Goal: Task Accomplishment & Management: Manage account settings

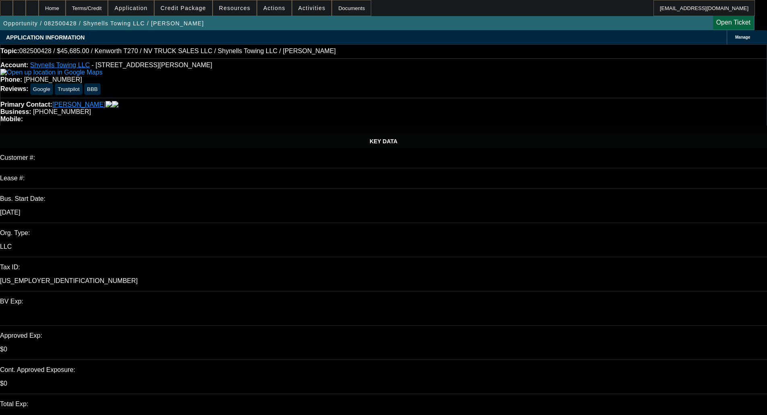
select select "0"
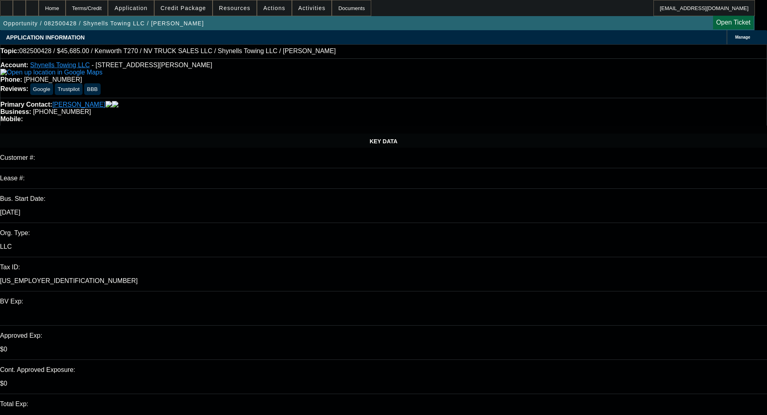
select select "0"
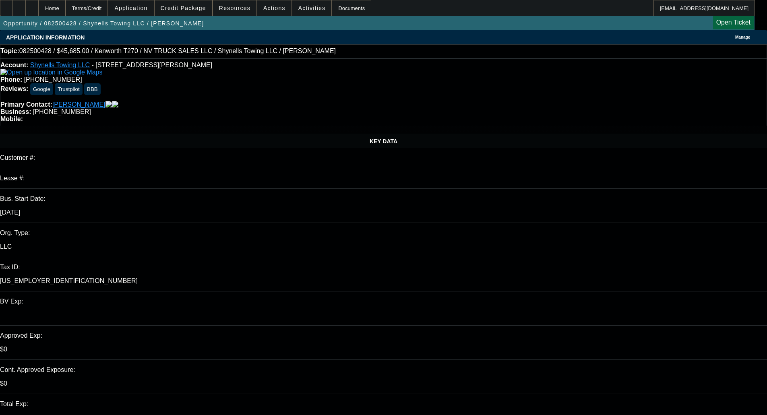
select select "0"
select select "1"
select select "2"
select select "1"
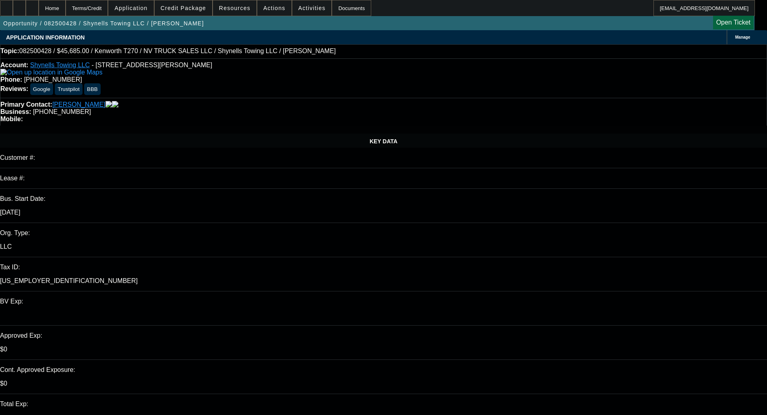
select select "1"
select select "2"
select select "1"
select select "2"
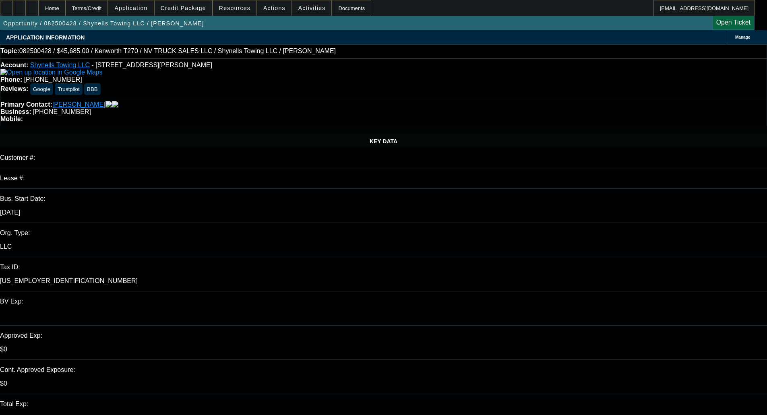
select select "1"
select select "2"
select select "1"
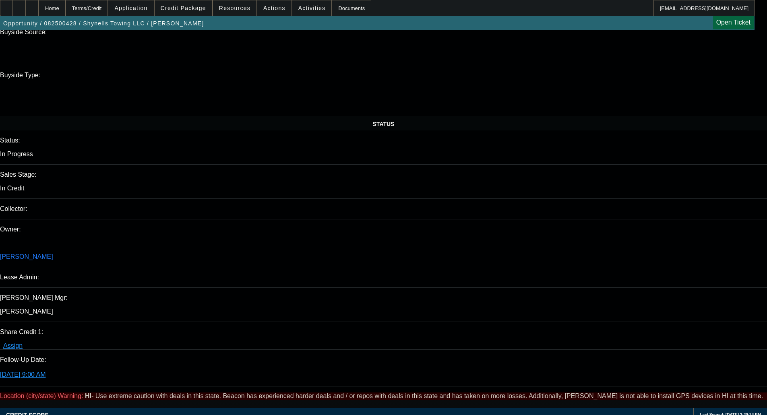
scroll to position [761, 0]
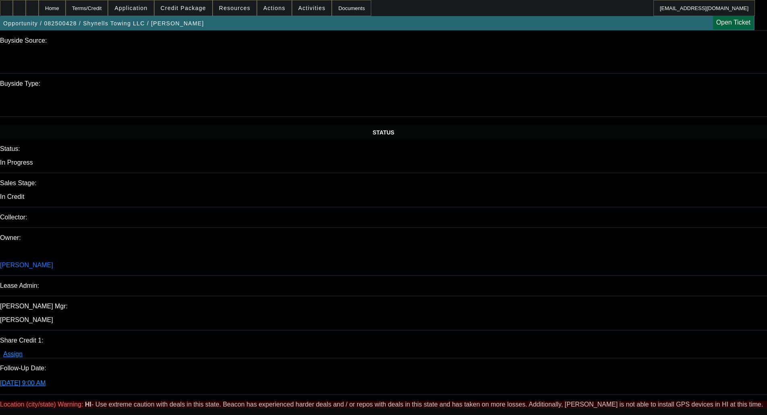
click at [186, 10] on span "Credit Package" at bounding box center [183, 8] width 45 height 6
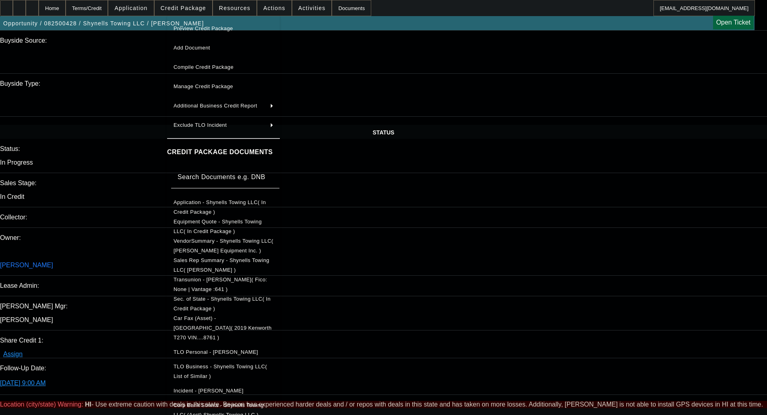
click at [227, 317] on span "Car Fax (Asset) - Kenworth( 2019 Kenworth T270 VIN....8761 )" at bounding box center [222, 327] width 98 height 25
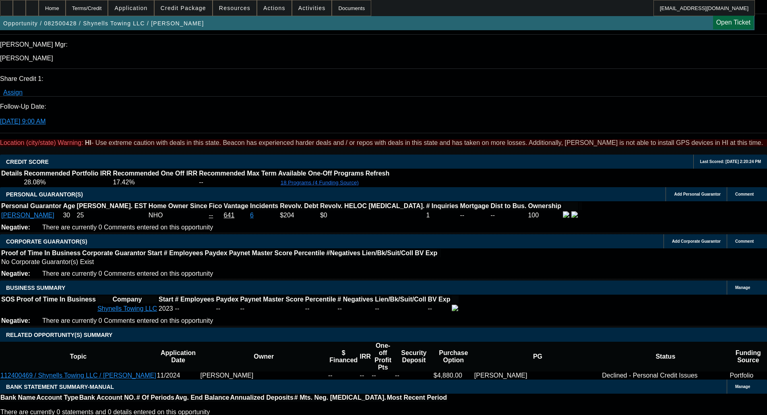
scroll to position [1002, 0]
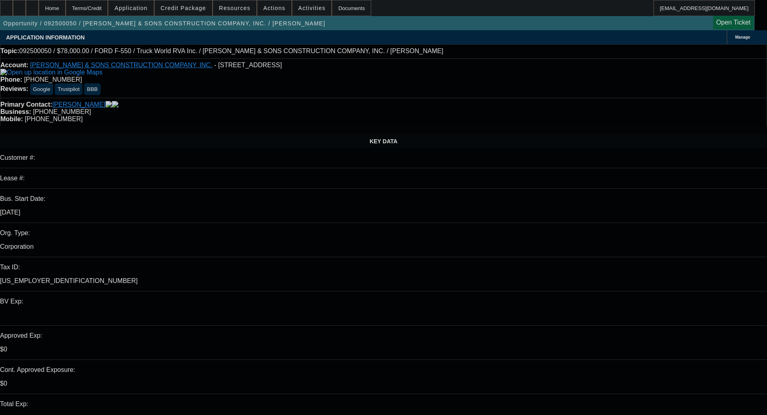
select select "0"
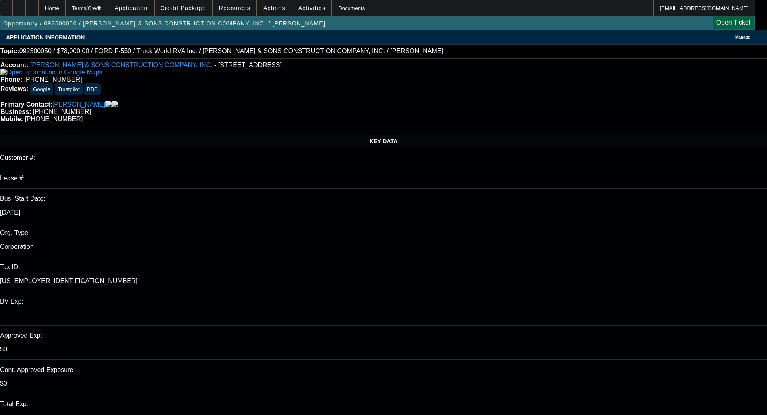
select select "0"
select select "6"
select select "0"
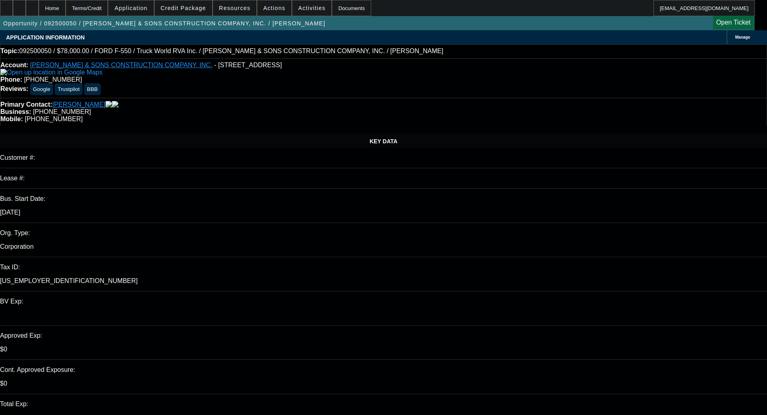
select select "0"
select select "6"
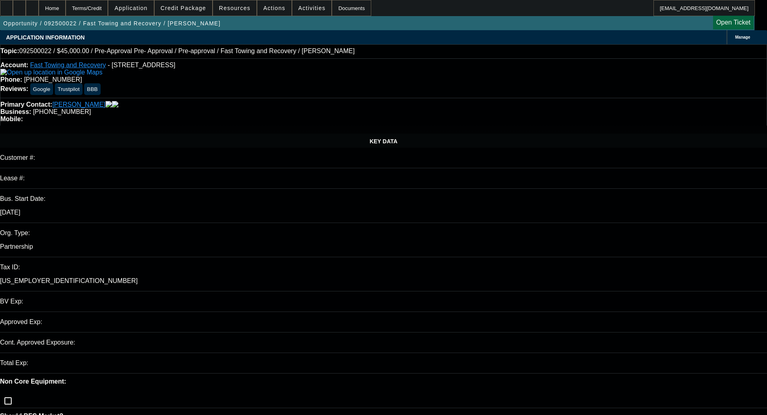
select select "0"
select select "0.1"
select select "4"
select select "0.2"
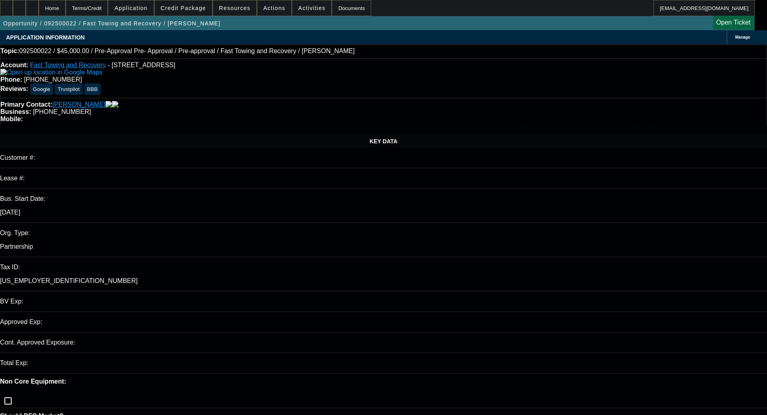
select select "2"
select select "0.1"
select select "4"
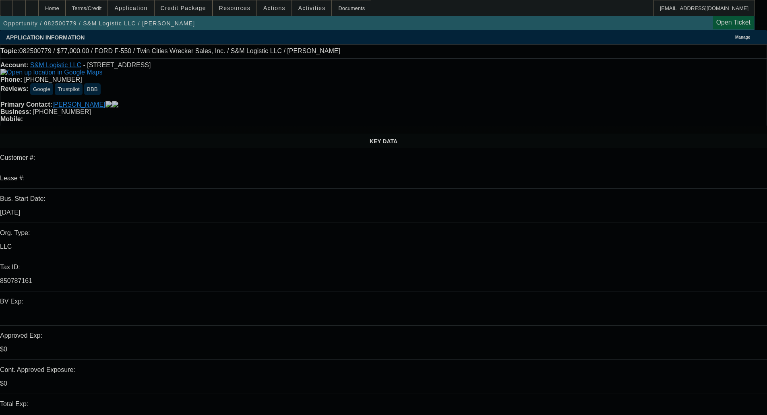
select select "0"
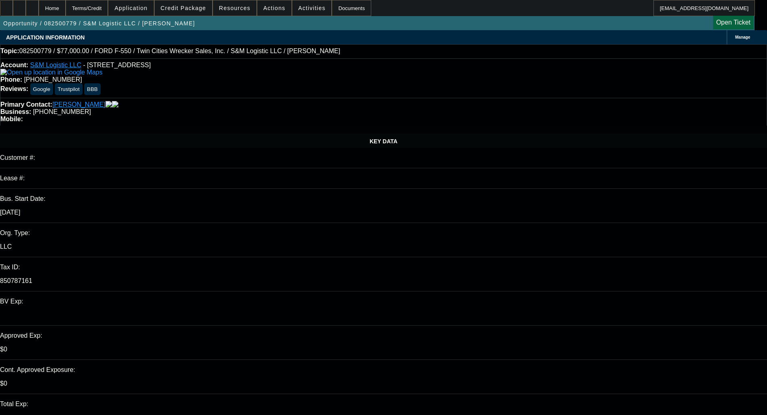
select select "0"
select select "6"
select select "0.2"
select select "2"
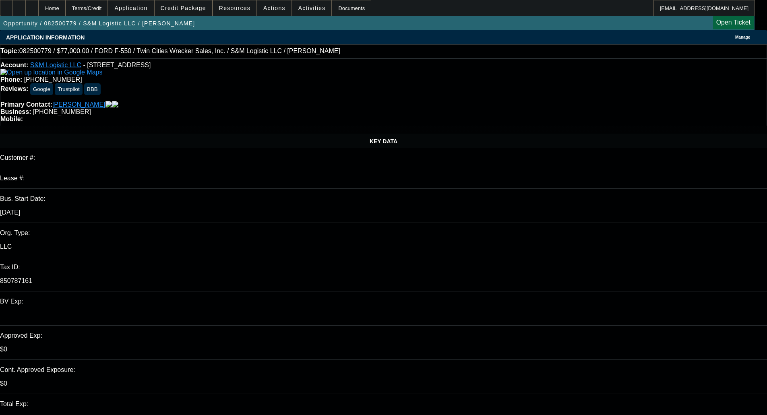
select select "2"
select select "0"
select select "6"
select select "0.15"
select select "2"
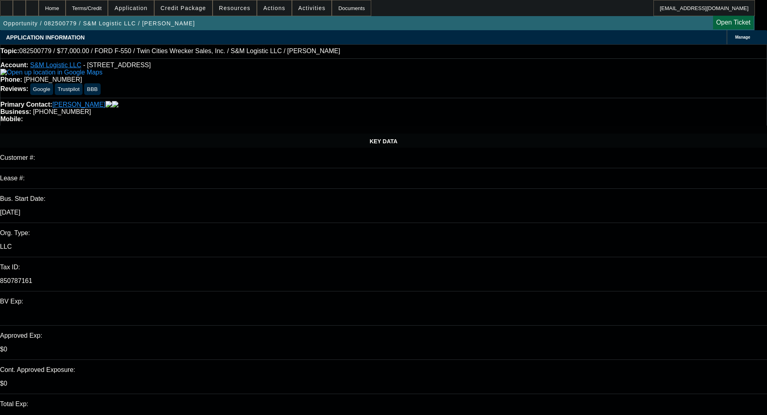
select select "2"
select select "0"
select select "6"
select select "0.15"
select select "0"
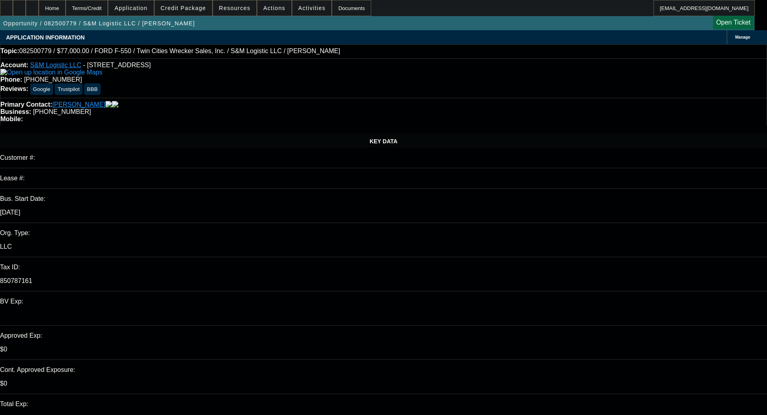
select select "0.1"
select select "4"
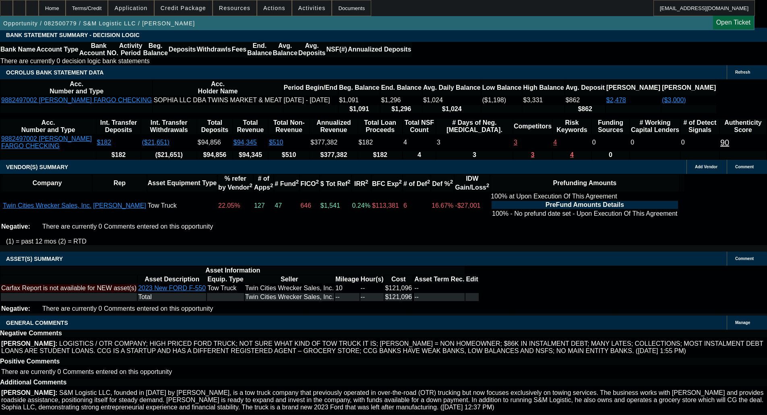
scroll to position [1419, 0]
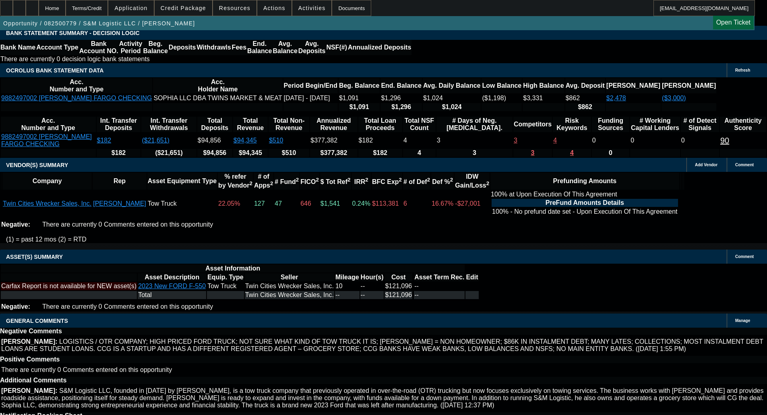
select select "6"
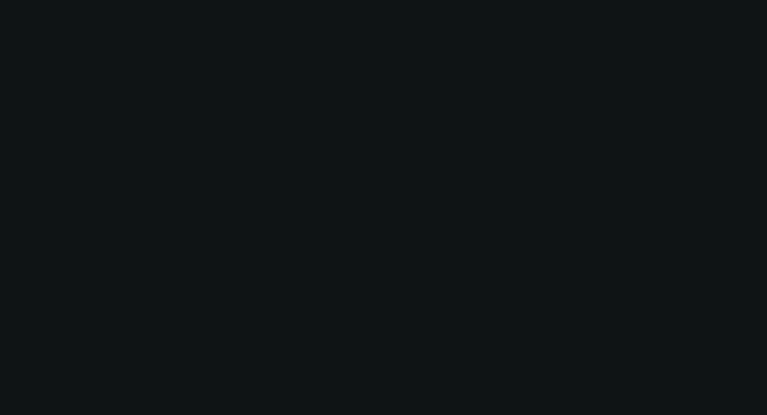
scroll to position [0, 0]
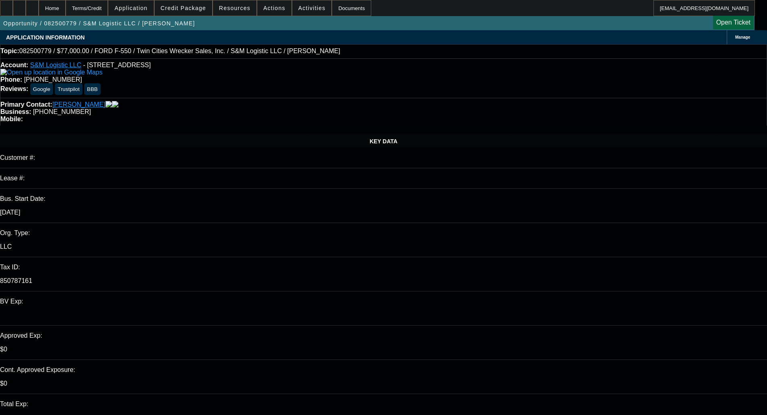
paste textarea "Looking this over, we’re finding another individual connected to this LLC, Sam …"
type textarea "PER DAKOTA - "Looking this over, we’re finding another individual connected to …"
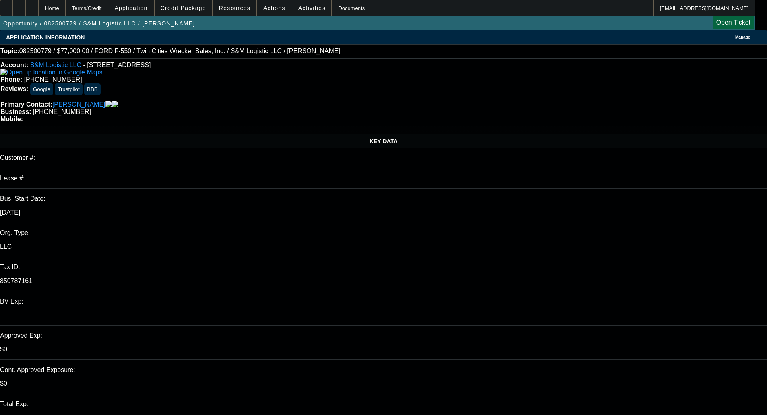
checkbox input "true"
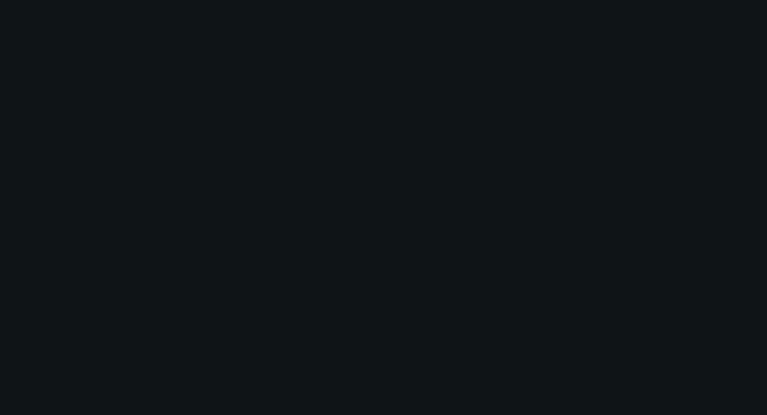
select select "0"
select select "6"
select select "0"
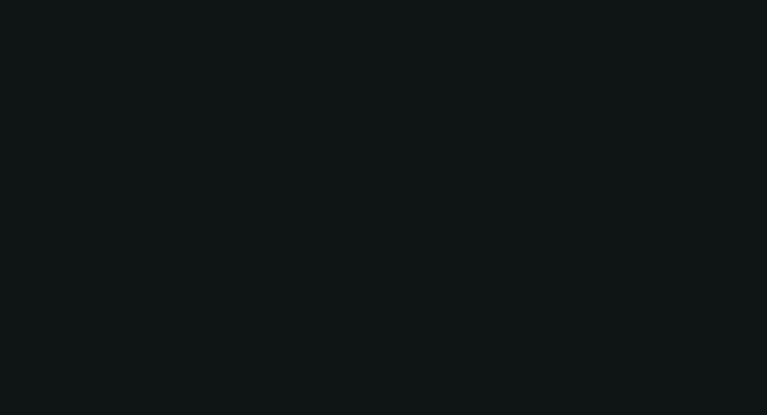
select select "0"
select select "6"
select select "0.2"
select select "2"
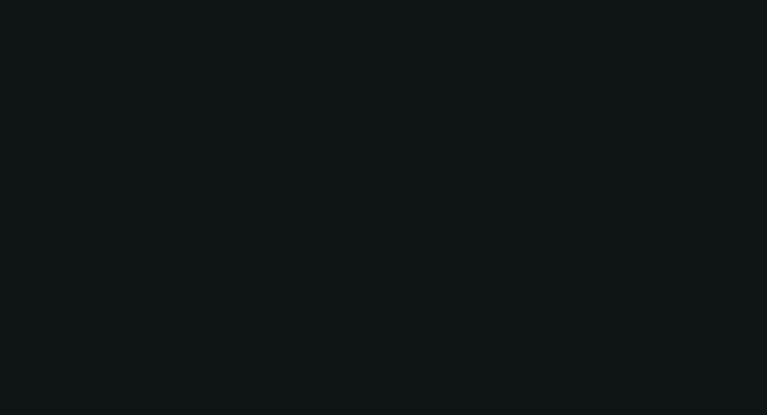
select select "2"
select select "0"
select select "6"
select select "0.15"
select select "2"
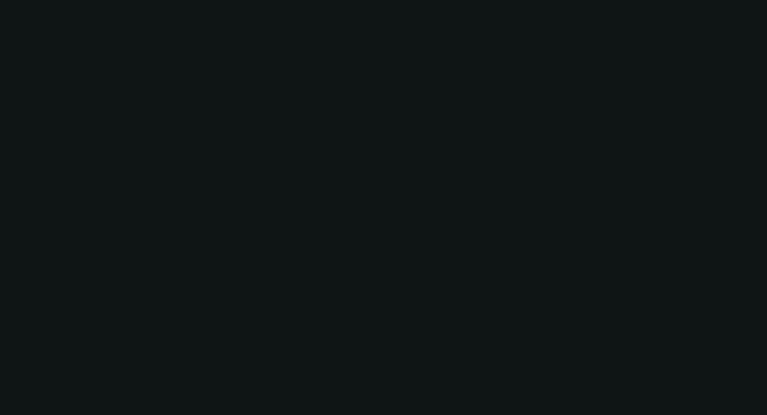
select select "2"
select select "0"
select select "6"
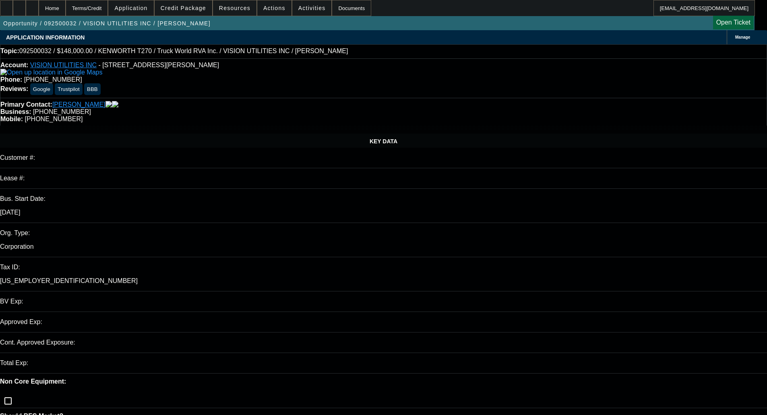
select select "0"
select select "6"
click at [186, 5] on span "Credit Package" at bounding box center [183, 8] width 45 height 6
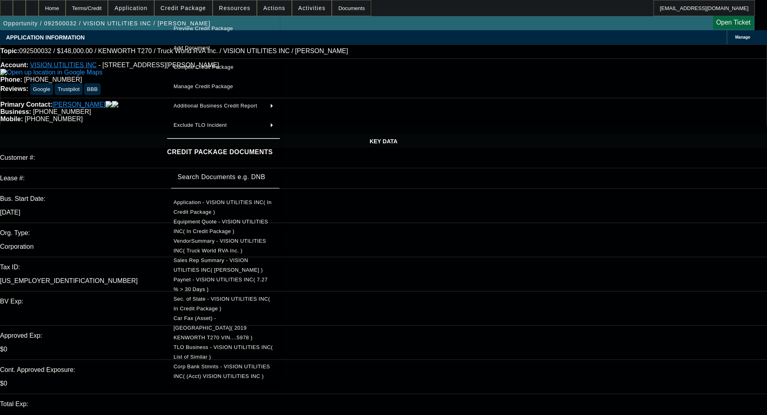
click at [207, 22] on button "Preview Credit Package" at bounding box center [223, 28] width 113 height 19
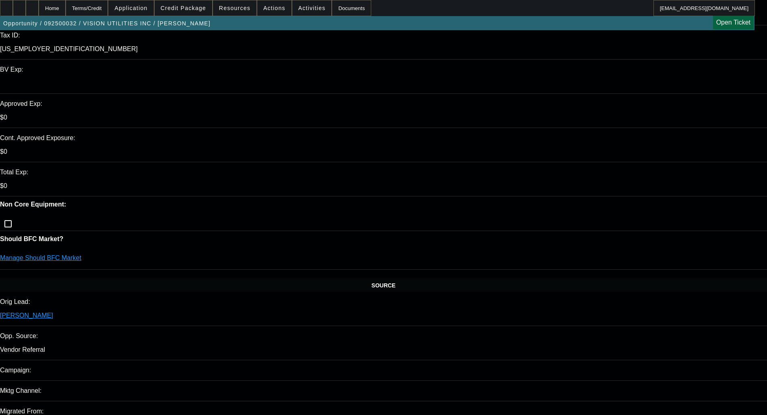
scroll to position [241, 0]
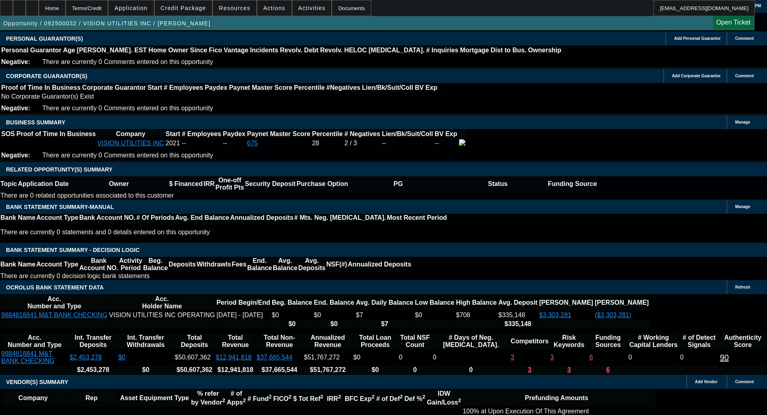
scroll to position [1046, 0]
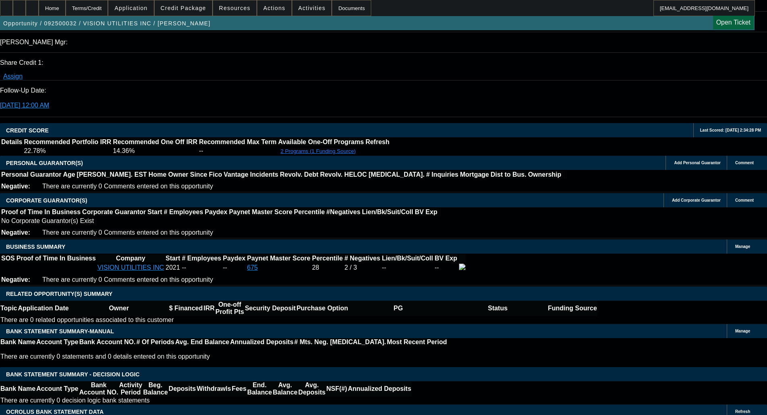
type textarea "c"
type textarea "CORP ONLY; LOW IRR - OKAY TO SELL"
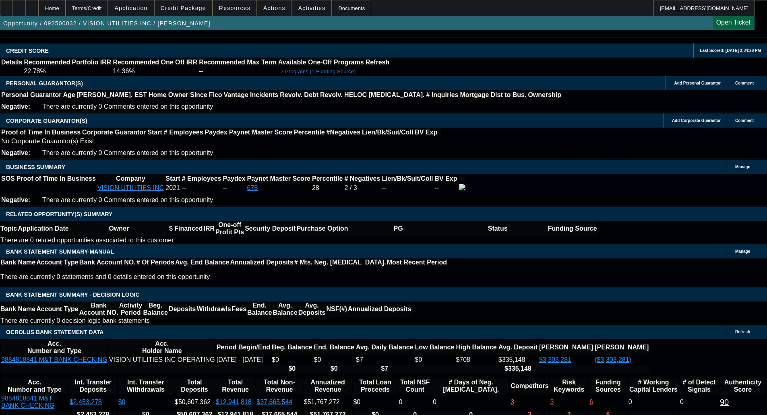
scroll to position [1127, 0]
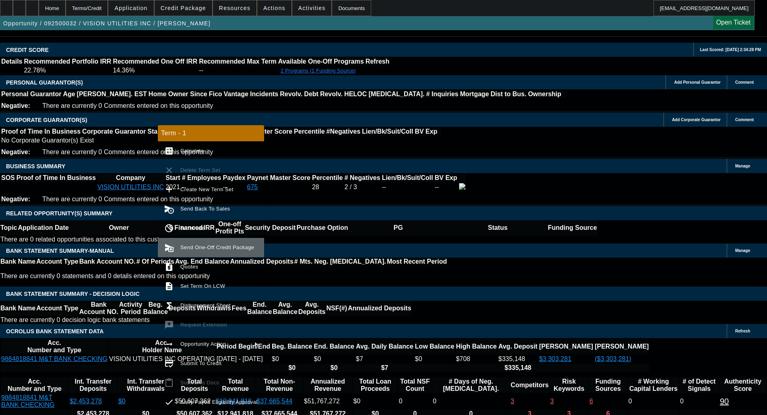
click at [221, 240] on button "send_and_archive Send One-Off Credit Package" at bounding box center [211, 247] width 106 height 19
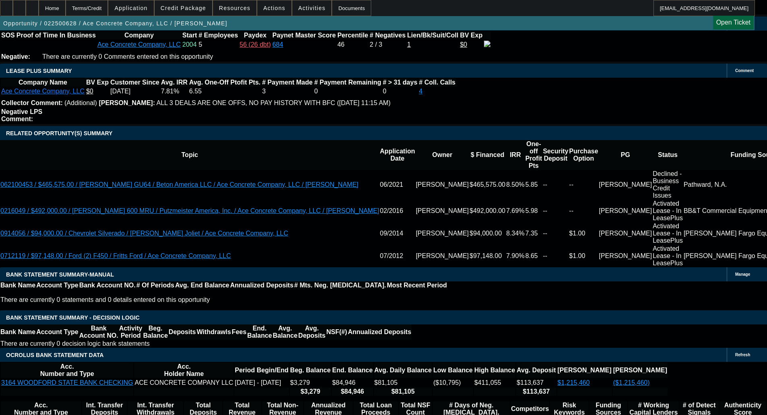
select select "0"
select select "3"
select select "0"
select select "6"
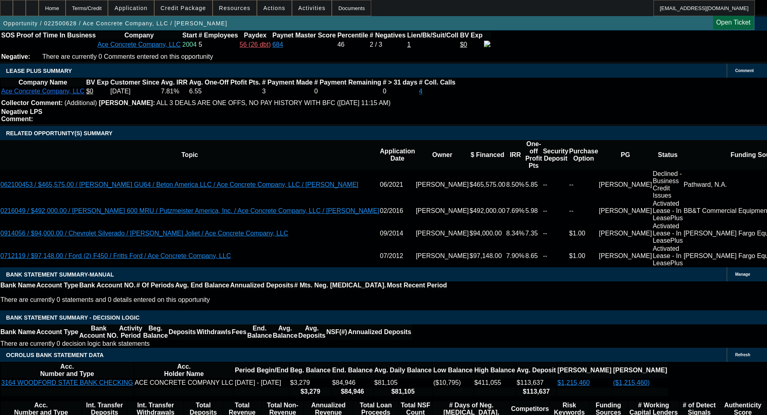
select select "0"
select select "3"
select select "0"
select select "6"
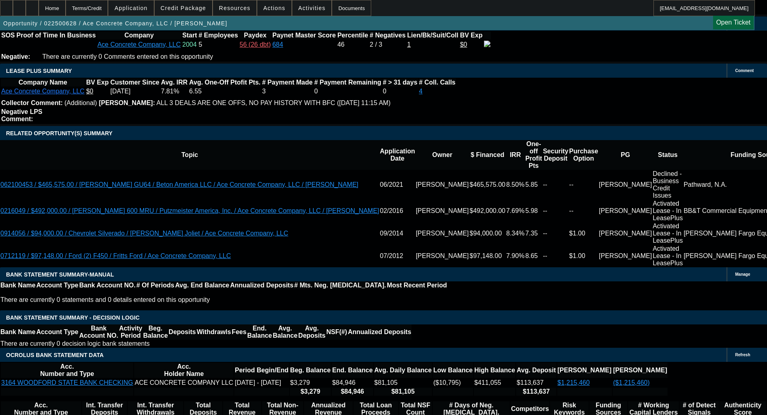
select select "0"
select select "3"
select select "0"
select select "6"
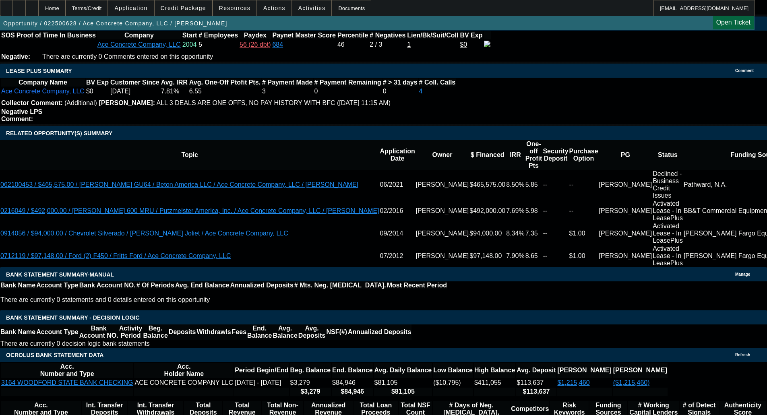
select select "0"
select select "2"
select select "0"
select select "6"
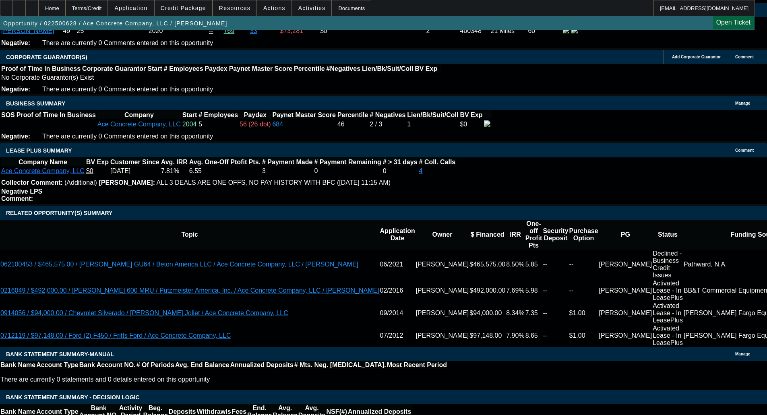
scroll to position [1281, 0]
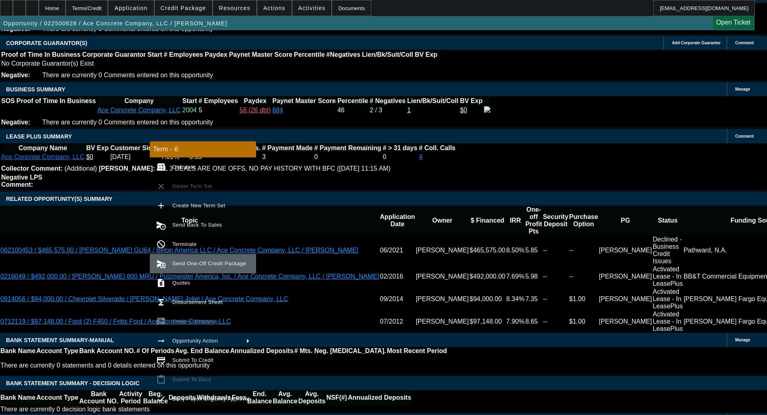
click at [208, 264] on span "Send One-Off Credit Package" at bounding box center [209, 263] width 74 height 6
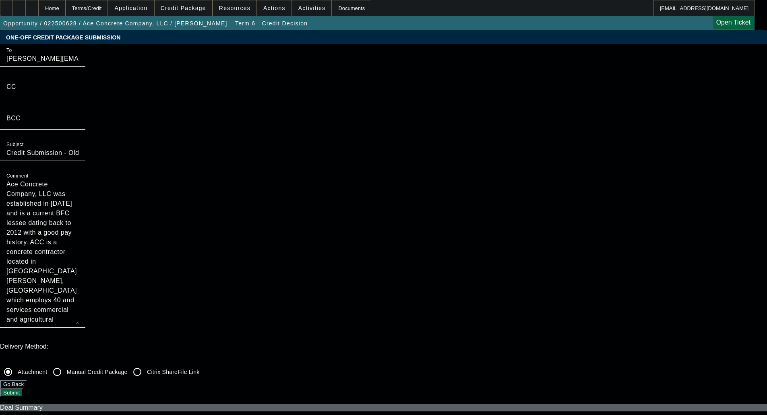
drag, startPoint x: 410, startPoint y: 143, endPoint x: 392, endPoint y: 239, distance: 97.8
type textarea "Ace Concrete Company, LLC was established in 2004 and is a current BFC lessee d…"
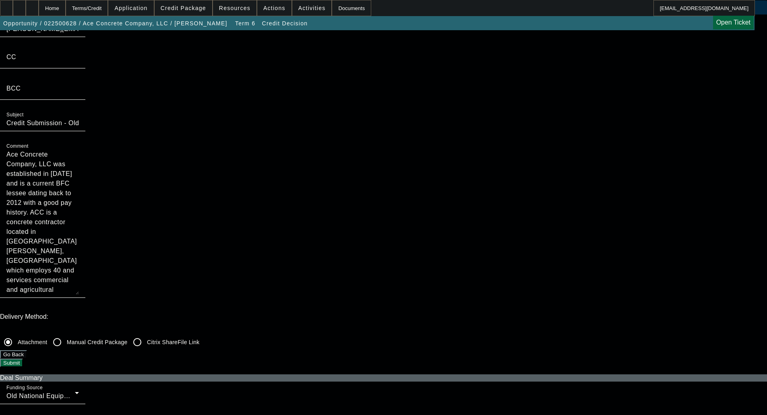
scroll to position [121, 0]
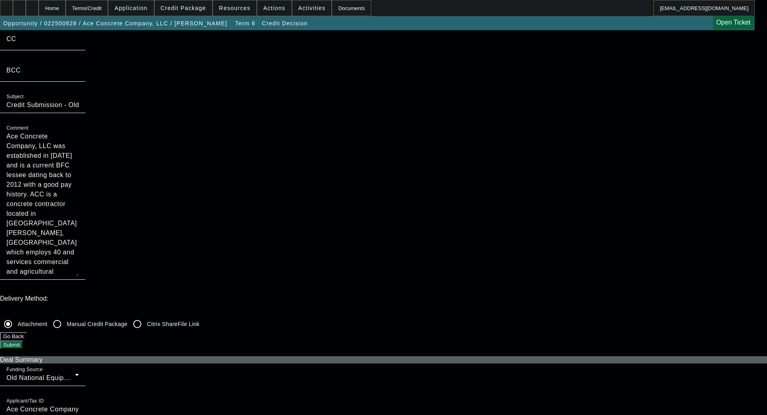
scroll to position [0, 0]
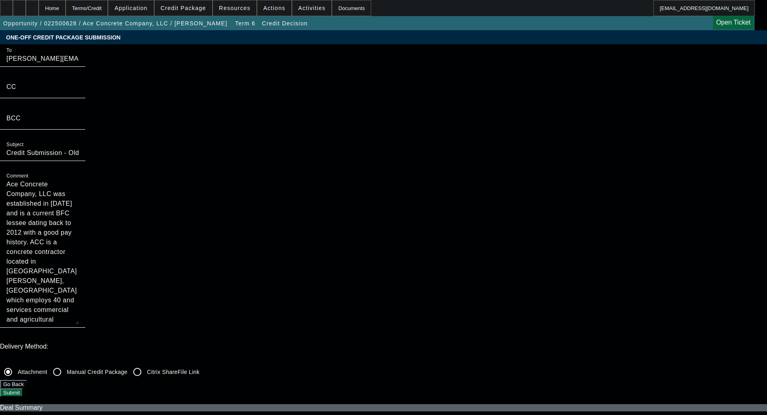
click at [23, 388] on button "Submit" at bounding box center [11, 392] width 23 height 8
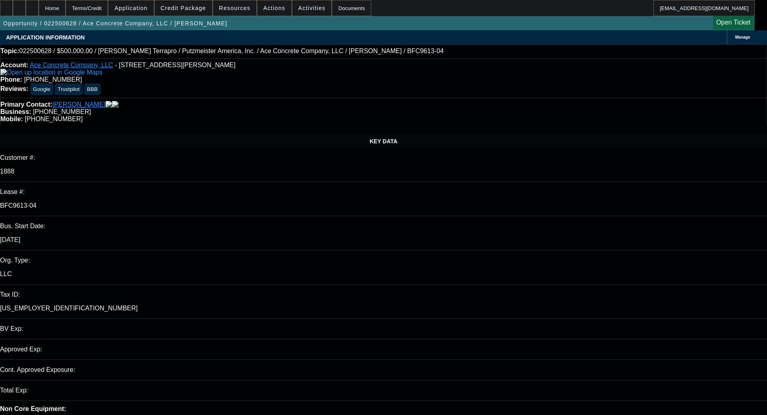
select select "0"
select select "3"
select select "0"
select select "6"
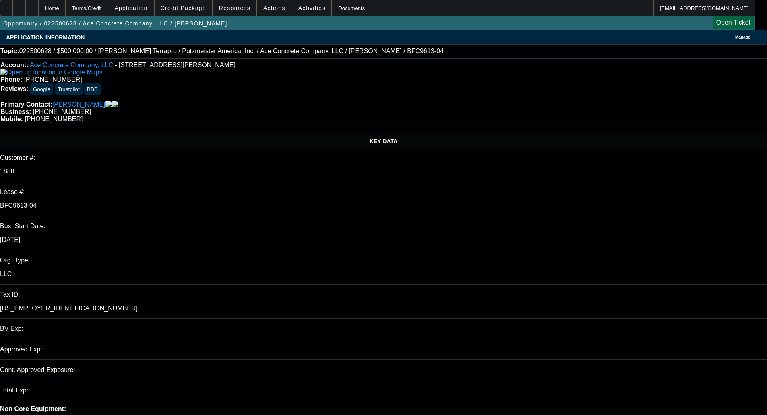
select select "0"
select select "3"
select select "0"
select select "6"
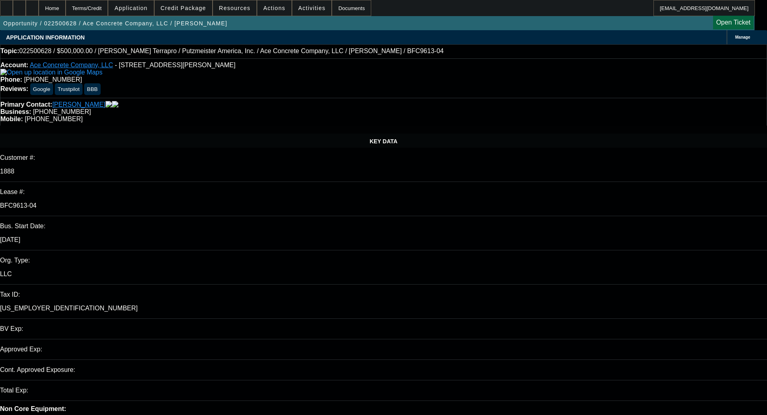
select select "0"
select select "3"
select select "0"
select select "6"
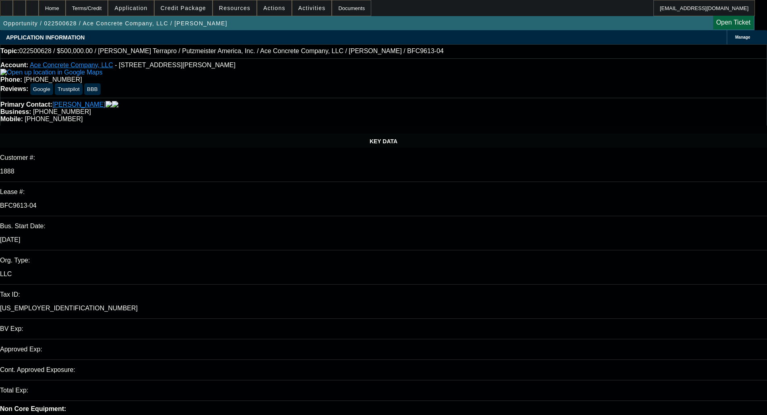
select select "0"
select select "2"
select select "0"
select select "6"
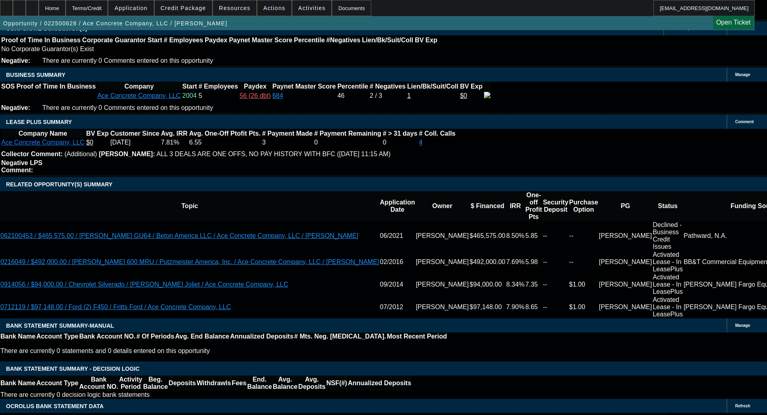
scroll to position [1288, 0]
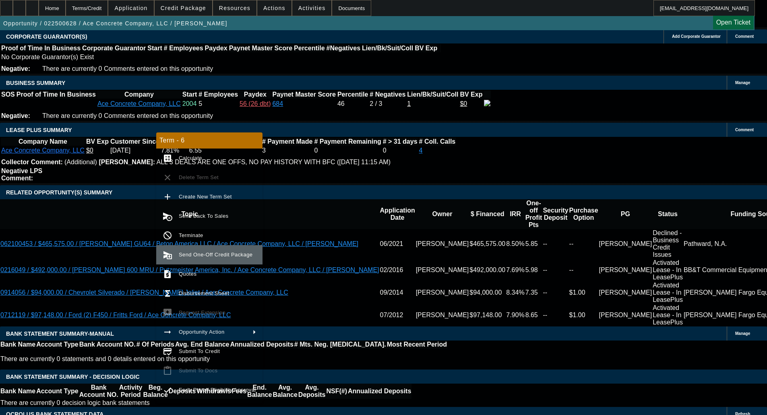
click at [186, 254] on span "Send One-Off Credit Package" at bounding box center [216, 255] width 74 height 6
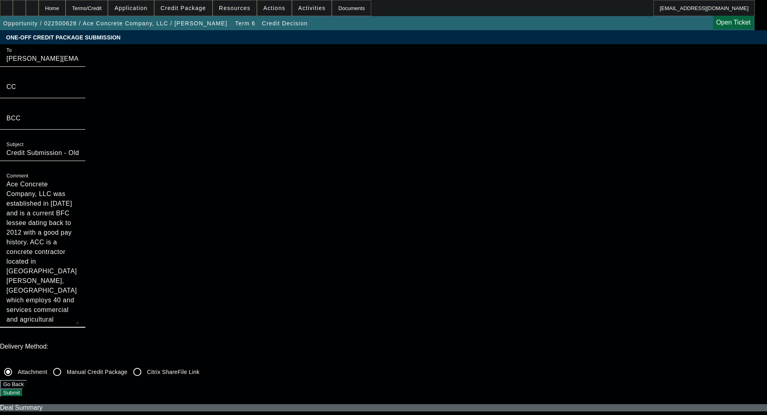
drag, startPoint x: 441, startPoint y: 141, endPoint x: 432, endPoint y: 196, distance: 55.5
click at [79, 195] on textarea "Ace Concrete Company, LLC was established in 2004 and is a current BFC lessee d…" at bounding box center [42, 251] width 72 height 145
type textarea "Ace Concrete Company, LLC was established in 2004 and is a current BFC lessee d…"
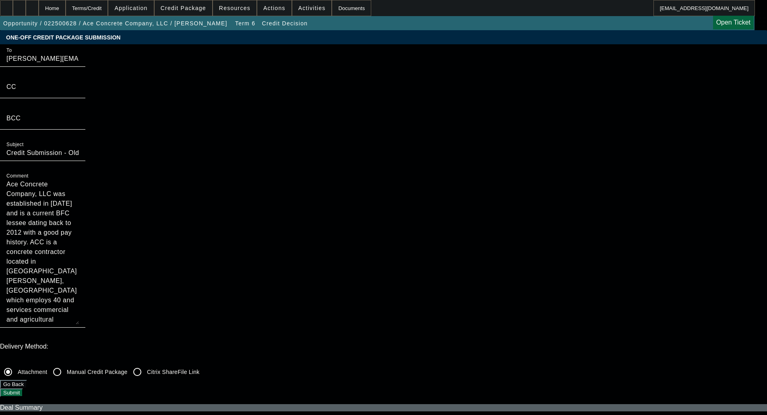
click at [67, 362] on div at bounding box center [56, 371] width 19 height 19
radio input "false"
radio input "true"
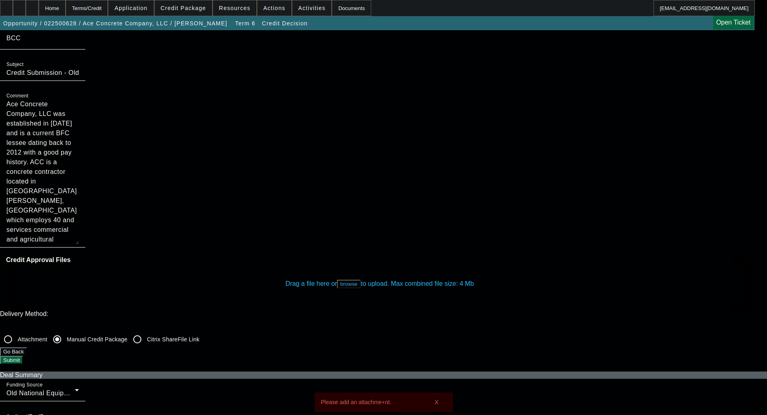
scroll to position [80, 0]
click at [145, 331] on input "Citrix ShareFile Link" at bounding box center [137, 339] width 16 height 16
radio input "true"
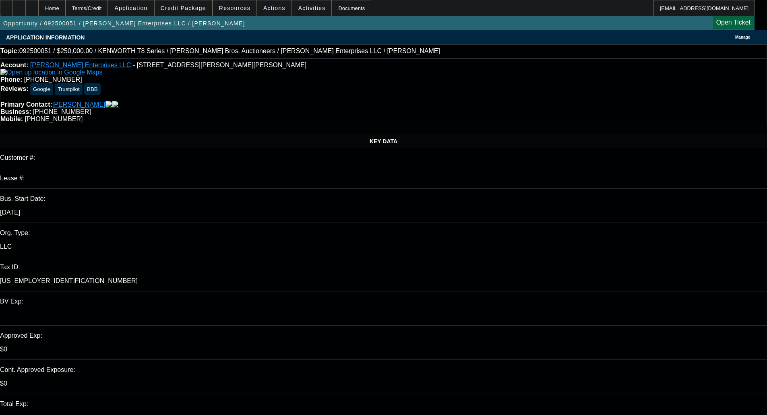
select select "0"
select select "6"
select select "0"
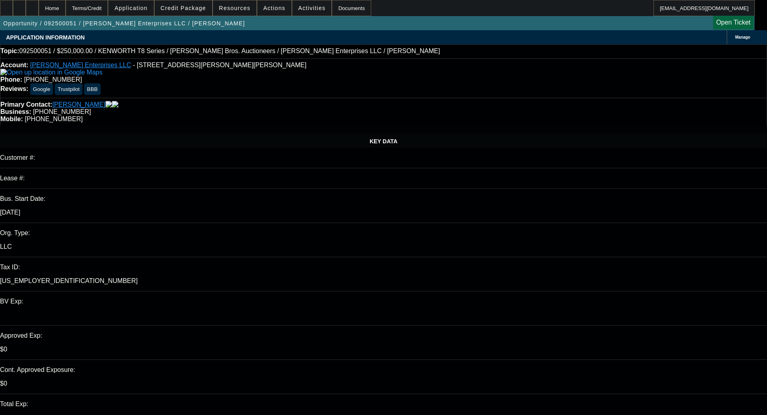
select select "0"
select select "6"
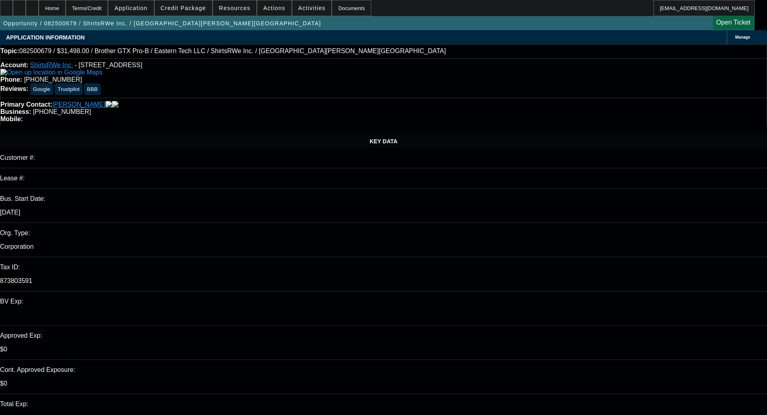
select select "0"
select select "3"
select select "0.1"
select select "4"
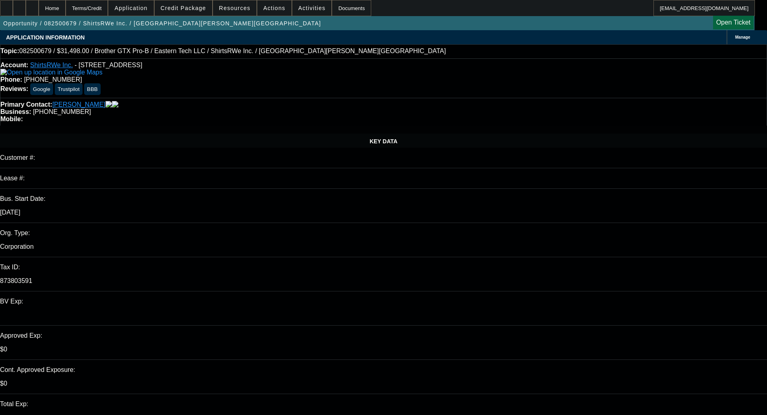
select select "0"
select select "3"
select select "0.1"
select select "4"
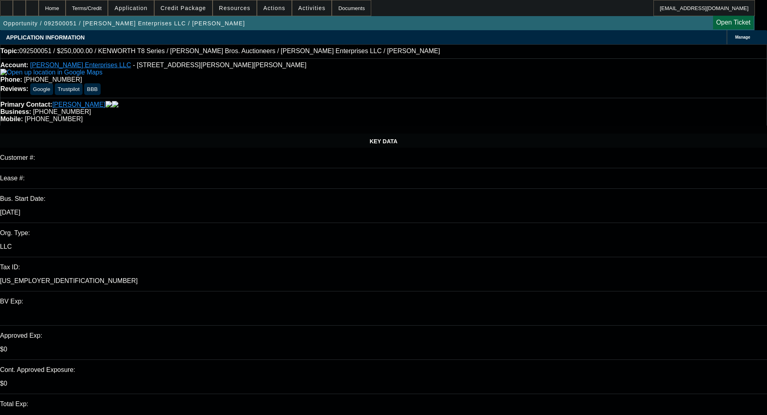
select select "0"
select select "6"
select select "0"
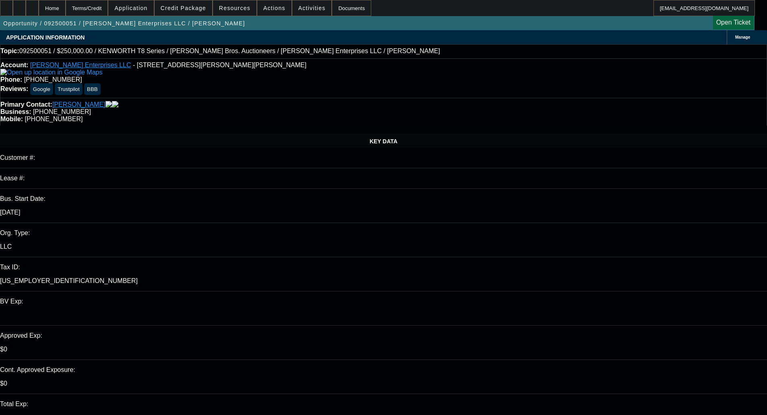
select select "0"
select select "6"
select select "0"
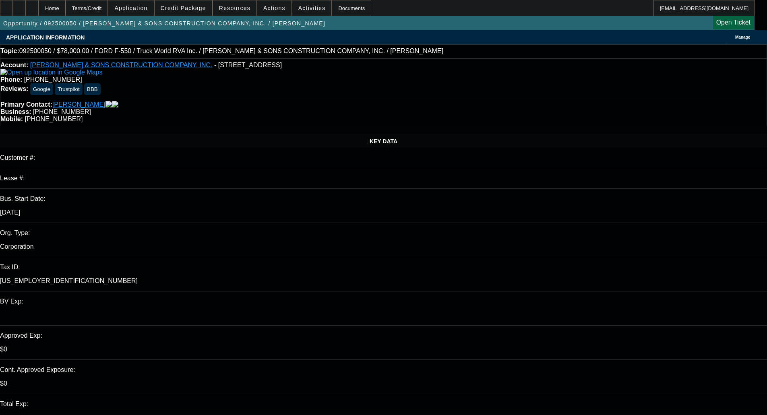
select select "0"
select select "6"
select select "0"
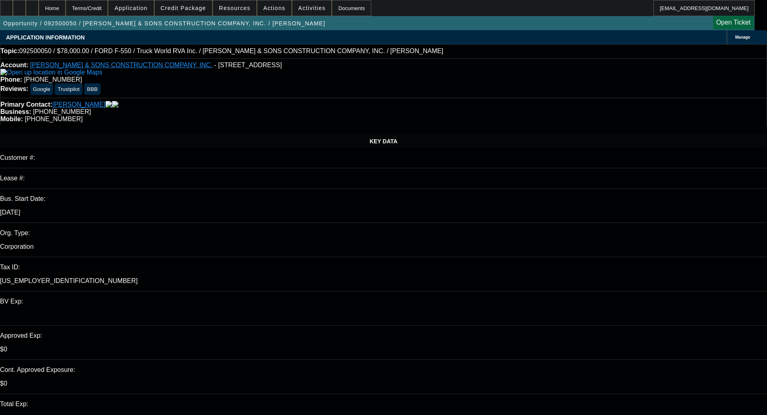
select select "6"
drag, startPoint x: 349, startPoint y: 85, endPoint x: 297, endPoint y: 80, distance: 52.5
click at [297, 80] on div "Account: RITENOUR & SONS CONSTRUCTION COMPANY, INC. - 508 Reidmore Rd, Connells…" at bounding box center [383, 77] width 767 height 39
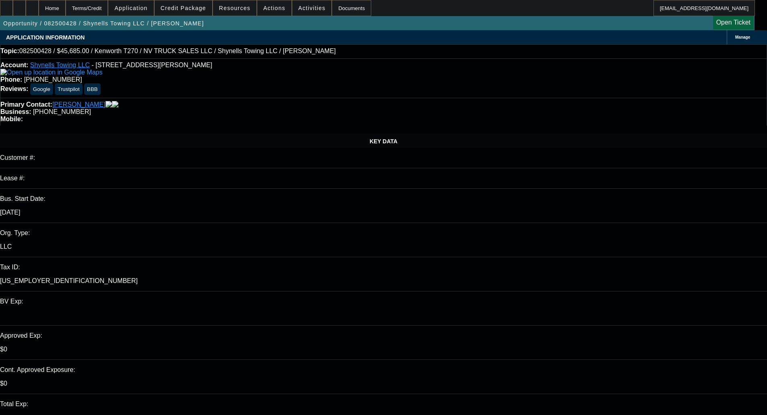
select select "0"
select select "2"
select select "0"
select select "1"
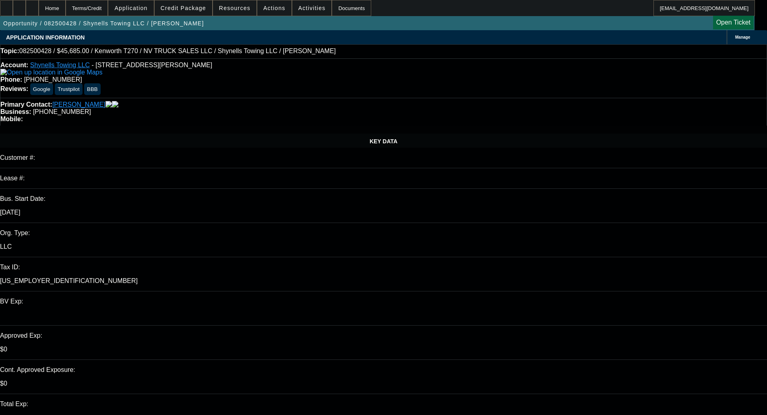
select select "0"
select select "2"
select select "0"
select select "1"
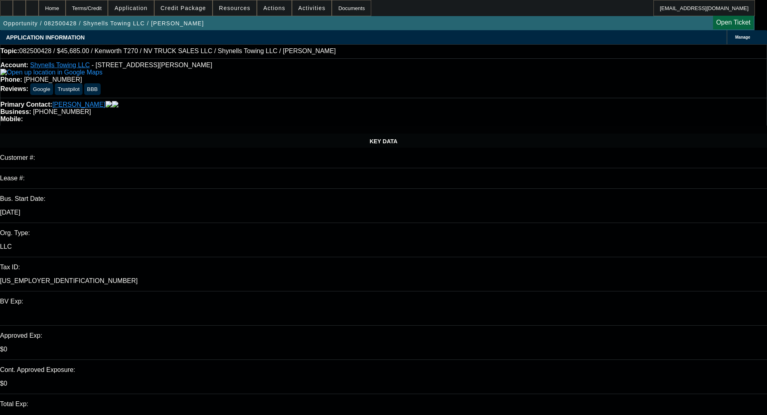
select select "0"
select select "2"
select select "0"
select select "1"
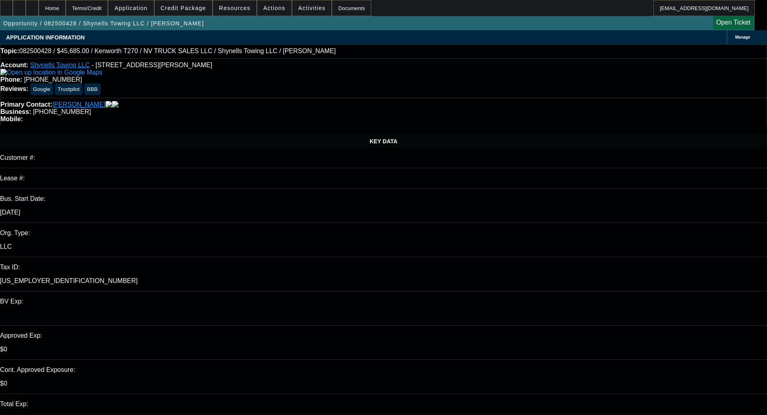
select select "0"
select select "2"
select select "0"
select select "1"
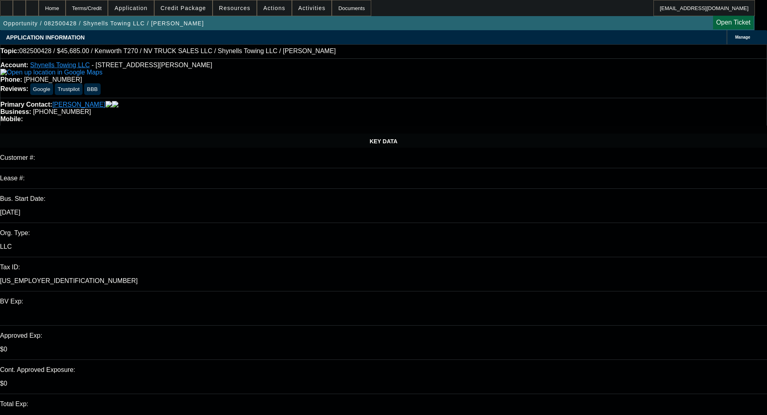
click at [188, 7] on span "Credit Package" at bounding box center [183, 8] width 45 height 6
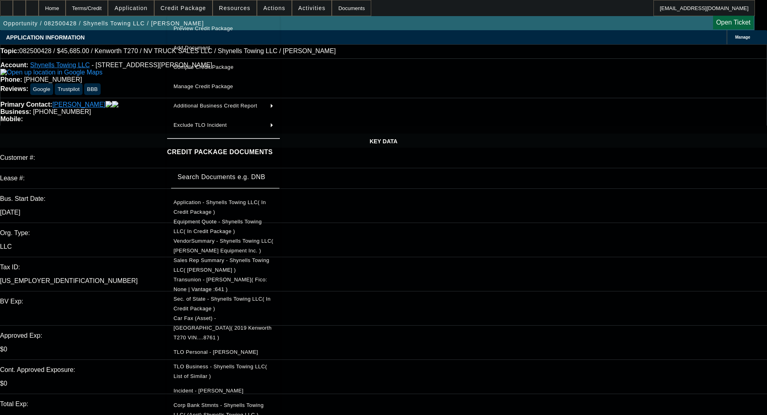
click at [212, 225] on span "Equipment Quote - Shynells Towing LLC( In Credit Package )" at bounding box center [217, 227] width 88 height 16
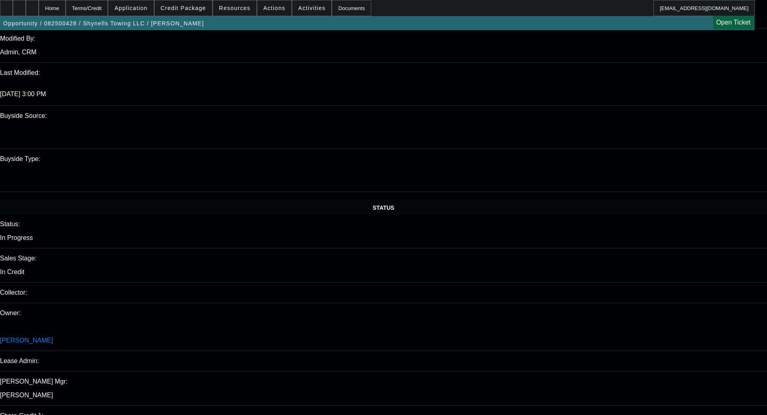
scroll to position [684, 0]
click at [196, 10] on span "Credit Package" at bounding box center [183, 8] width 45 height 6
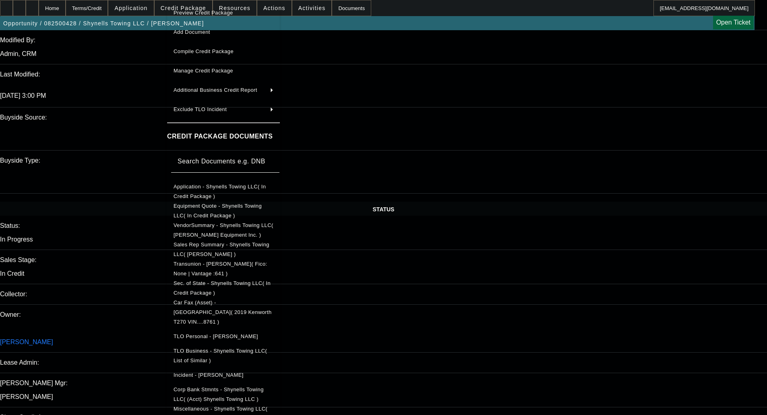
click at [211, 208] on span "Equipment Quote - Shynells Towing LLC( In Credit Package )" at bounding box center [217, 211] width 88 height 16
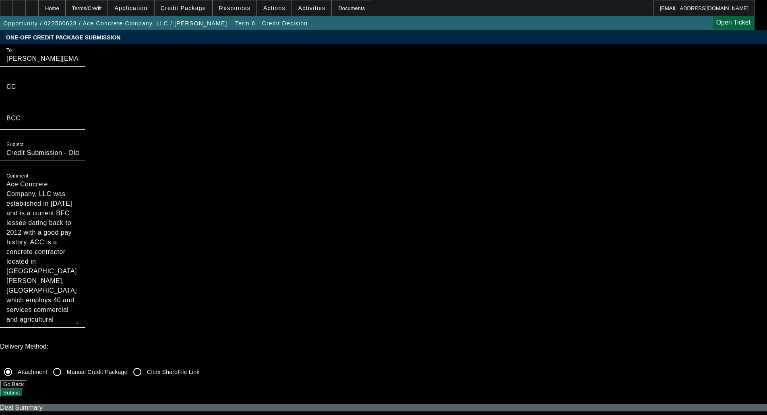
drag, startPoint x: 439, startPoint y: 146, endPoint x: 415, endPoint y: 228, distance: 84.7
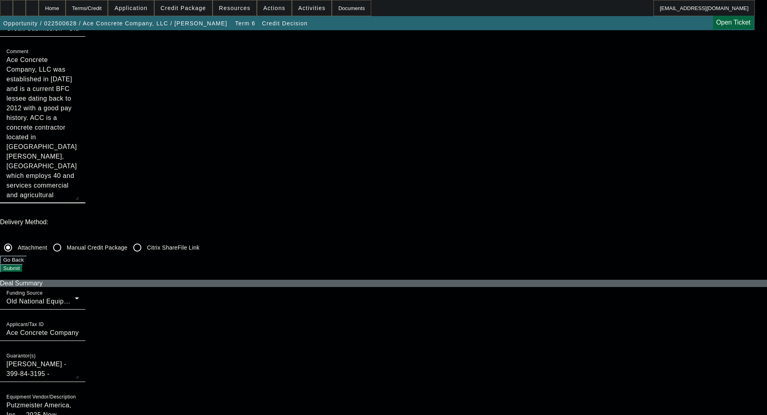
scroll to position [121, 0]
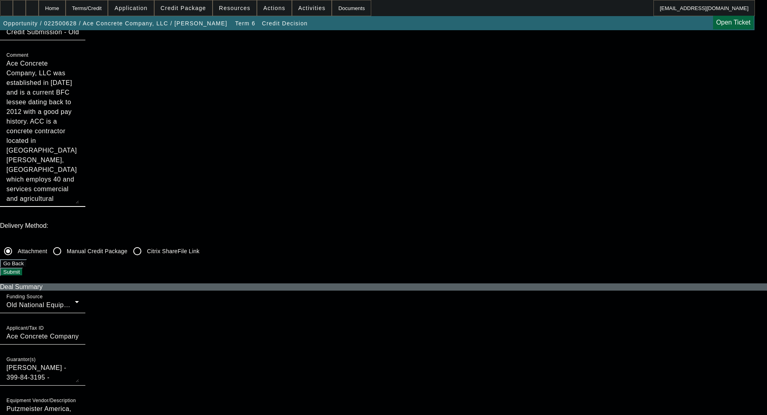
type textarea "Ace Concrete Company, LLC was established in 2004 and is a current BFC lessee d…"
click at [200, 247] on label "Citrix ShareFile Link" at bounding box center [172, 251] width 54 height 8
click at [145, 243] on input "Citrix ShareFile Link" at bounding box center [137, 251] width 16 height 16
radio input "true"
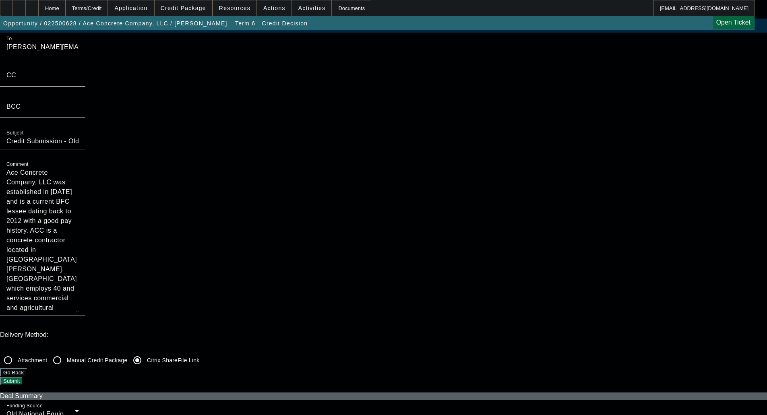
scroll to position [0, 0]
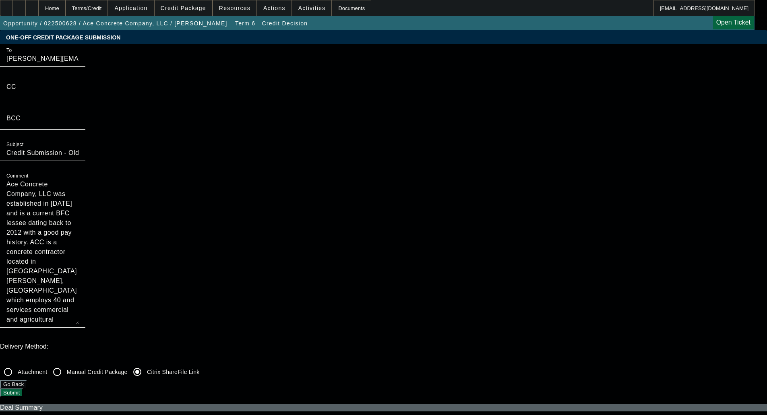
click at [23, 388] on button "Submit" at bounding box center [11, 392] width 23 height 8
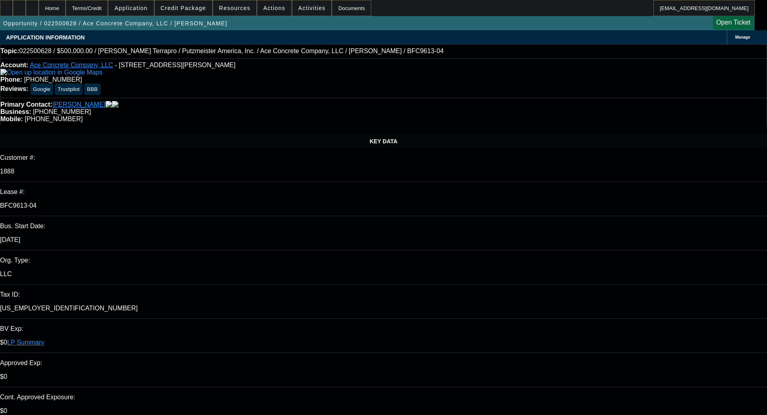
select select "0"
select select "3"
select select "0"
select select "6"
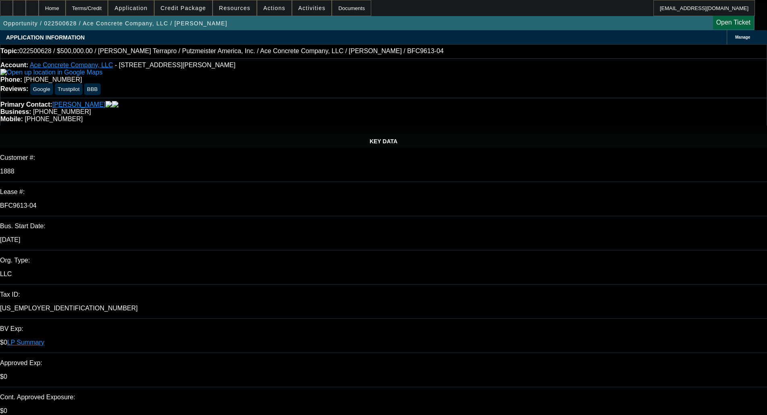
select select "0"
select select "3"
select select "0"
select select "6"
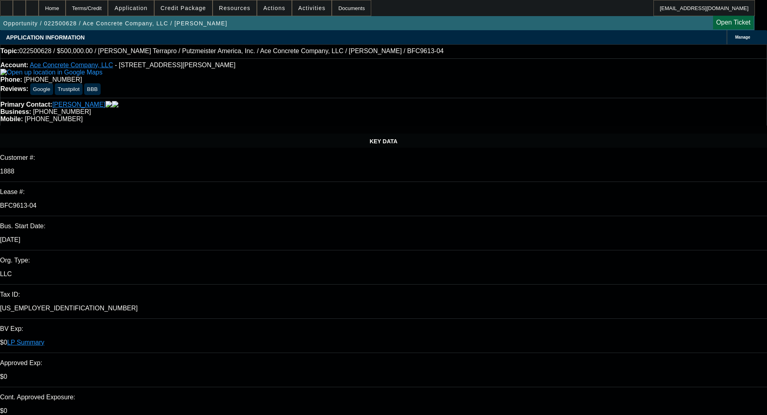
select select "0"
select select "3"
select select "0"
select select "6"
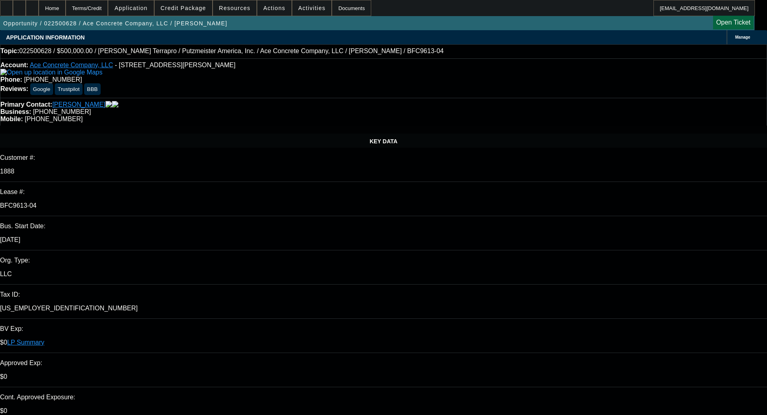
select select "0"
select select "2"
select select "0"
select select "6"
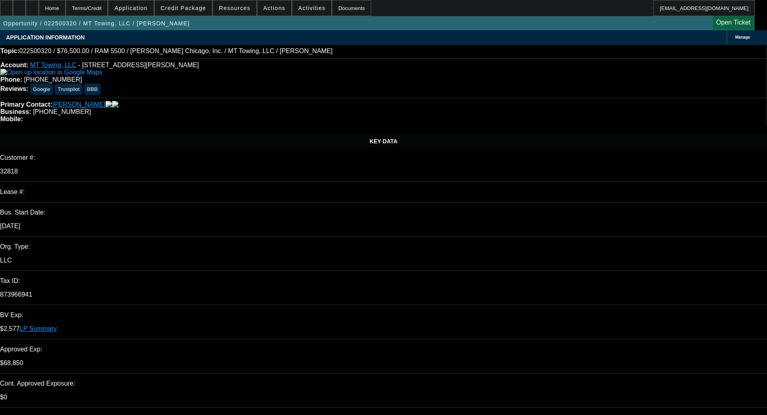
select select "0"
select select "6"
select select "0.1"
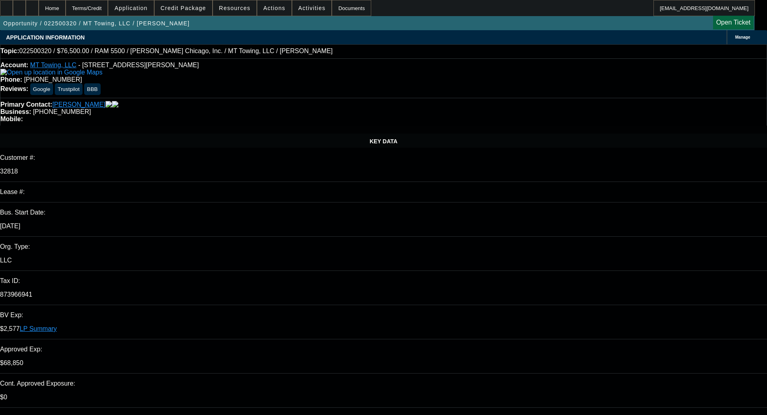
select select "2"
select select "0"
select select "6"
select select "0"
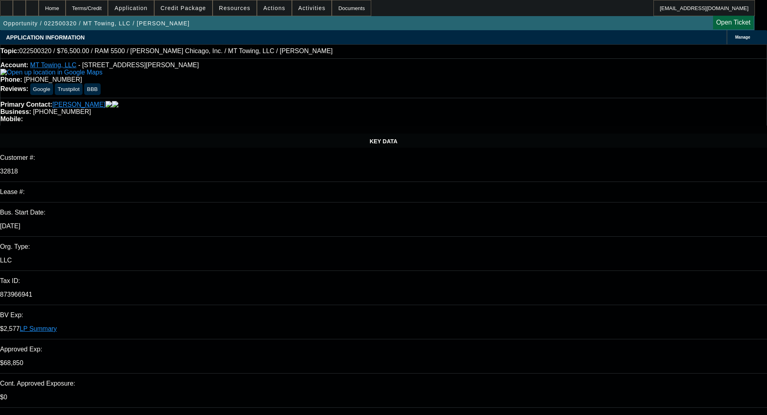
select select "2"
select select "0"
select select "6"
select select "0"
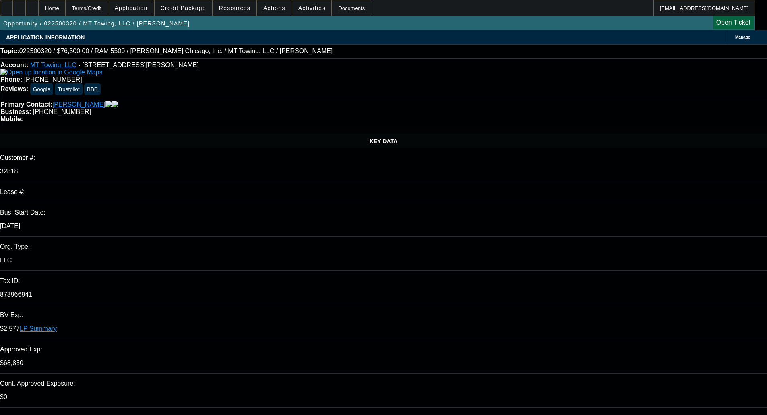
select select "0"
select select "3"
select select "0"
select select "6"
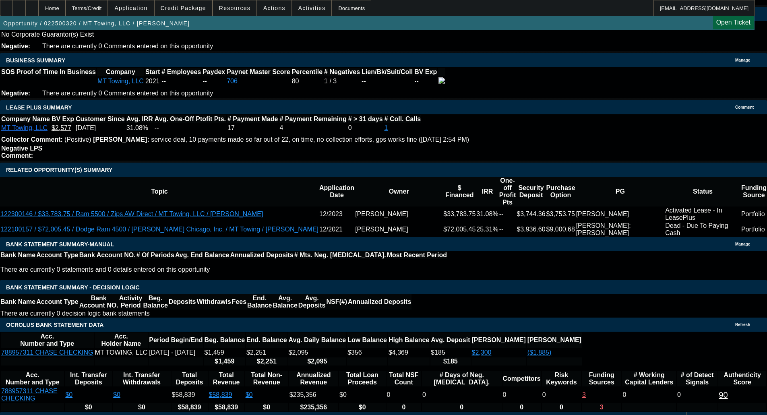
scroll to position [1601, 0]
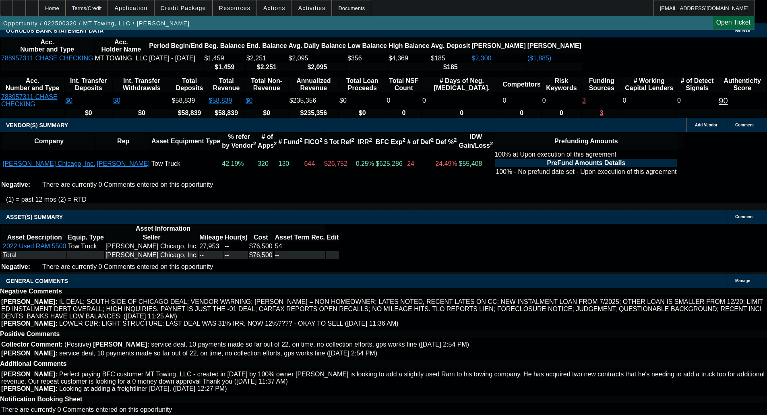
select select "4"
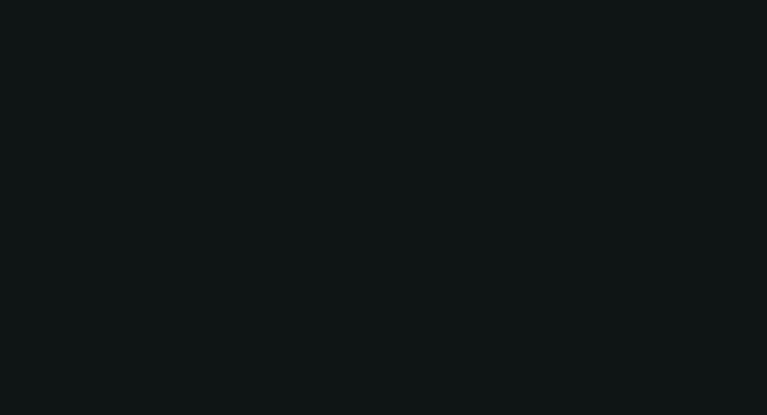
scroll to position [0, 0]
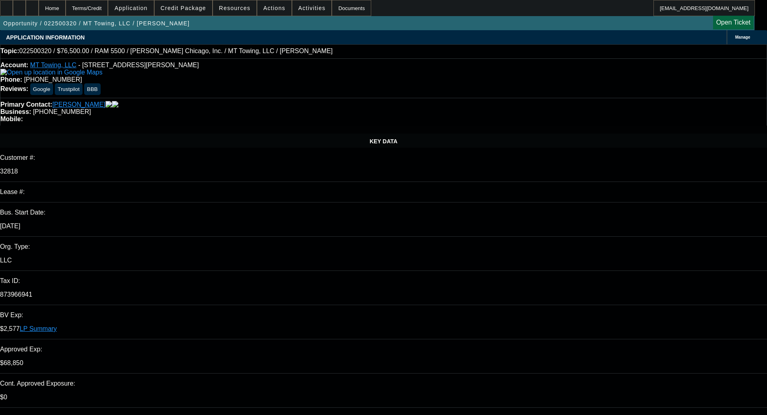
type input "01:32"
type input "03:06"
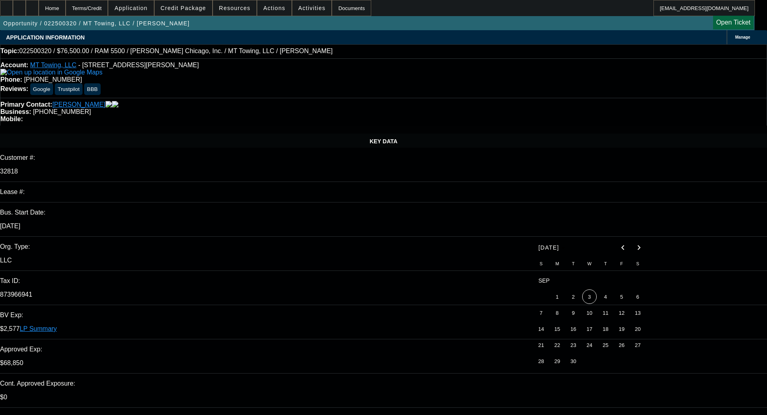
click at [593, 296] on span "3" at bounding box center [589, 296] width 14 height 14
type input "[DATE]"
paste textarea "unfortunately, has been declined by North Mill’s credit team for the following …"
type textarea "DECLINED BY NMEF - "unfortunately, has been declined by North Mill’s credit tea…"
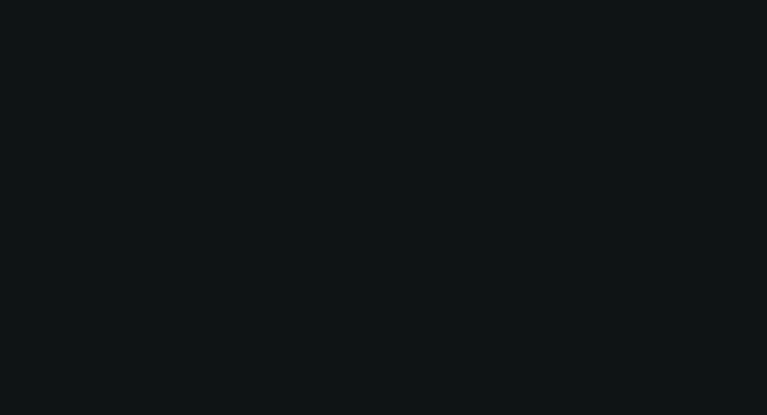
select select "0"
select select "6"
select select "0.1"
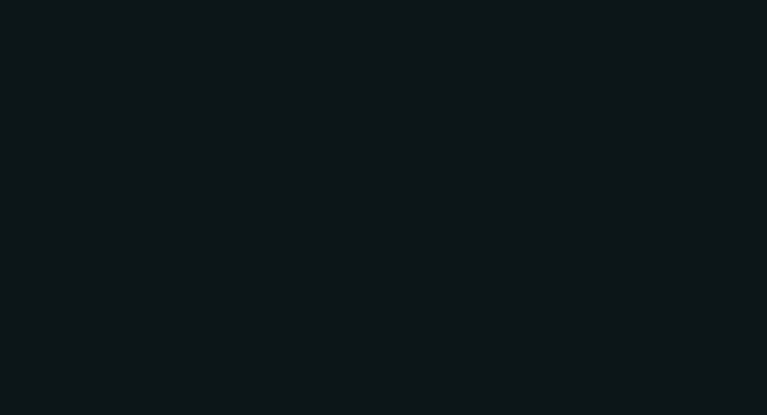
select select "2"
select select "0"
select select "6"
select select "0"
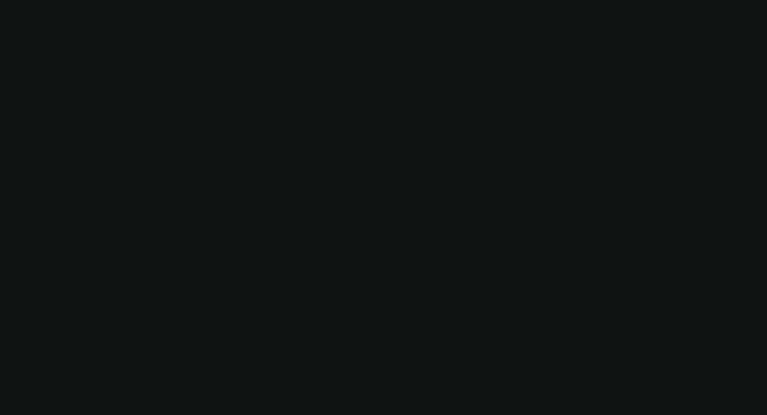
select select "2"
select select "0"
select select "6"
select select "0"
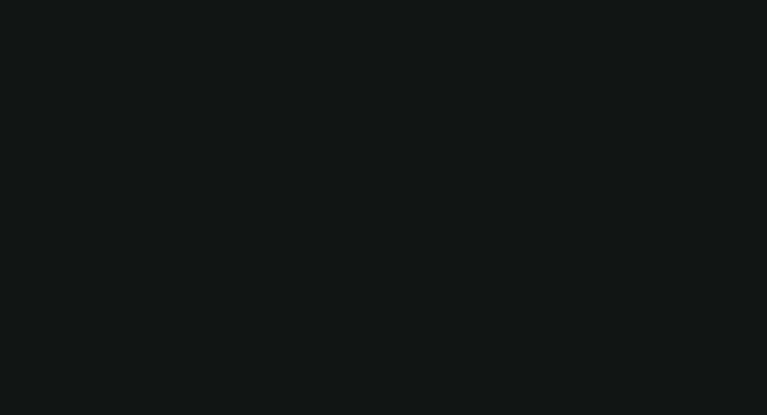
select select "0"
select select "3"
select select "0"
select select "6"
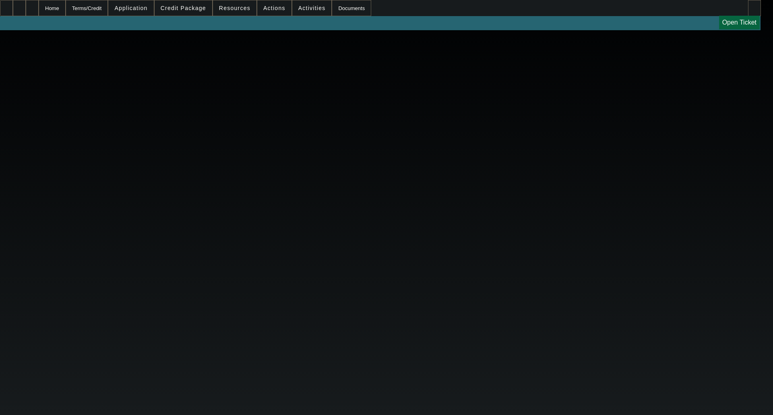
click at [331, 126] on body "Home Terms/Credit Application Credit Package Resources Actions Activities Docum…" at bounding box center [386, 207] width 773 height 415
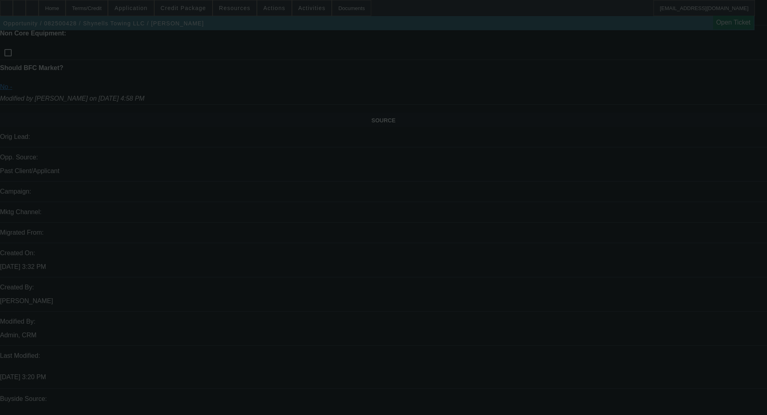
scroll to position [1402, 0]
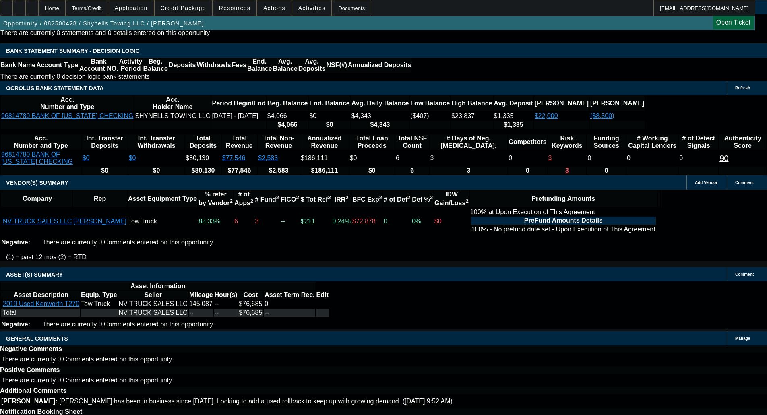
select select "0"
select select "2"
select select "0"
select select "1"
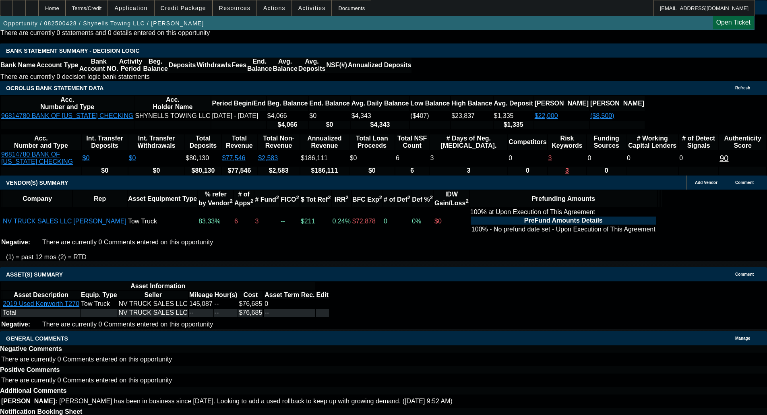
select select "0"
select select "2"
select select "0"
select select "1"
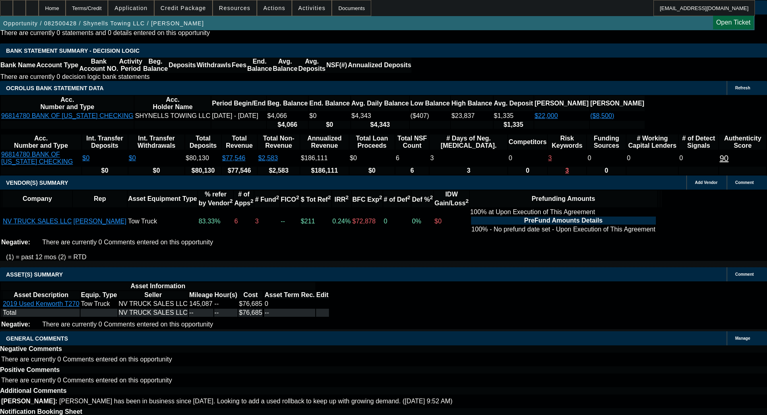
select select "0"
select select "2"
select select "0"
select select "1"
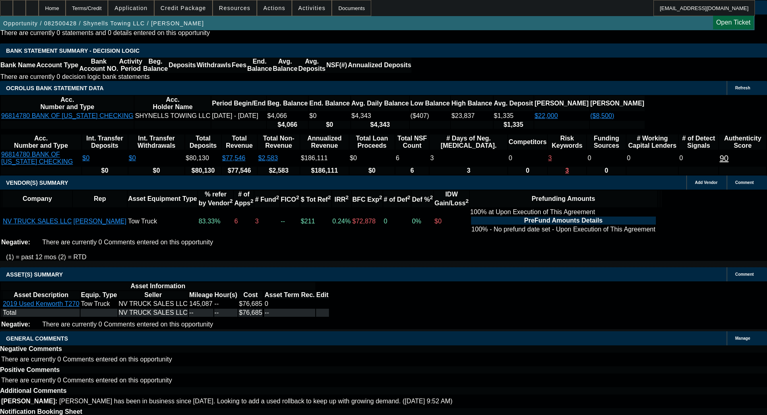
select select "0"
select select "2"
select select "0"
select select "1"
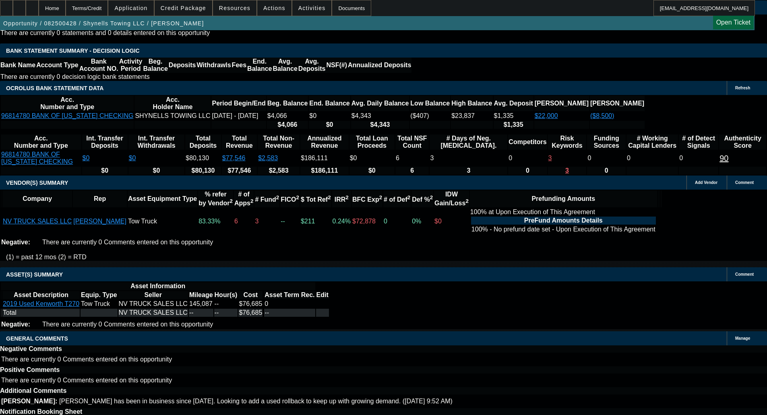
scroll to position [1173, 0]
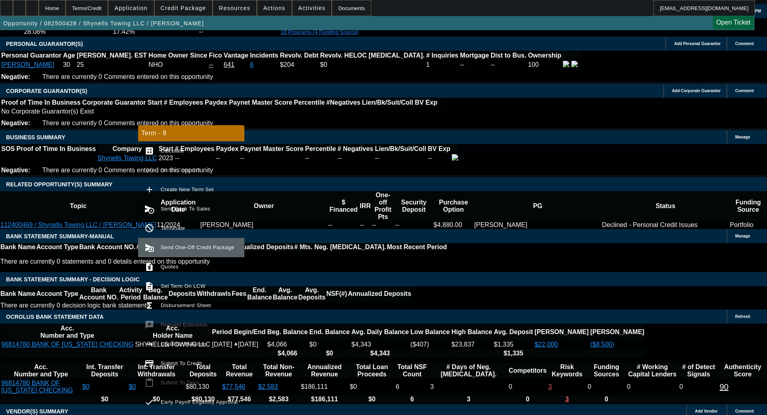
click at [178, 244] on span "Send One-Off Credit Package" at bounding box center [198, 247] width 74 height 6
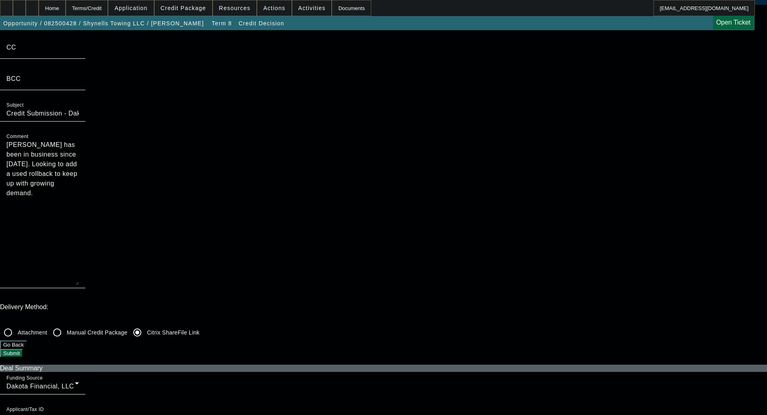
scroll to position [121, 0]
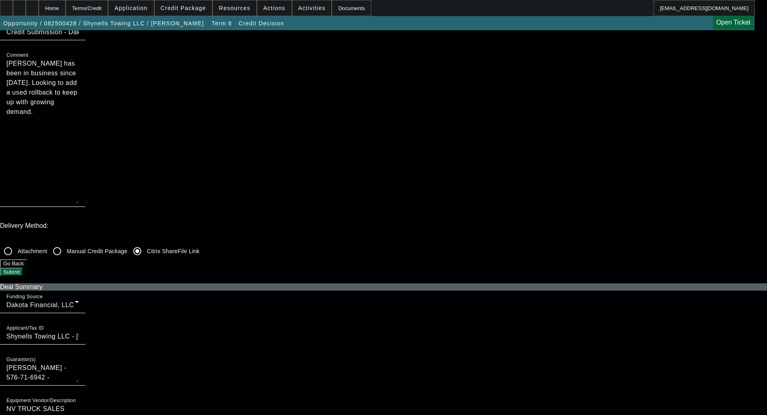
checkbox input "true"
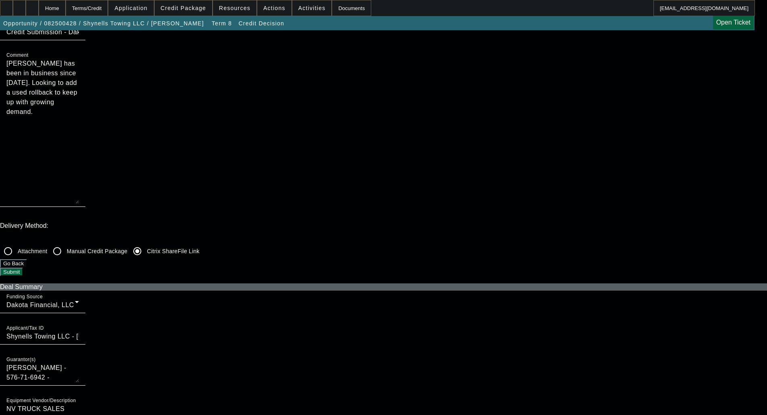
checkbox input "true"
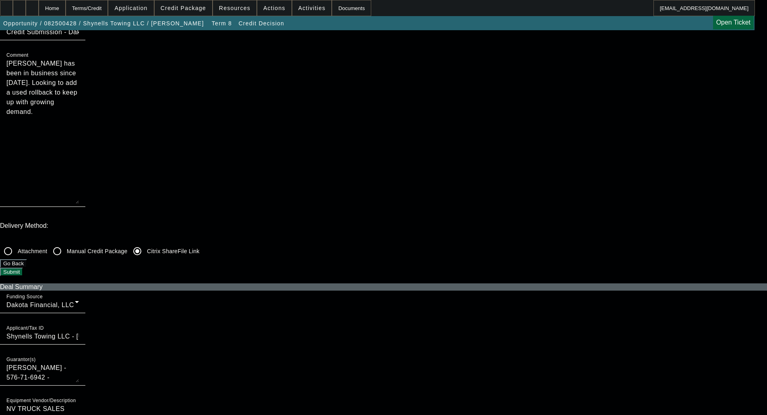
checkbox input "false"
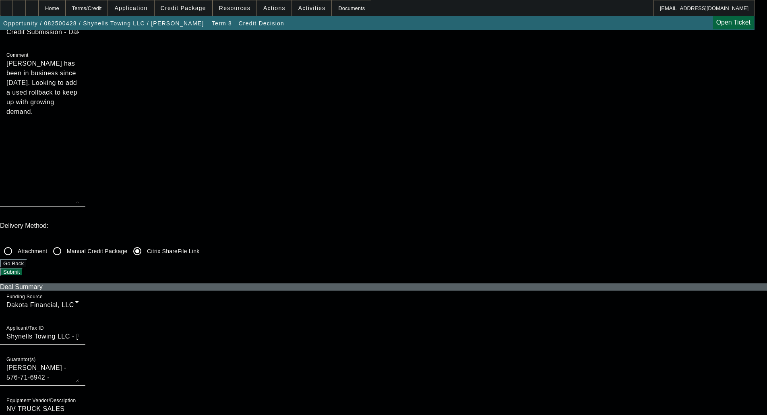
checkbox input "false"
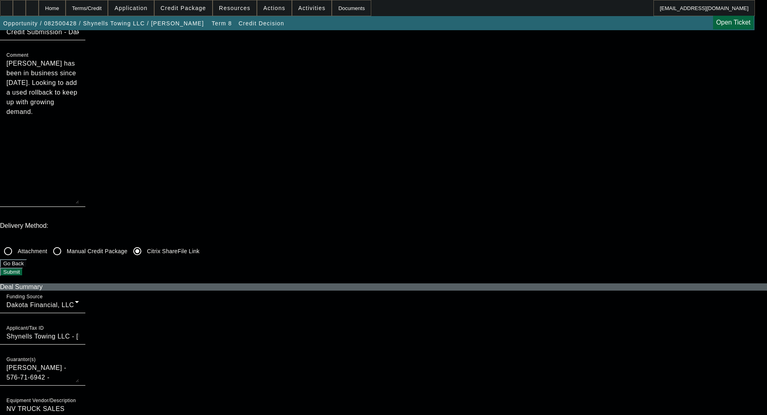
checkbox input "false"
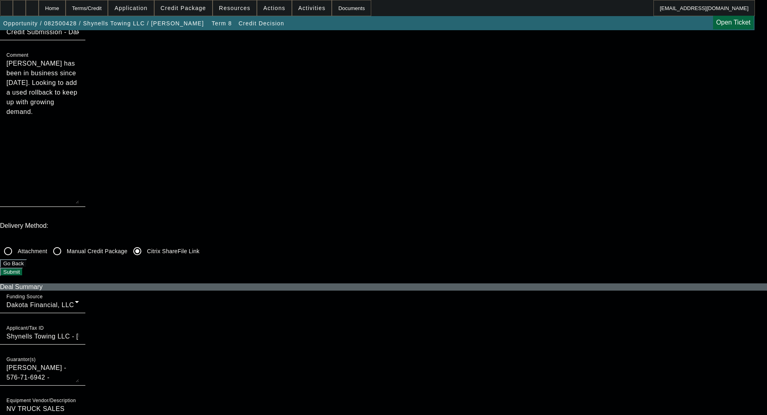
checkbox input "true"
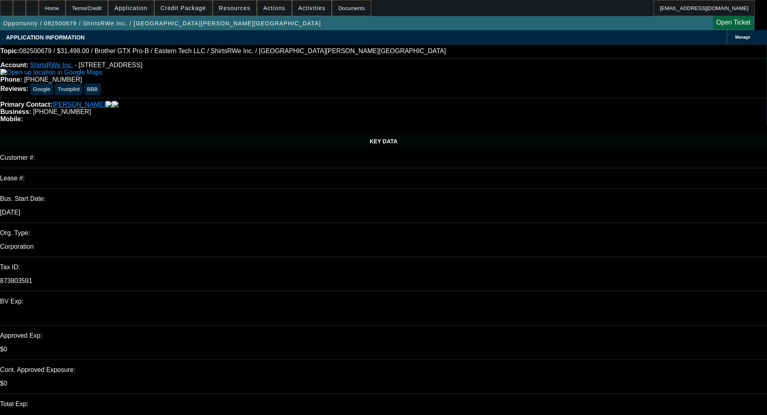
select select "0"
select select "3"
select select "0.1"
select select "4"
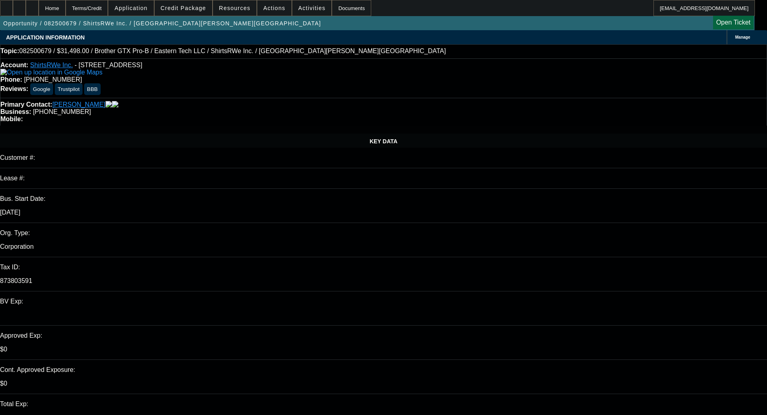
select select "0"
select select "3"
select select "0.1"
select select "4"
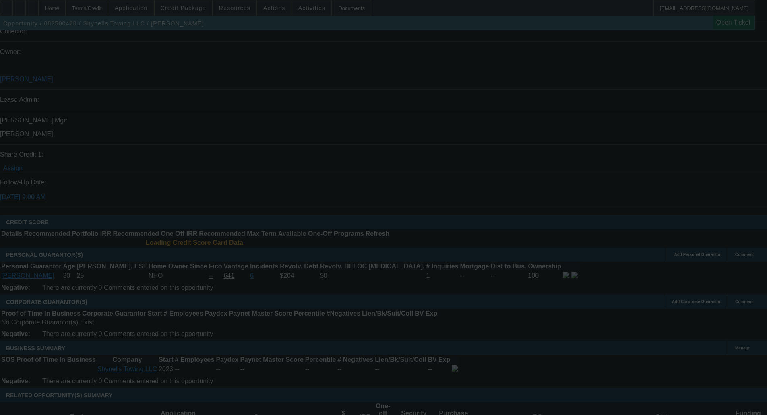
scroll to position [1366, 0]
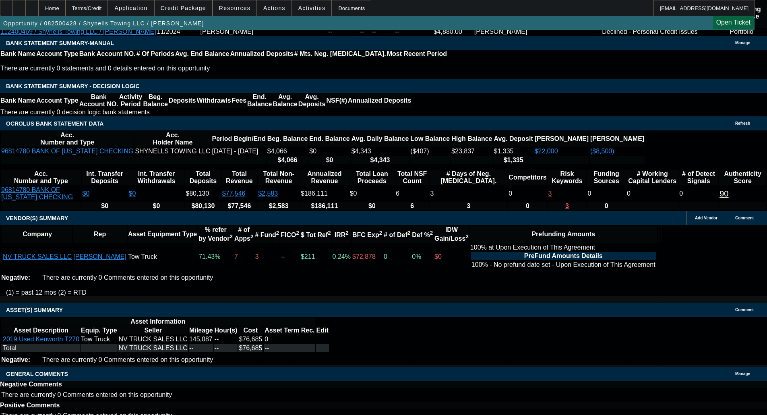
select select "0"
select select "2"
select select "0"
select select "1"
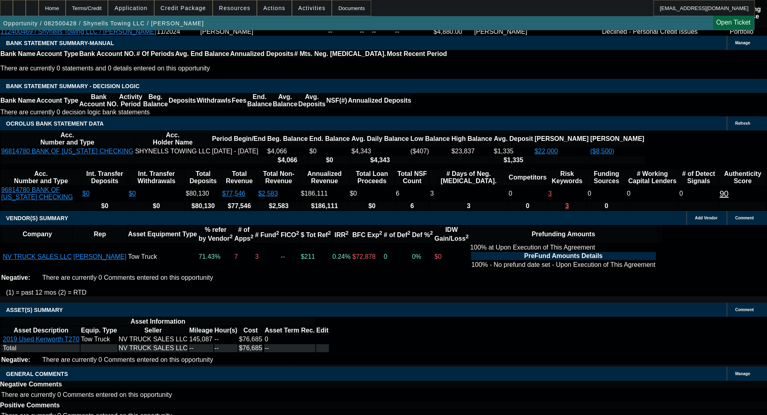
select select "0"
select select "2"
select select "0"
select select "1"
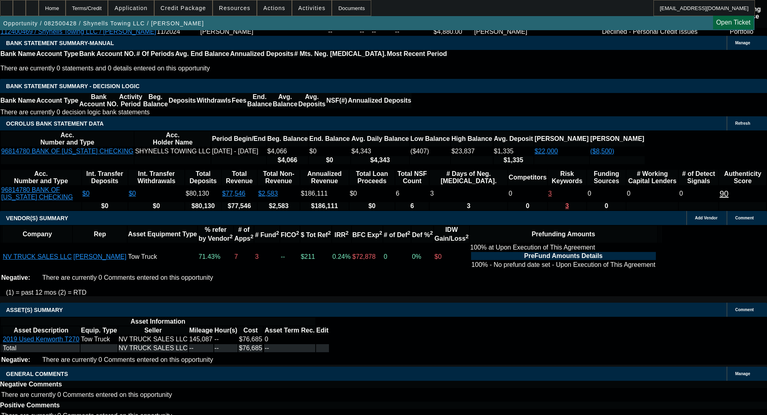
select select "0"
select select "2"
select select "0"
select select "1"
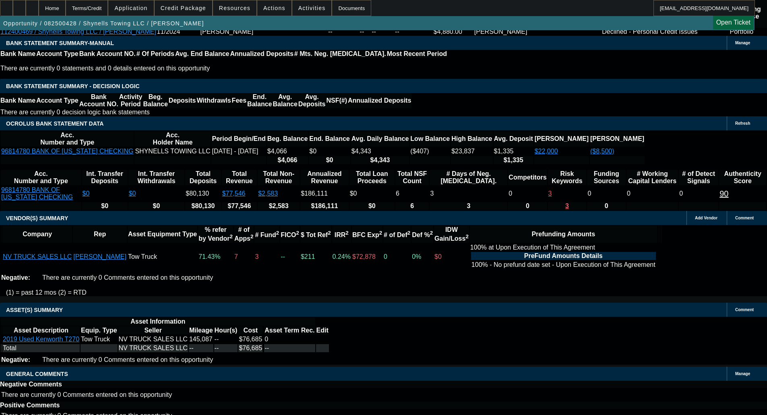
select select "0"
select select "2"
select select "0"
select select "1"
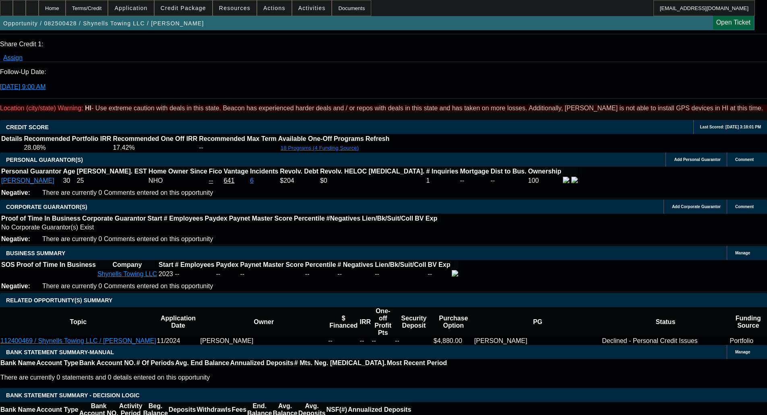
scroll to position [735, 0]
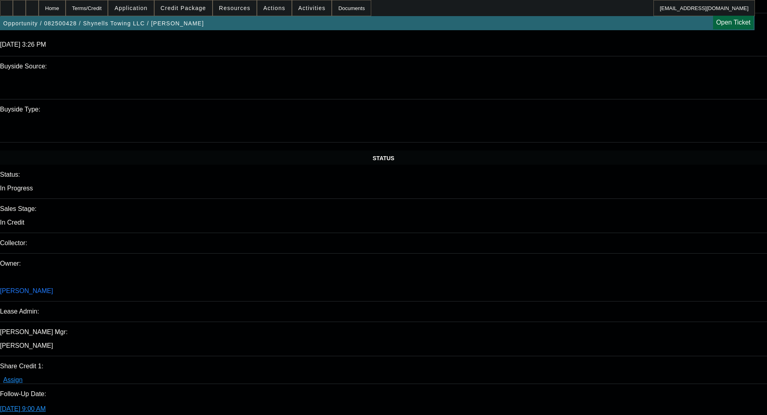
drag, startPoint x: 17, startPoint y: 170, endPoint x: 56, endPoint y: 182, distance: 40.9
click at [184, 2] on span at bounding box center [184, 7] width 58 height 19
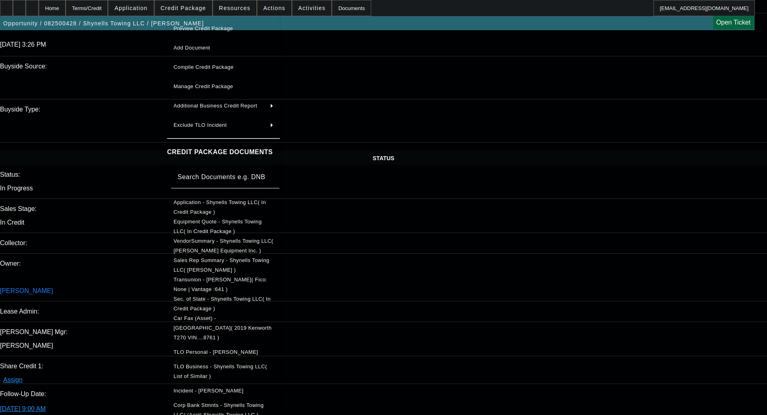
drag, startPoint x: 185, startPoint y: 12, endPoint x: 189, endPoint y: 12, distance: 4.0
click at [185, 12] on div at bounding box center [383, 207] width 767 height 415
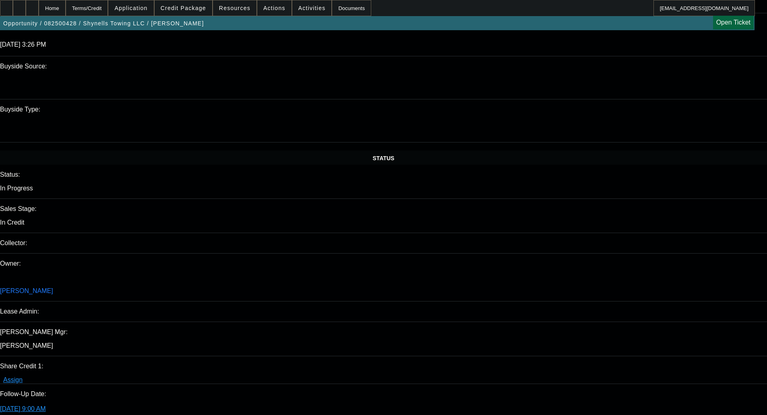
click at [184, 12] on span at bounding box center [184, 7] width 58 height 19
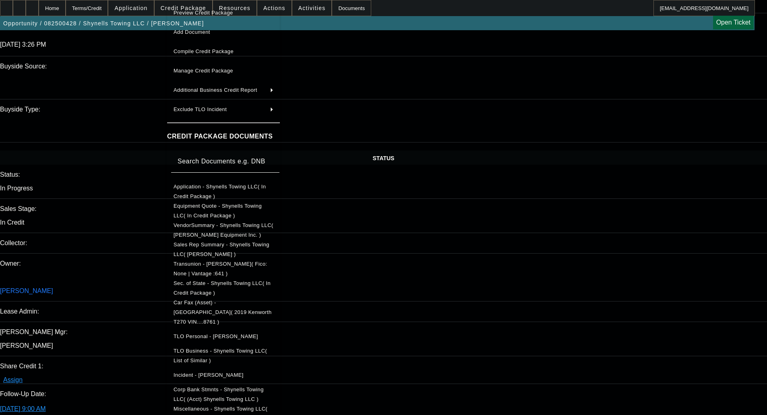
click at [203, 208] on span "Equipment Quote - Shynells Towing LLC( In Credit Package )" at bounding box center [217, 211] width 88 height 16
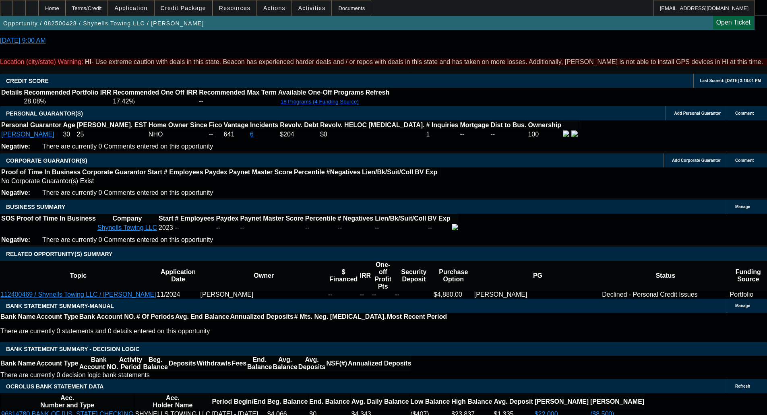
scroll to position [1445, 0]
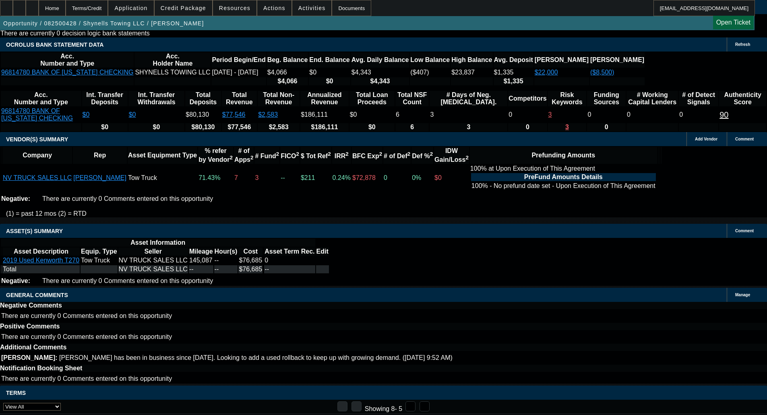
drag, startPoint x: 167, startPoint y: 197, endPoint x: 170, endPoint y: 202, distance: 6.1
select select "6"
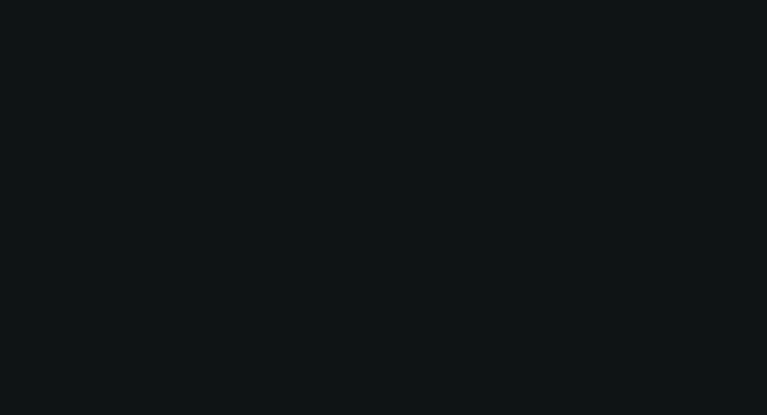
scroll to position [0, 0]
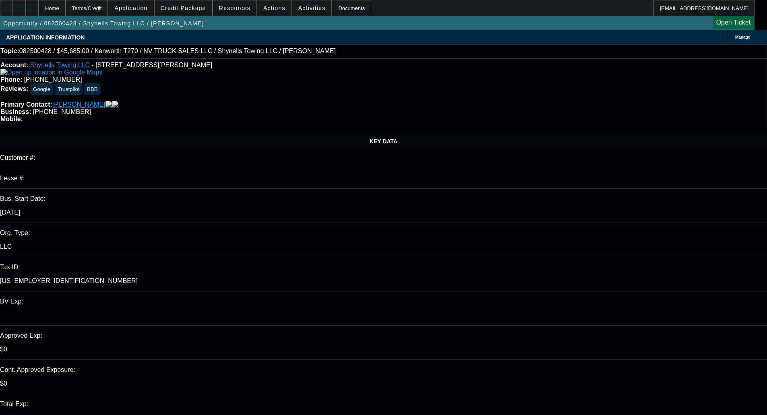
type input "03:25"
type input "03:33"
click at [588, 263] on span "3" at bounding box center [589, 265] width 14 height 14
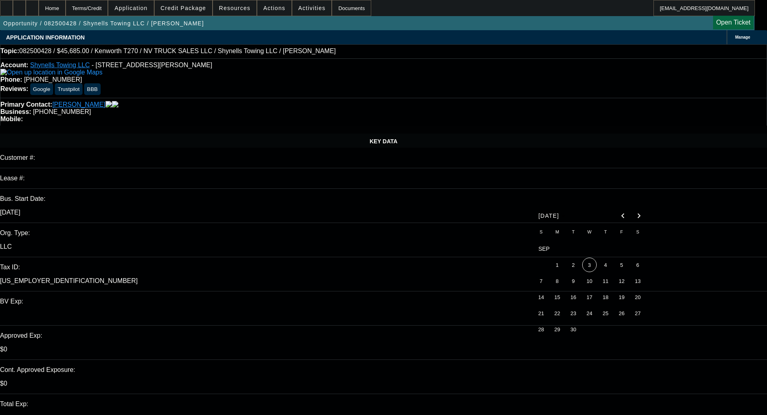
type input "9/3/2025"
type textarea "d"
type textarea "p"
paste textarea "Thank you for the update on the truck but we’re not able to provide an approval…"
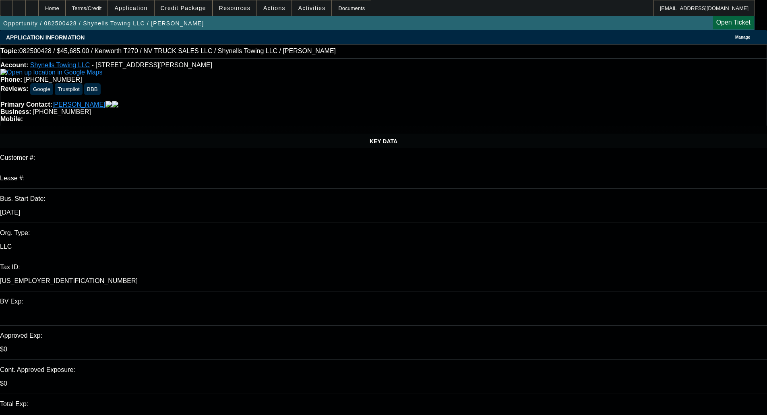
type textarea "PER DAKOTA - "Thank you for the update on the truck but we’re not able to provi…"
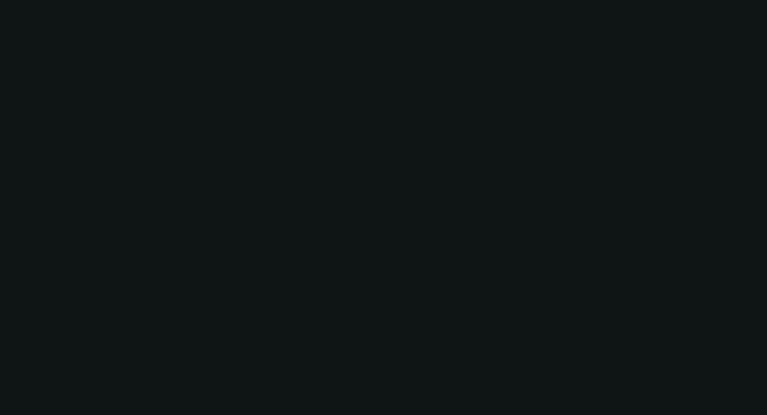
select select "0"
select select "2"
select select "0"
select select "1"
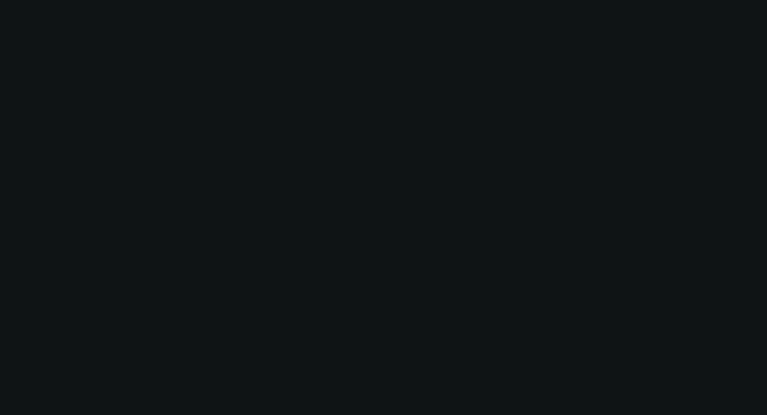
select select "0"
select select "2"
select select "0"
select select "1"
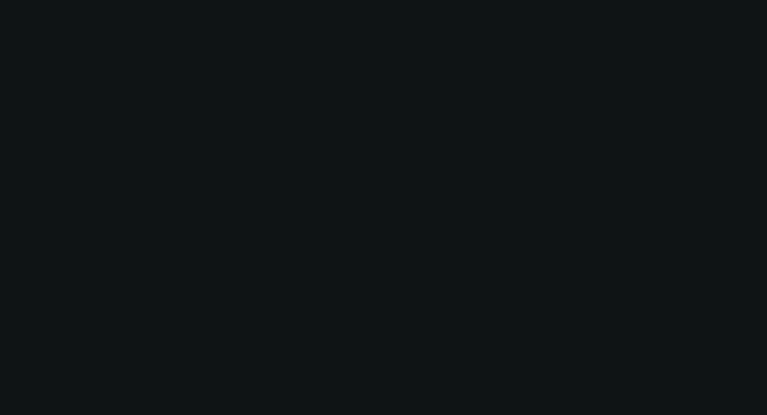
select select "0"
select select "2"
select select "0"
select select "1"
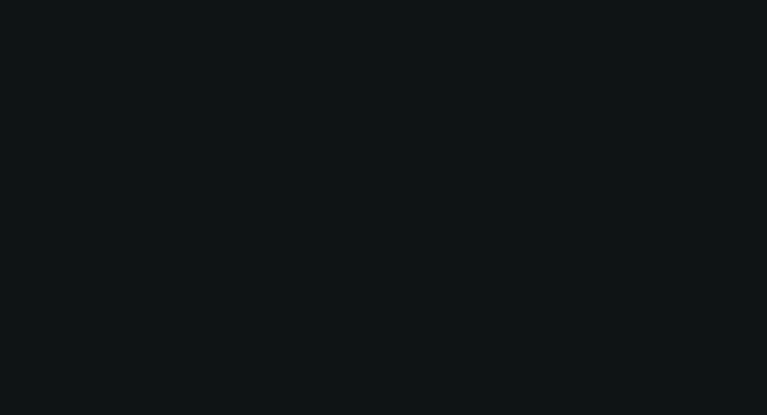
select select "0"
select select "2"
select select "0"
select select "1"
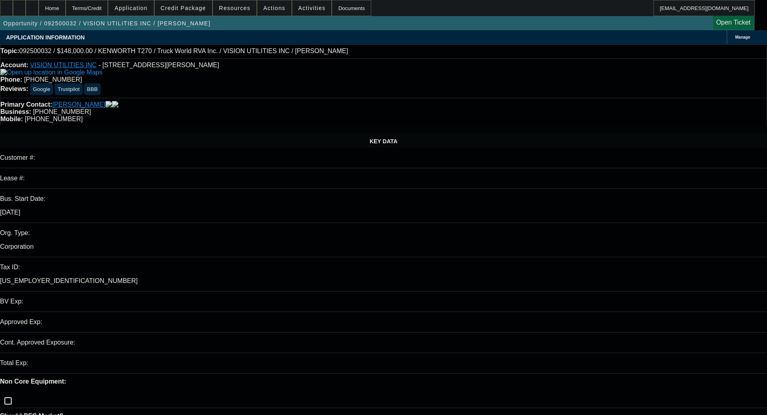
select select "0"
select select "6"
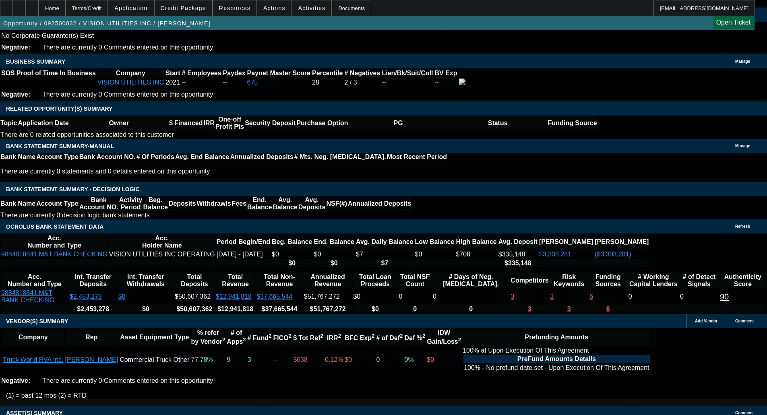
scroll to position [1207, 0]
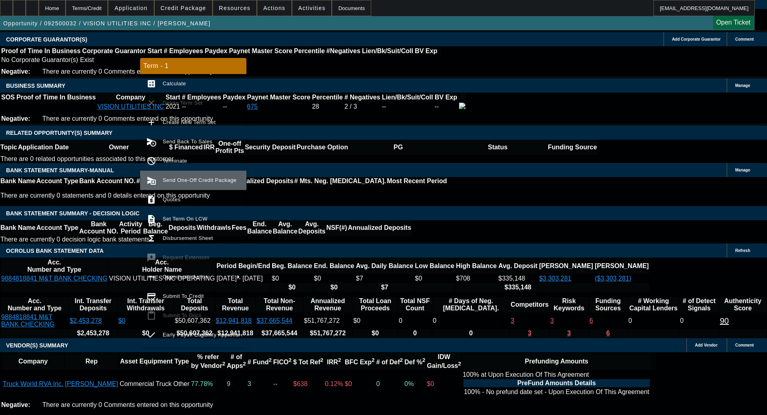
click at [177, 187] on button "send_and_archive Send One-Off Credit Package" at bounding box center [193, 180] width 106 height 19
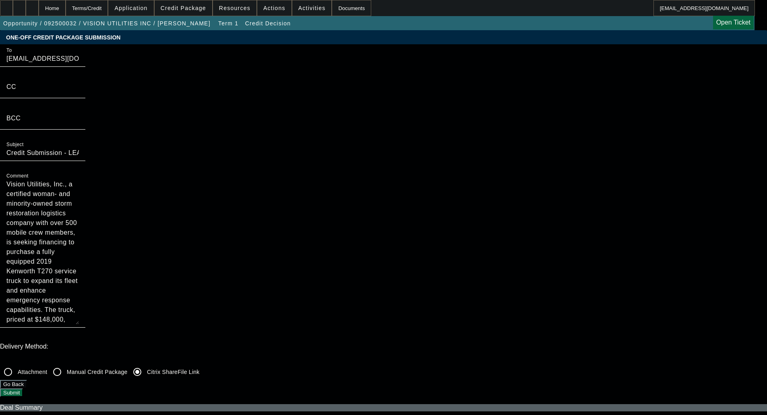
click at [23, 388] on button "Submit" at bounding box center [11, 392] width 23 height 8
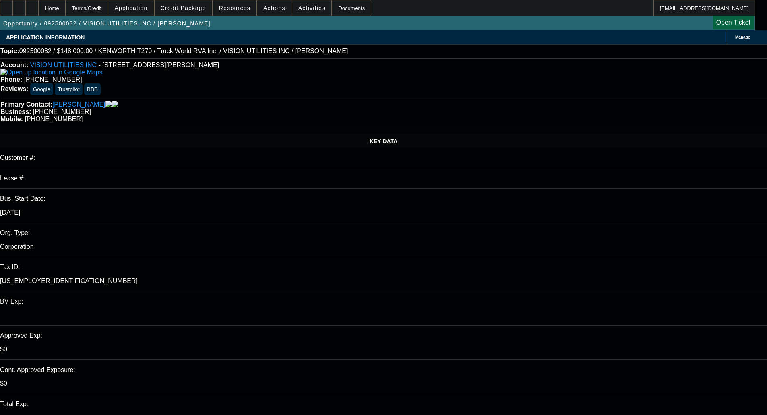
select select "0"
select select "6"
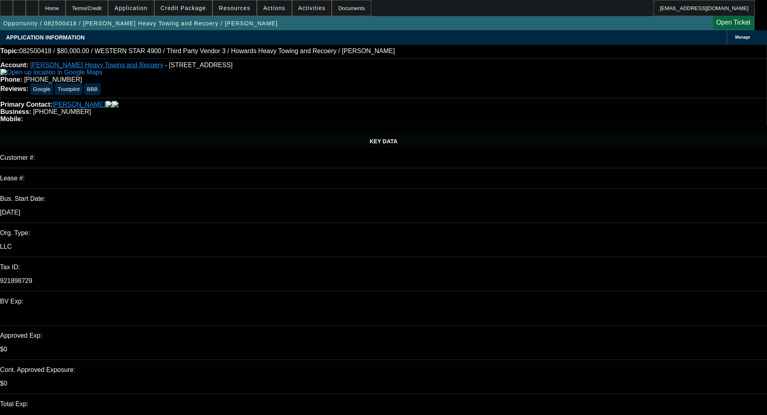
select select "0"
select select "2"
select select "0.1"
select select "4"
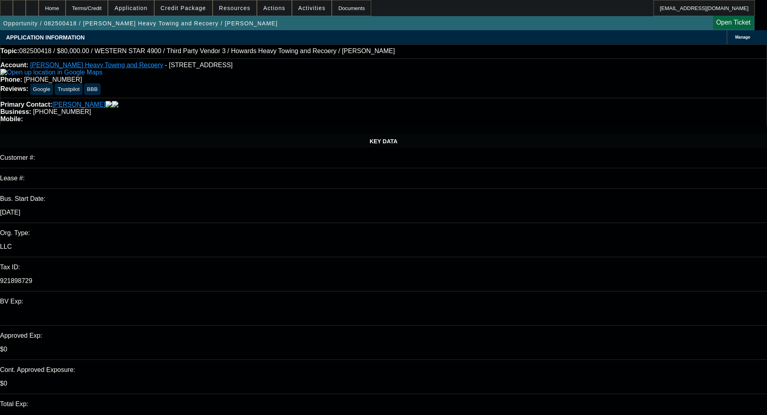
select select "0"
select select "2"
select select "0.1"
select select "4"
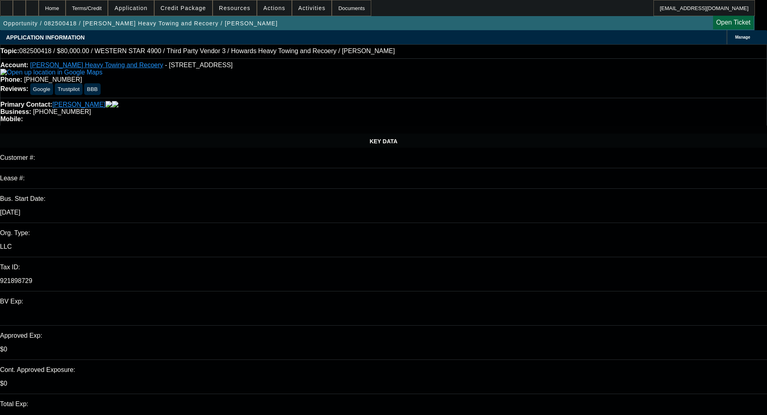
select select "0"
select select "2"
select select "0.1"
select select "4"
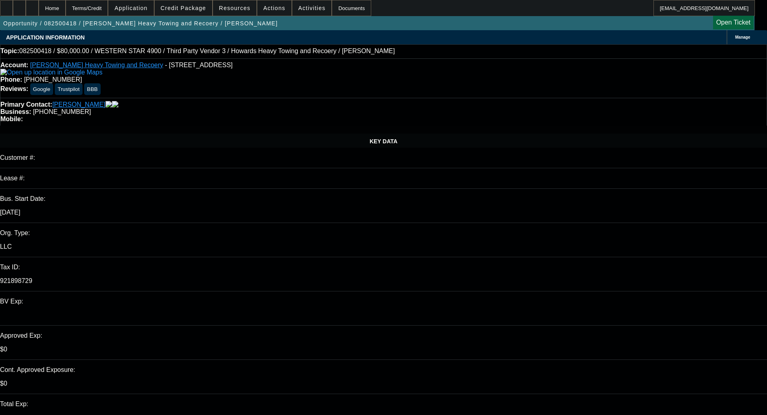
select select "0.1"
select select "0"
select select "2"
select select "0.1"
select select "4"
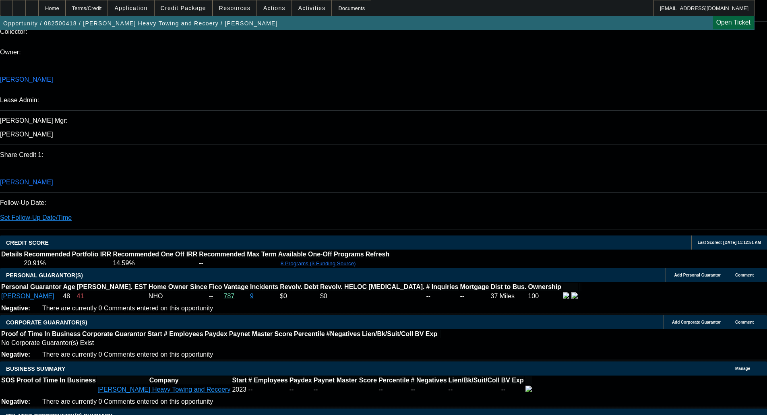
scroll to position [1517, 0]
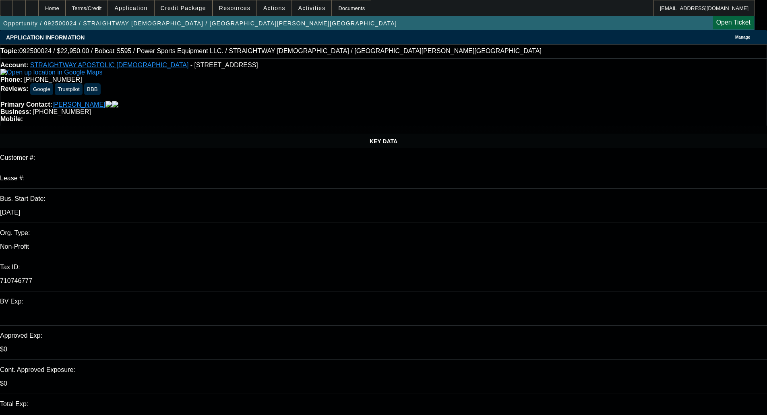
select select "0.15"
select select "0"
select select "0.1"
select select "4"
select select "0.15"
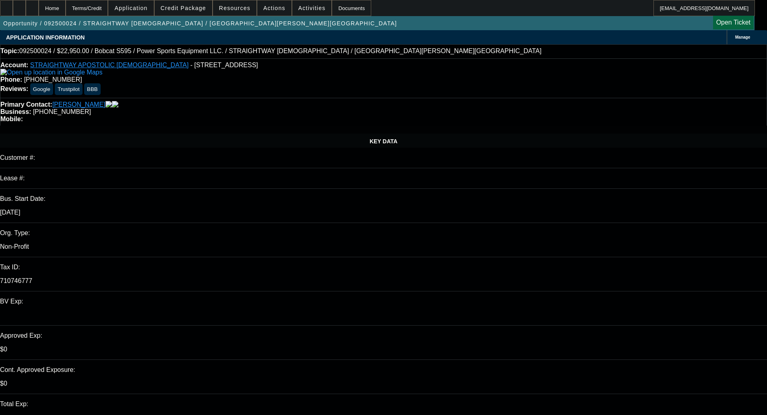
select select "0"
select select "0.1"
select select "4"
select select "0"
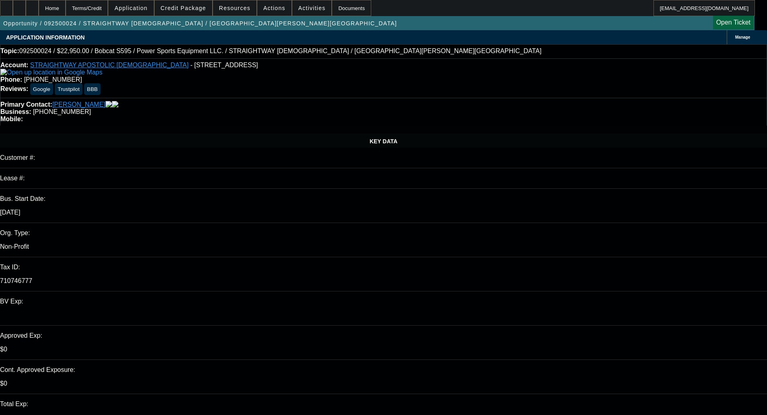
select select "0.1"
select select "4"
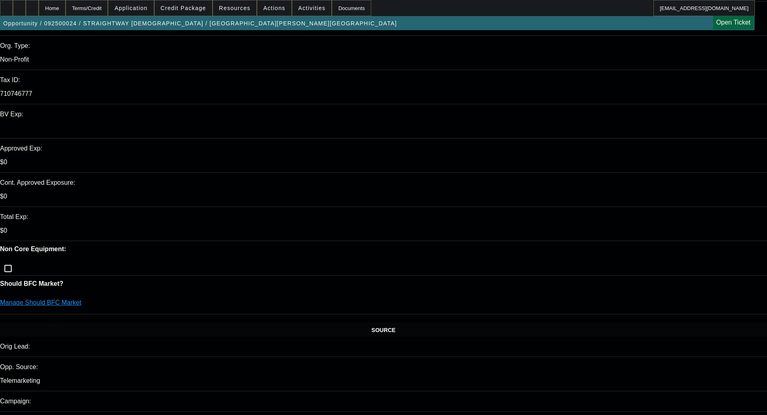
scroll to position [201, 0]
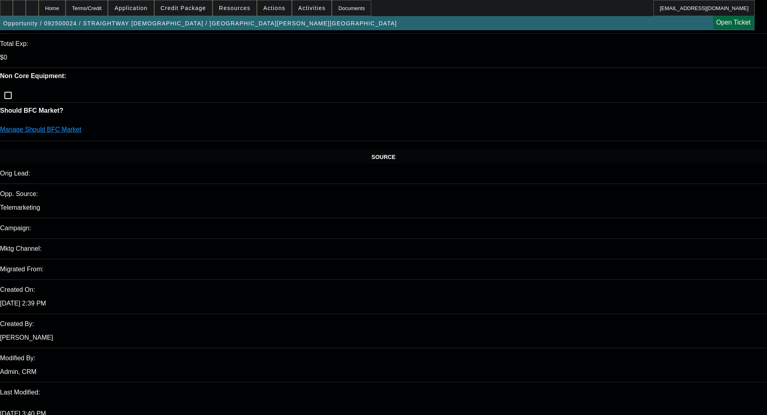
scroll to position [362, 0]
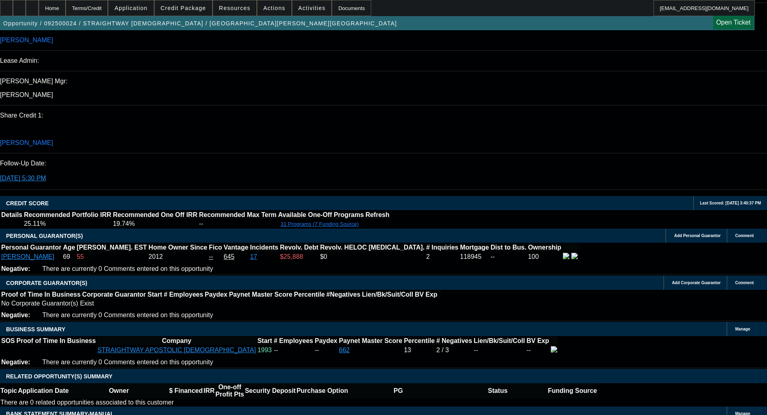
scroll to position [966, 0]
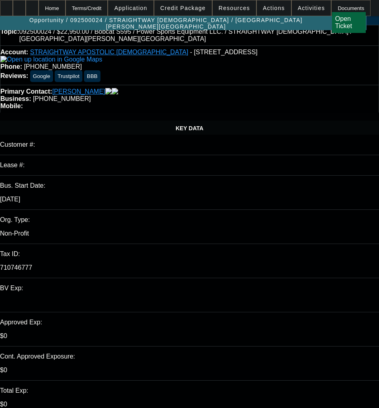
scroll to position [0, 0]
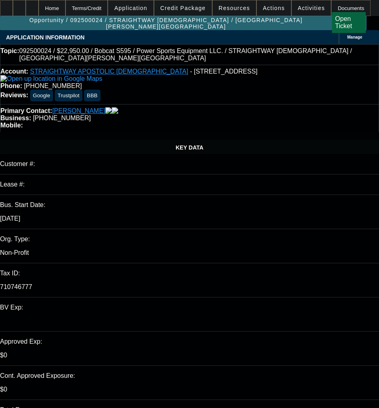
click at [190, 8] on span "Credit Package" at bounding box center [183, 8] width 45 height 6
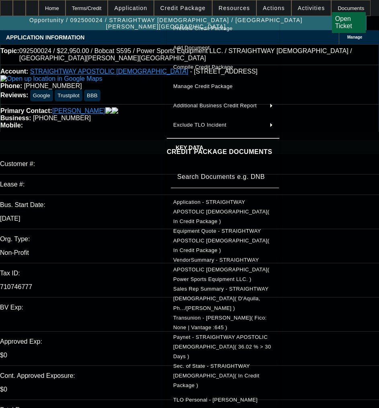
click at [212, 26] on span "Preview Credit Package" at bounding box center [203, 28] width 60 height 6
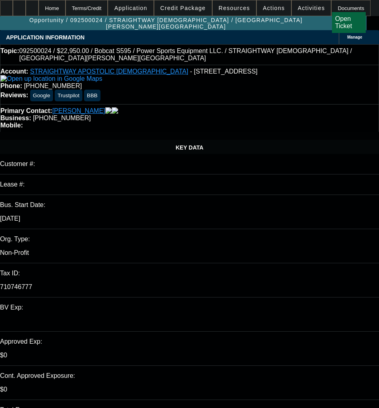
click at [189, 10] on span "Credit Package" at bounding box center [183, 8] width 45 height 6
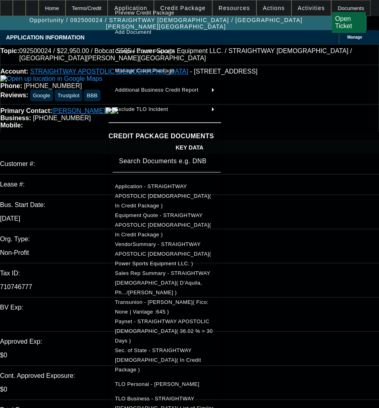
click at [115, 346] on span "Sec. of State - STRAIGHTWAY APOSTOLIC DELIVERANCE TEMPLE CHURCH( In Credit Pack…" at bounding box center [165, 360] width 100 height 29
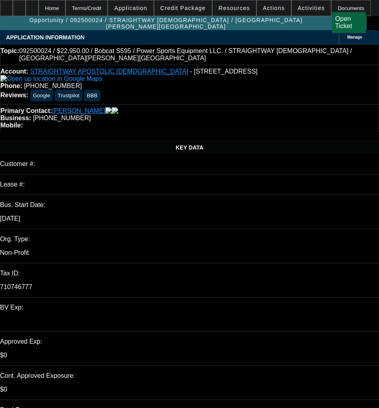
drag, startPoint x: 38, startPoint y: 69, endPoint x: 35, endPoint y: 82, distance: 13.5
click at [35, 82] on div "Account: STRAIGHTWAY APOSTOLIC DELIVERANCE TEMPLE CHURCH - 404 N 14th St, West …" at bounding box center [189, 84] width 379 height 39
copy link "STRAIGHTWAY APOSTOLIC DELIVERANCE TEMPLE CHURCH"
click at [85, 284] on p "710746777" at bounding box center [189, 287] width 379 height 7
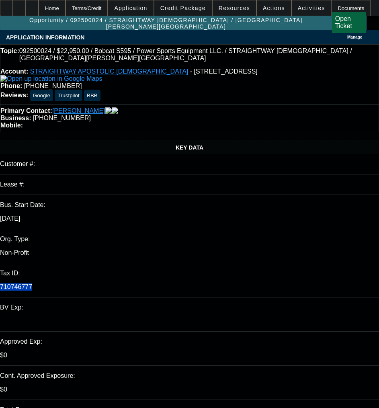
copy p "710746777"
drag, startPoint x: 257, startPoint y: 70, endPoint x: 216, endPoint y: 80, distance: 42.1
click at [216, 80] on div "Account: STRAIGHTWAY APOSTOLIC DELIVERANCE TEMPLE CHURCH - 404 N 14th St, West …" at bounding box center [189, 84] width 379 height 39
copy span "(901) 497-8842"
click at [189, 3] on span at bounding box center [184, 7] width 58 height 19
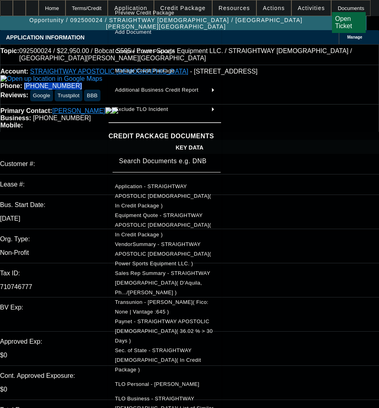
click at [115, 212] on span "Equipment Quote - STRAIGHTWAY APOSTOLIC DELIVERANCE TEMPLE CHURCH( In Credit Pa…" at bounding box center [163, 224] width 96 height 25
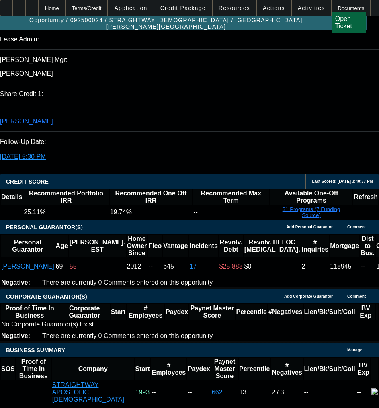
scroll to position [1006, 0]
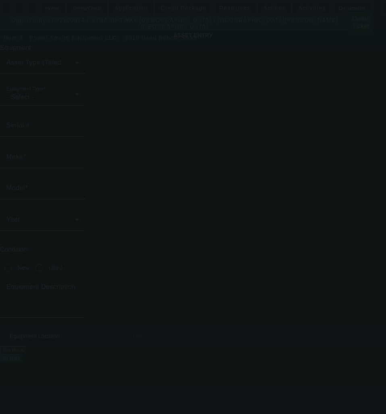
type input "Bobcat"
type input "S595"
radio input "true"
type textarea "Skid Steer"
type input "911 Richland Dr"
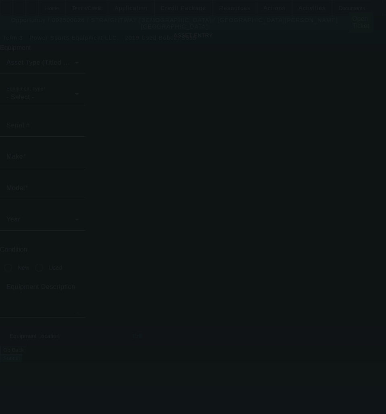
type input "West Memphis"
type input "72301"
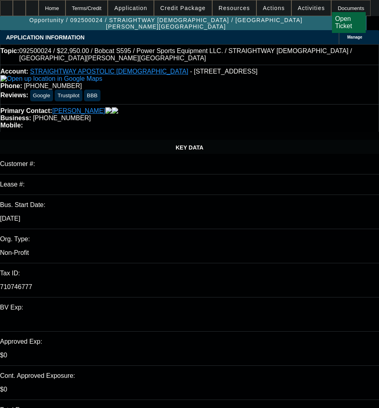
select select "0.15"
select select "0"
select select "0.1"
select select "4"
select select "0.15"
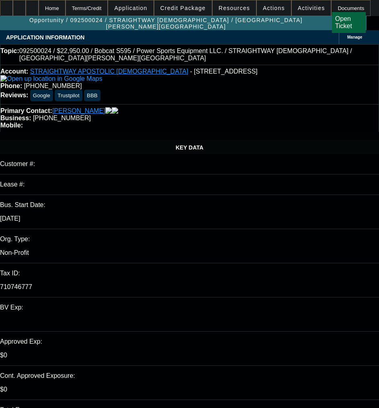
select select "0"
select select "0.1"
select select "4"
select select "0"
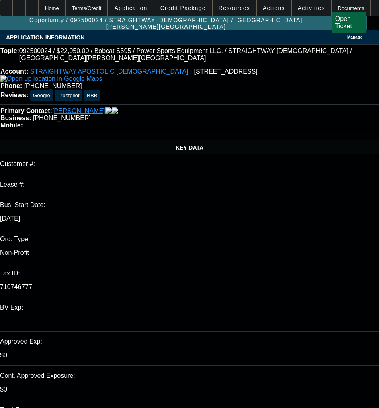
select select "0.1"
select select "4"
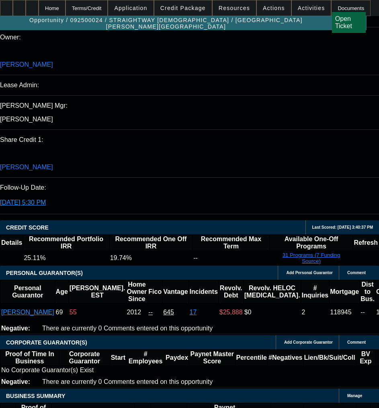
scroll to position [1006, 0]
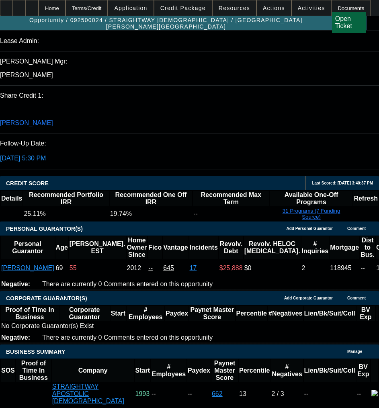
drag, startPoint x: 22, startPoint y: 179, endPoint x: 124, endPoint y: 180, distance: 102.2
copy tr "2019 Used Bobcat S595 Skid Steer"
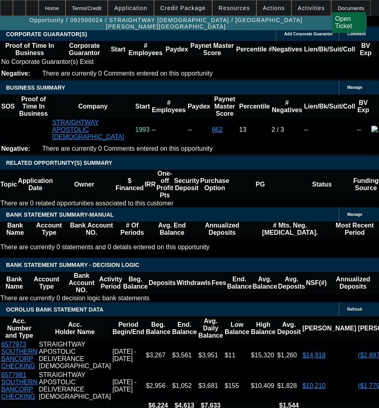
scroll to position [1328, 0]
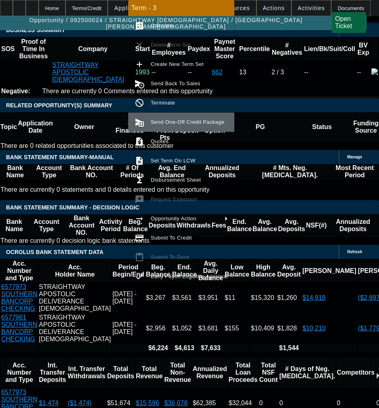
click at [182, 119] on span "Send One-Off Credit Package" at bounding box center [189, 123] width 77 height 10
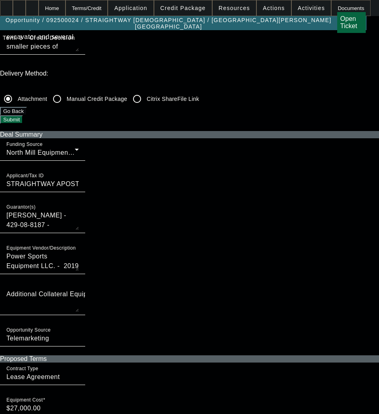
scroll to position [201, 0]
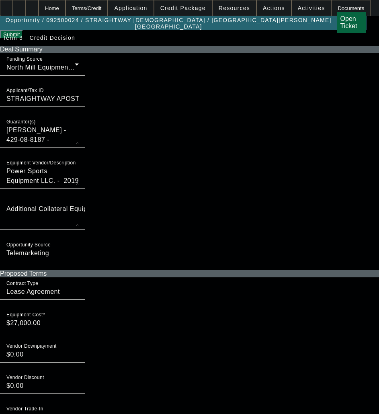
scroll to position [362, 0]
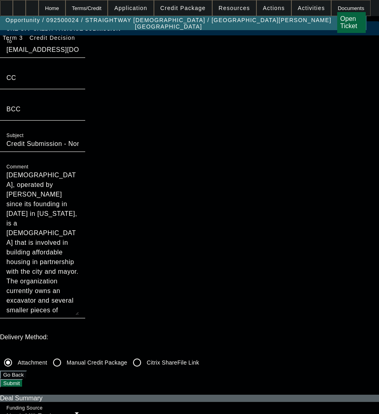
scroll to position [0, 0]
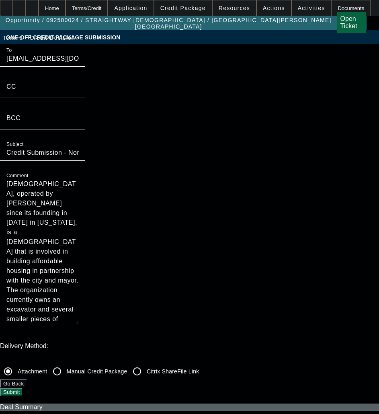
click at [79, 179] on textarea "Straightway Church, operated by Magnolia Brown since its founding in 1994 in Ar…" at bounding box center [42, 251] width 72 height 145
click at [23, 388] on button "Submit" at bounding box center [11, 392] width 23 height 8
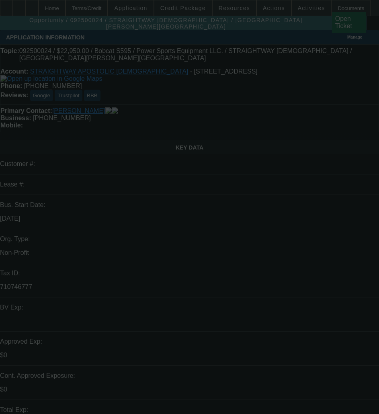
select select "0.15"
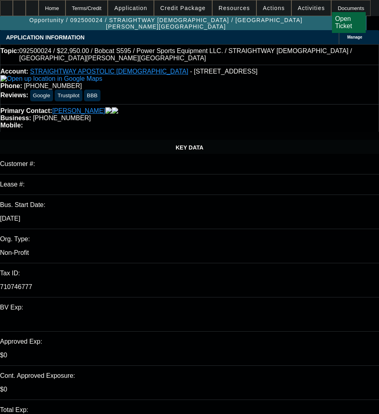
select select "0"
select select "0.1"
select select "4"
select select "0.15"
select select "0"
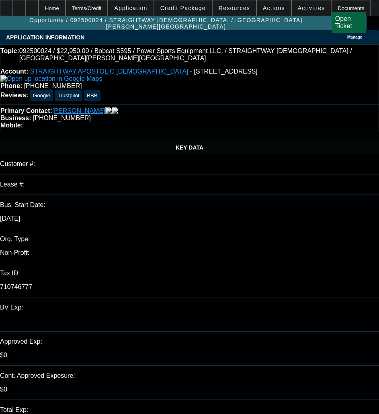
select select "0.1"
select select "4"
select select "0"
select select "0.1"
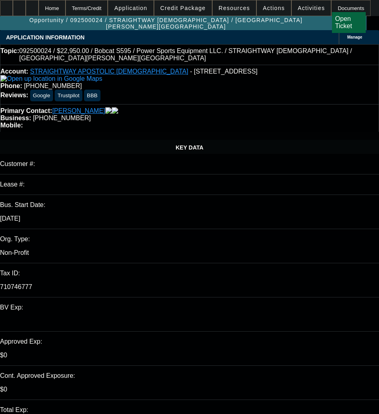
select select "4"
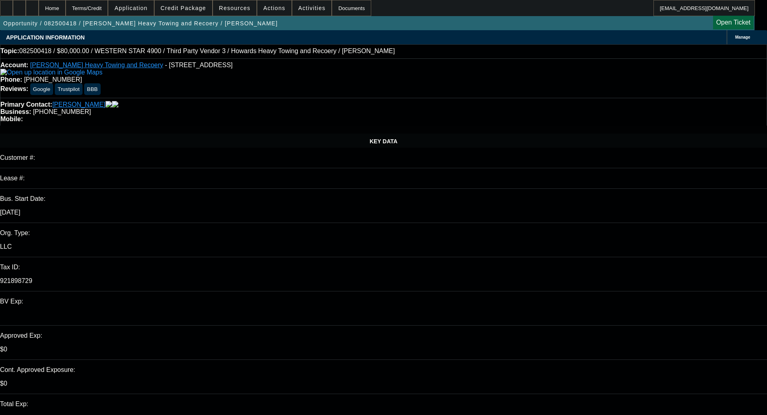
select select "0"
select select "2"
select select "0.1"
select select "4"
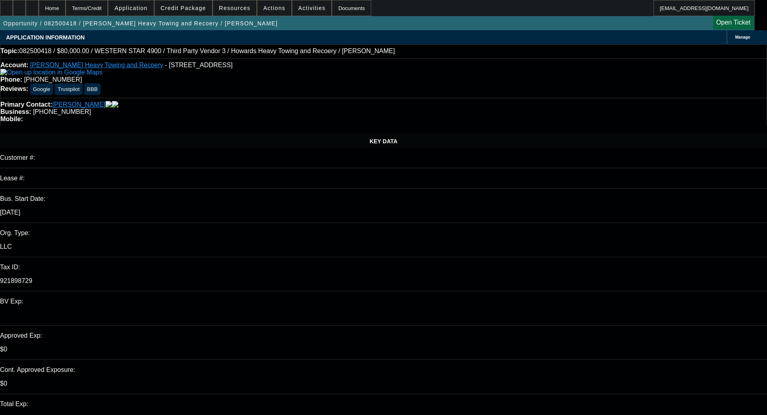
select select "0"
select select "2"
select select "0.1"
select select "4"
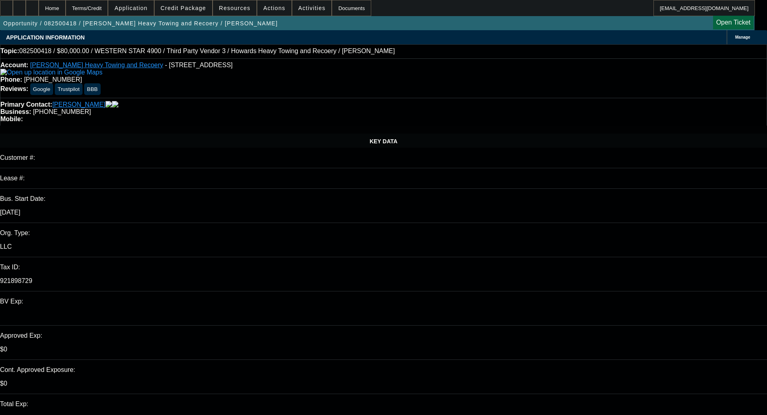
select select "0"
select select "2"
select select "0.1"
select select "4"
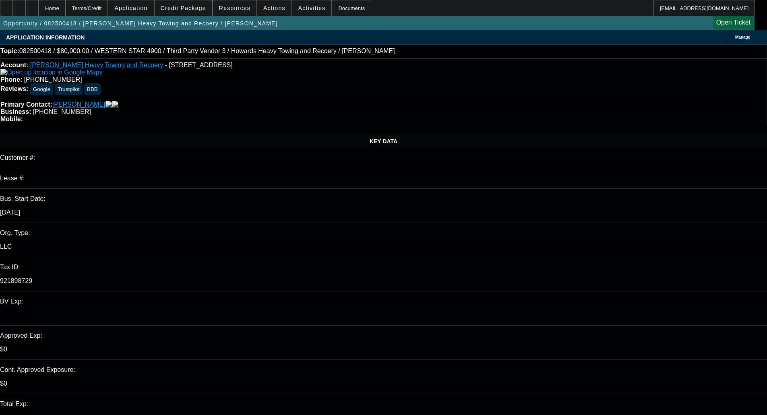
select select "0.1"
select select "0"
select select "2"
select select "0.1"
select select "4"
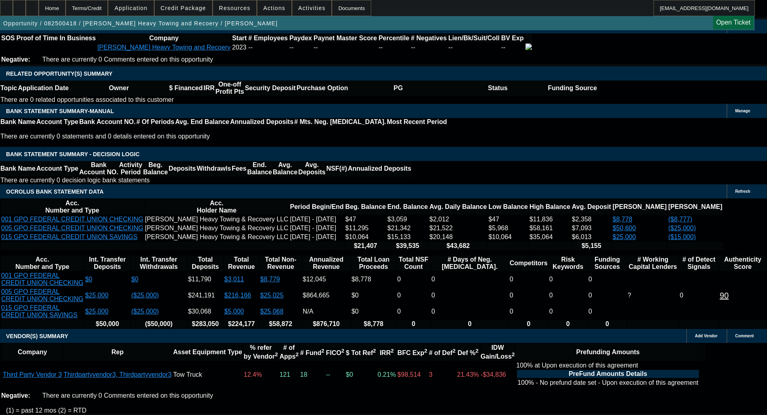
scroll to position [1517, 0]
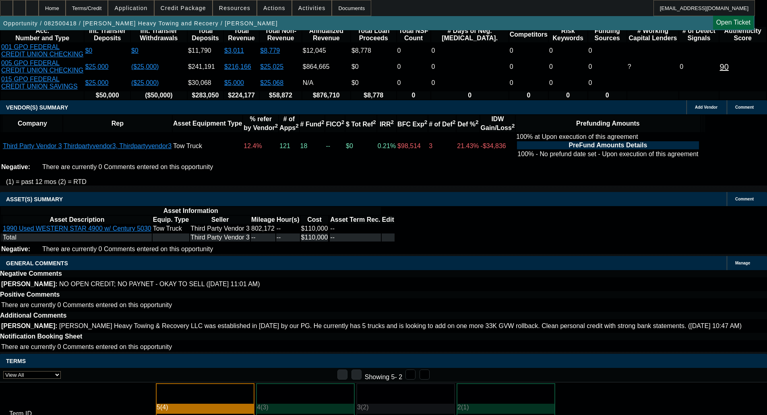
drag, startPoint x: 241, startPoint y: 345, endPoint x: 360, endPoint y: 343, distance: 119.1
copy span "APPROVED BY CPEF - Approval Amount (No Variance Allowed) $80,000.00- CAPPED; $3…"
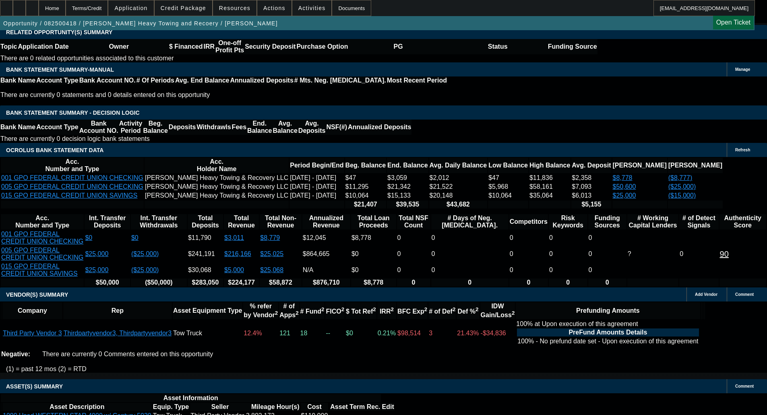
scroll to position [1477, 0]
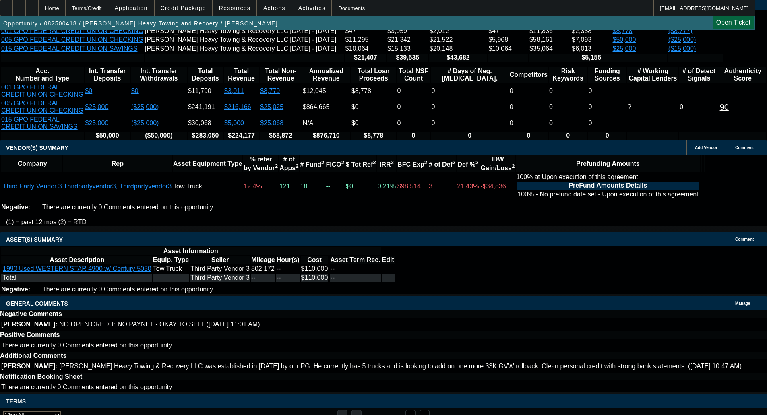
drag, startPoint x: 152, startPoint y: 243, endPoint x: 156, endPoint y: 246, distance: 5.4
select select "3"
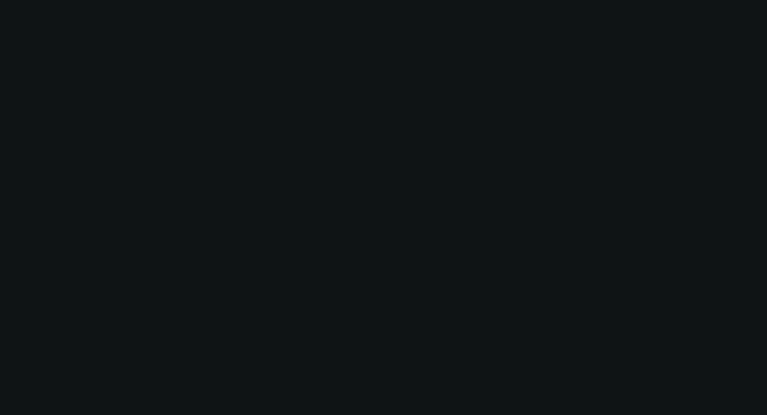
scroll to position [0, 0]
radio input "true"
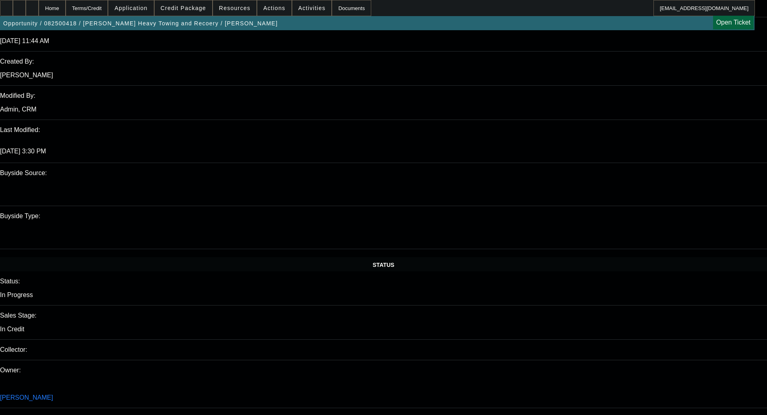
scroll to position [644, 0]
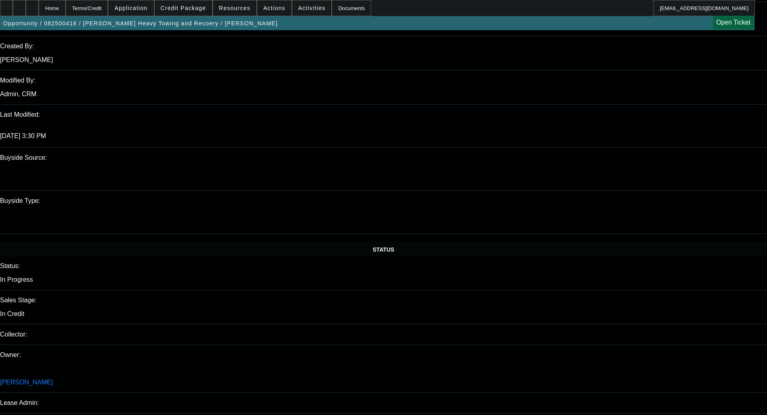
paste textarea "APPROVED BY CPEF - Approval Amount (No Variance Allowed) $80,000.00- CAPPED; $3…"
type textarea "APPROVED BY CPEF - Approval Amount (No Variance Allowed) $80,000.00- CAPPED; $3…"
checkbox input "false"
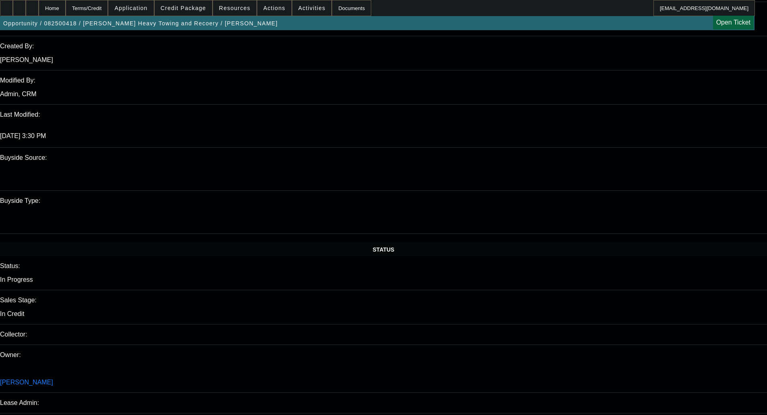
drag, startPoint x: 746, startPoint y: 292, endPoint x: 738, endPoint y: 309, distance: 19.4
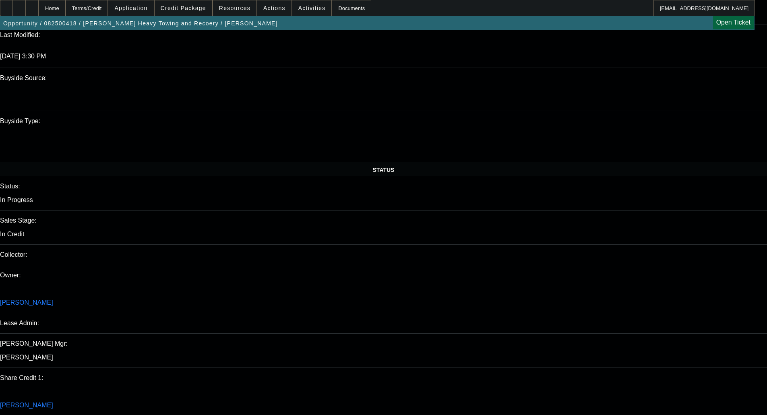
scroll to position [845, 0]
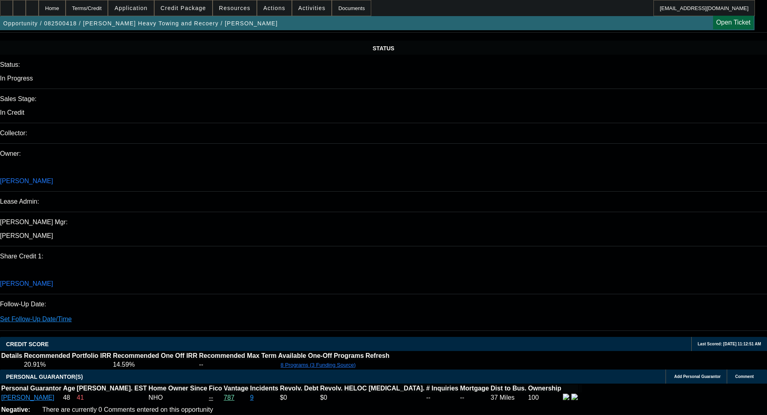
type textarea "APPROVED BY CPEF - Approval Amount (No Variance Allowed) $80,000.00- CAPPED; $3…"
type input "03:45"
type input "03:52"
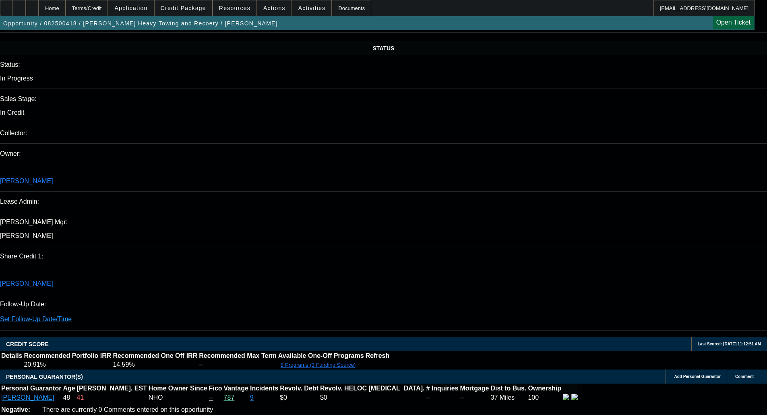
click at [586, 328] on span "3" at bounding box center [589, 324] width 14 height 14
type input "9/3/2025"
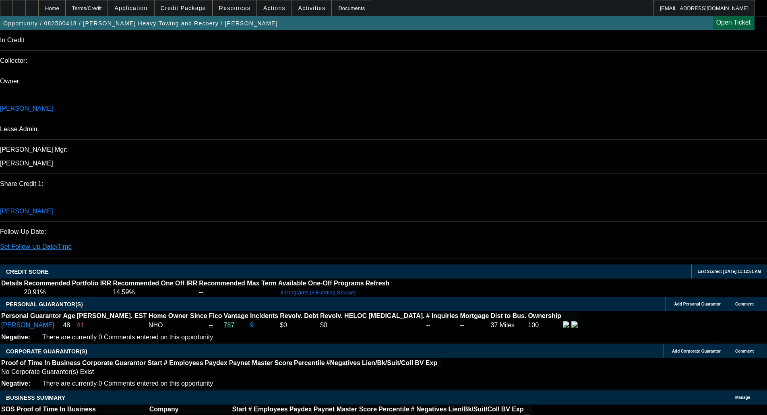
scroll to position [926, 0]
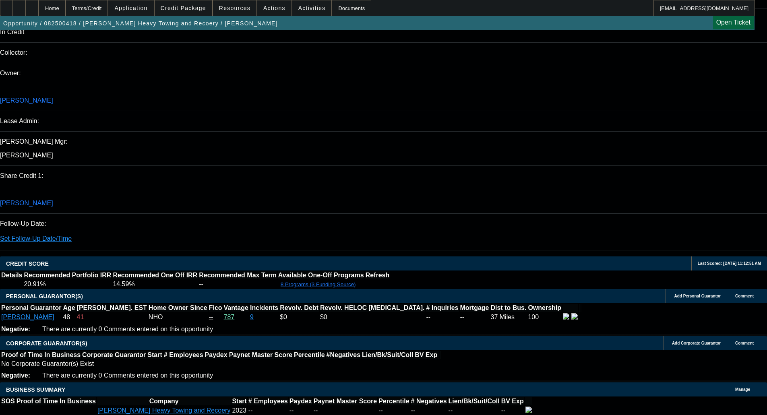
select select "0"
select select "2"
select select "0.1"
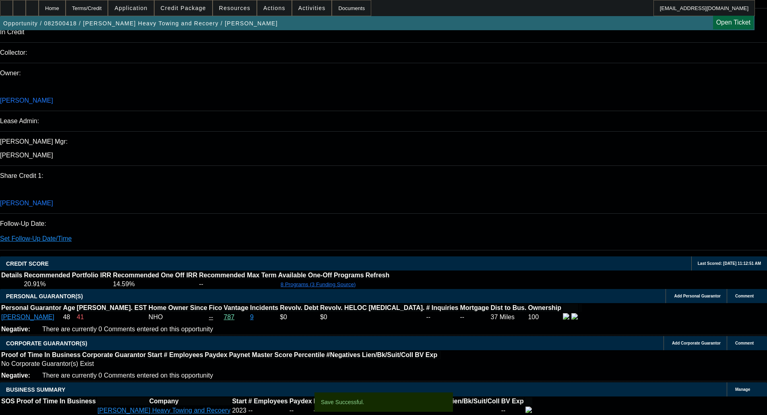
select select "4"
select select "0"
select select "2"
select select "0.1"
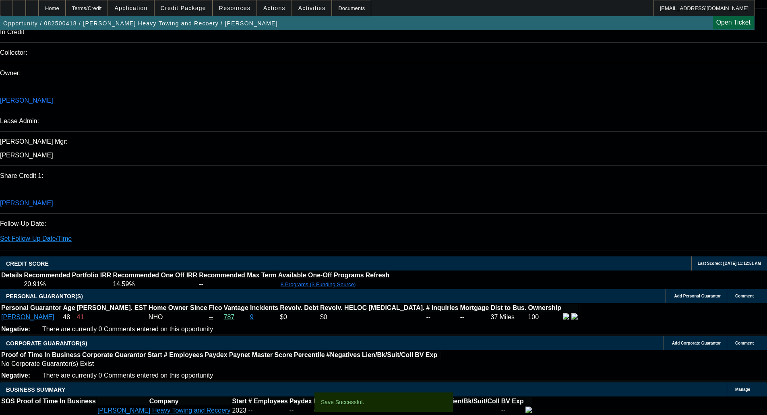
select select "4"
select select "0"
select select "2"
select select "0.1"
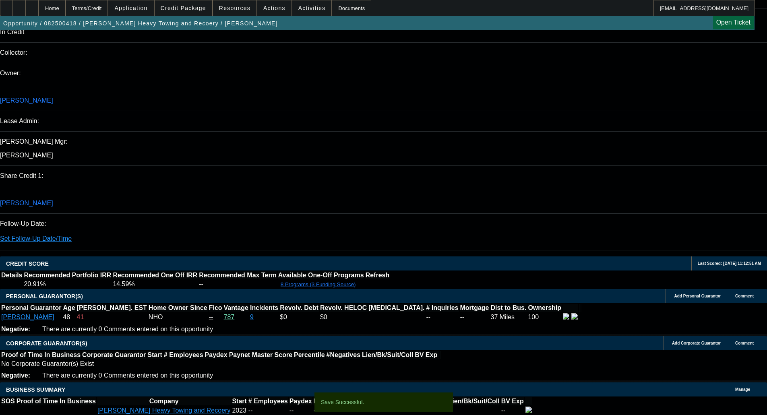
select select "4"
select select "0.1"
select select "0"
select select "2"
select select "0.1"
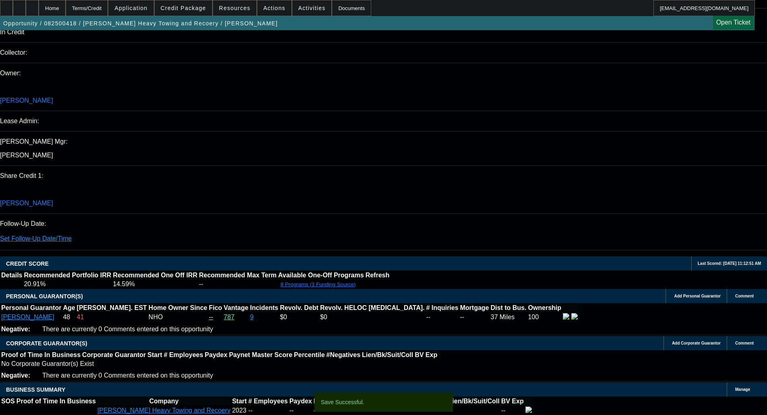
select select "4"
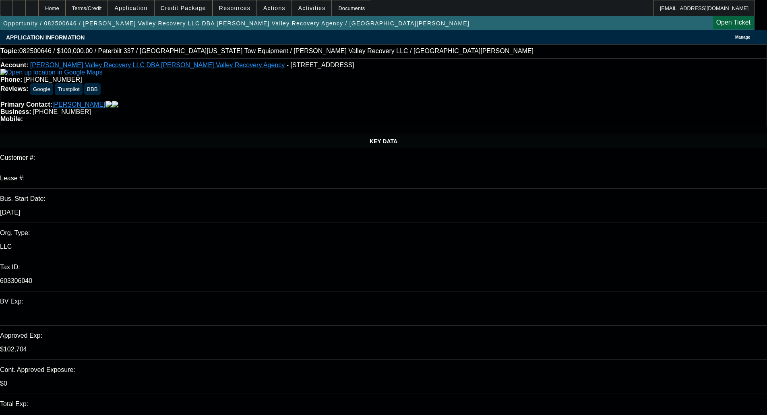
select select "0"
select select "2"
select select "0"
select select "6"
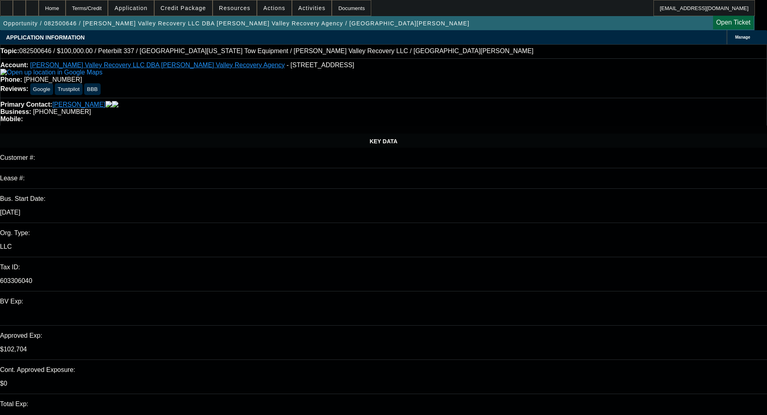
select select "0"
select select "2"
select select "0.1"
select select "4"
select select "0.1"
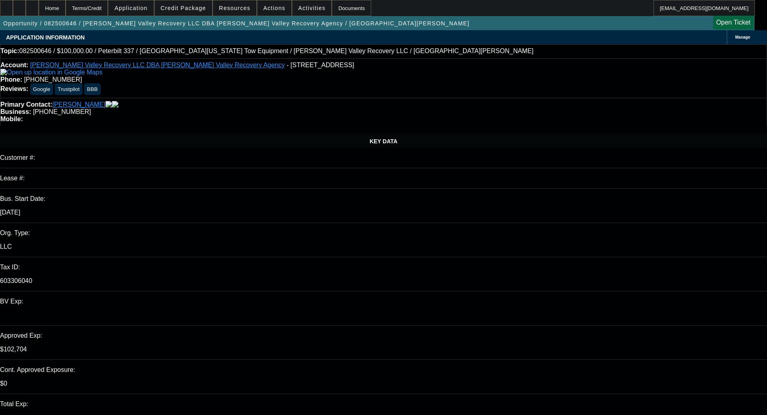
select select "2"
select select "0.1"
select select "4"
select select "0.1"
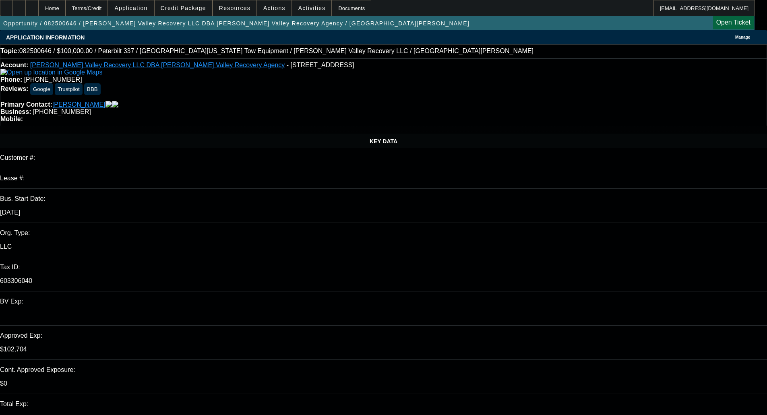
select select "2"
select select "0.1"
select select "4"
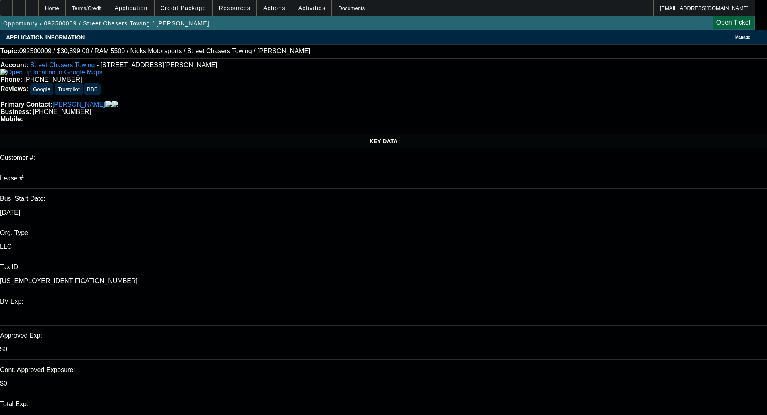
select select "0"
select select "2"
select select "0"
select select "5"
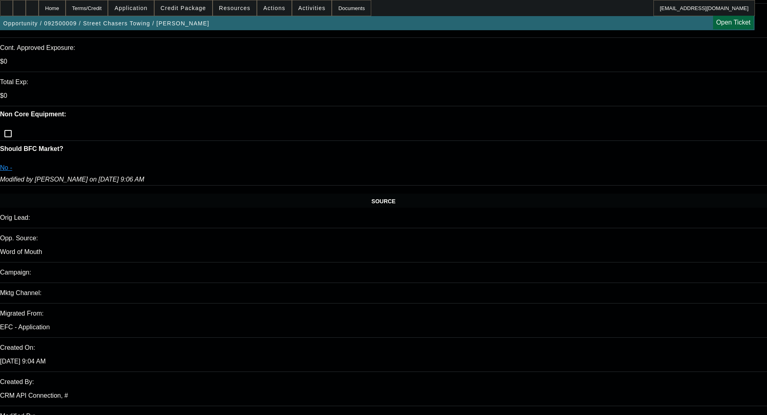
scroll to position [362, 0]
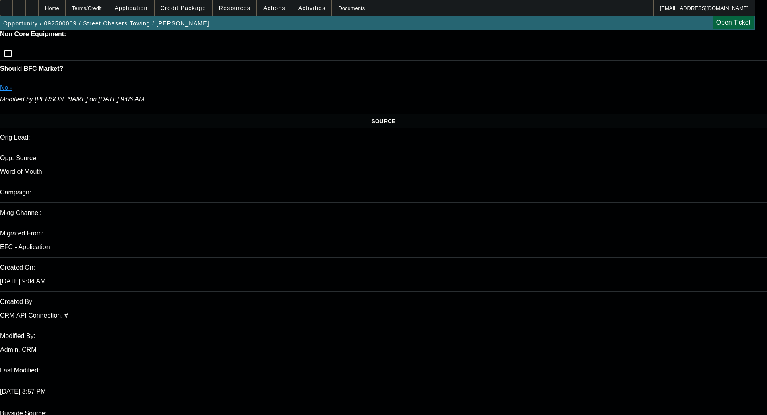
scroll to position [402, 0]
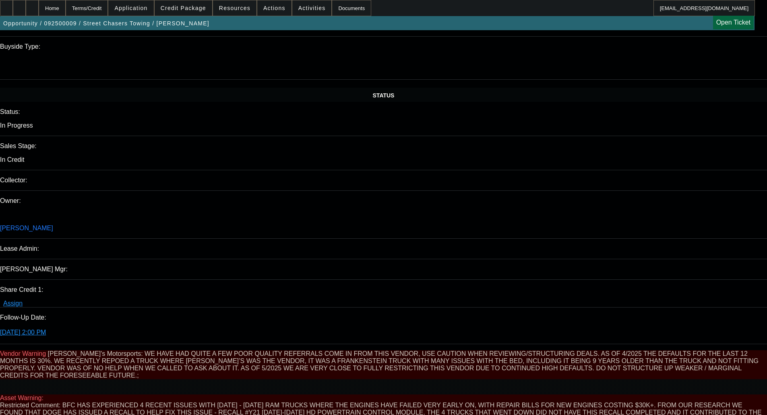
scroll to position [805, 0]
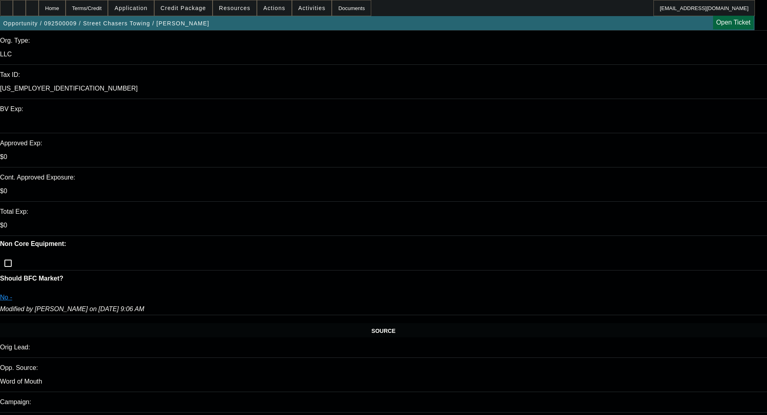
scroll to position [201, 0]
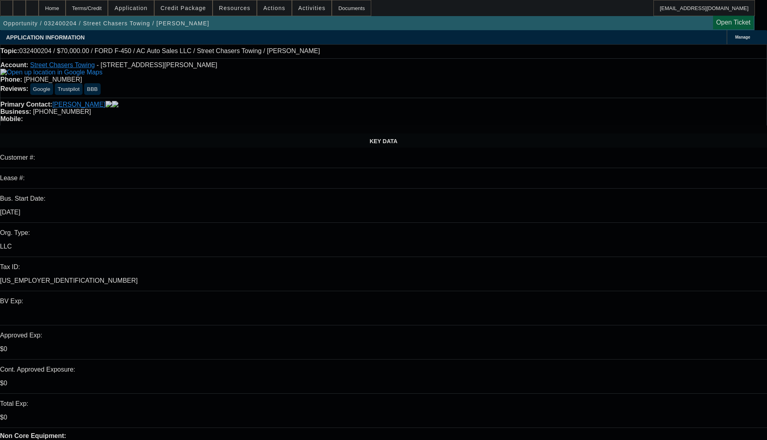
select select "0"
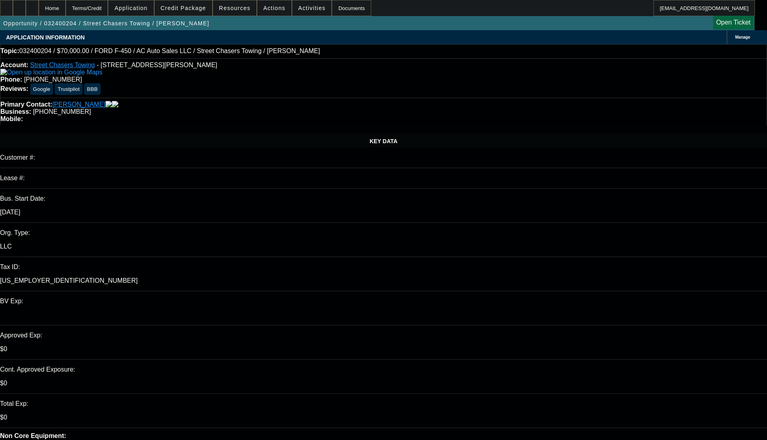
select select "2"
select select "0.1"
select select "4"
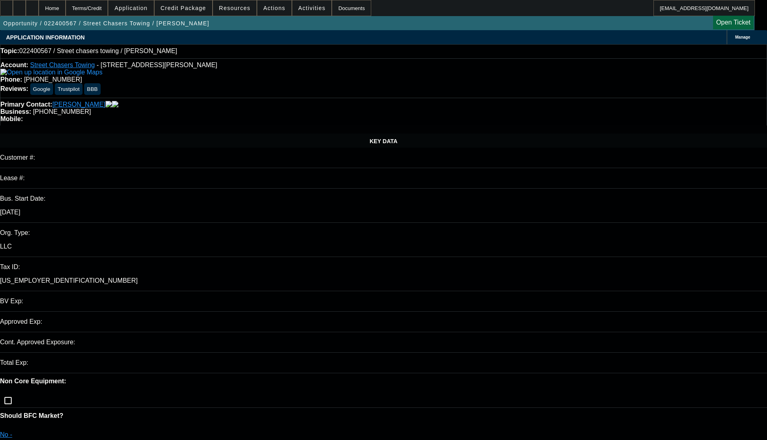
select select "0"
select select "2"
select select "0.1"
select select "4"
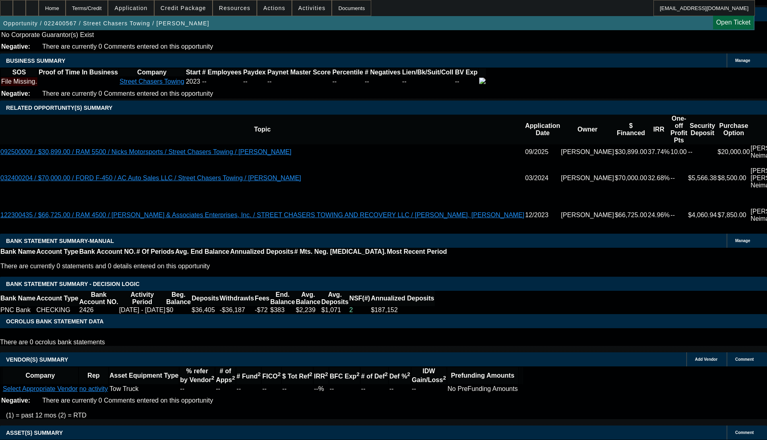
scroll to position [1308, 0]
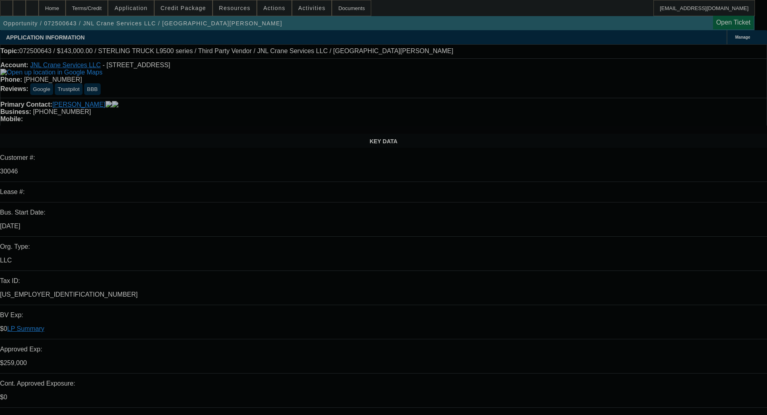
select select "0"
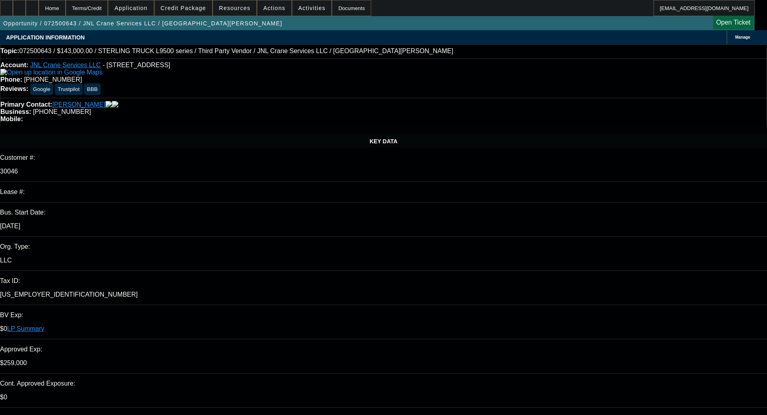
select select "2"
select select "0"
select select "6"
select select "0"
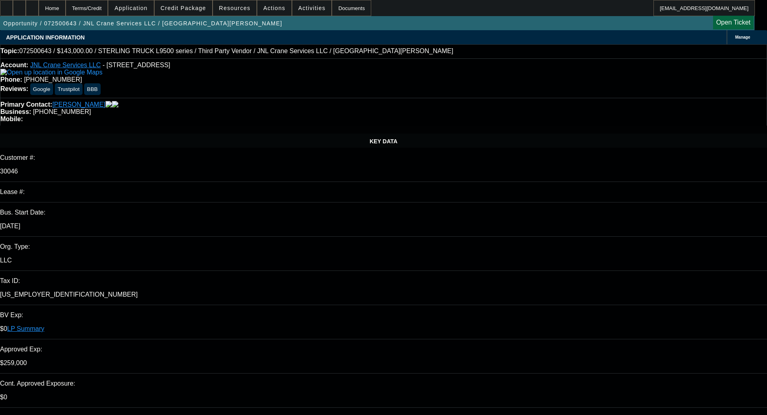
select select "2"
select select "0"
select select "6"
select select "0"
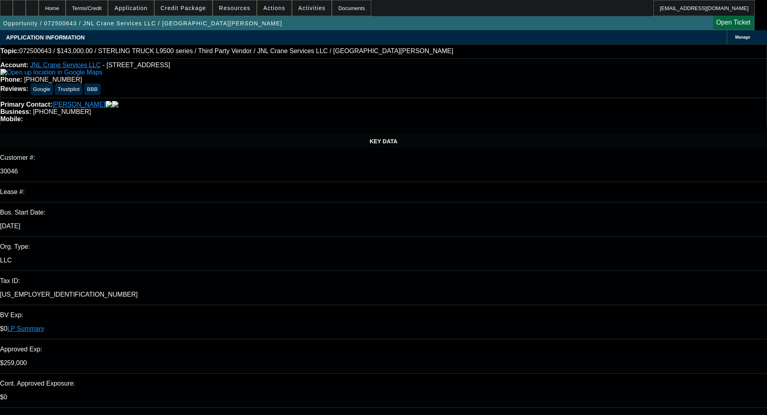
select select "2"
select select "0"
select select "6"
select select "0"
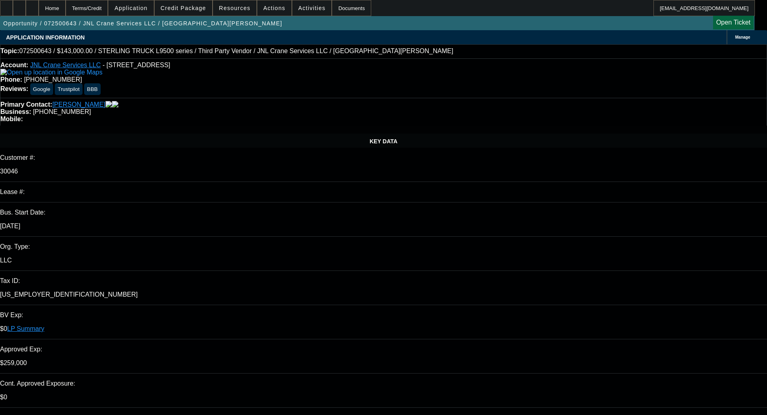
select select "2"
select select "0"
select select "6"
select select "0"
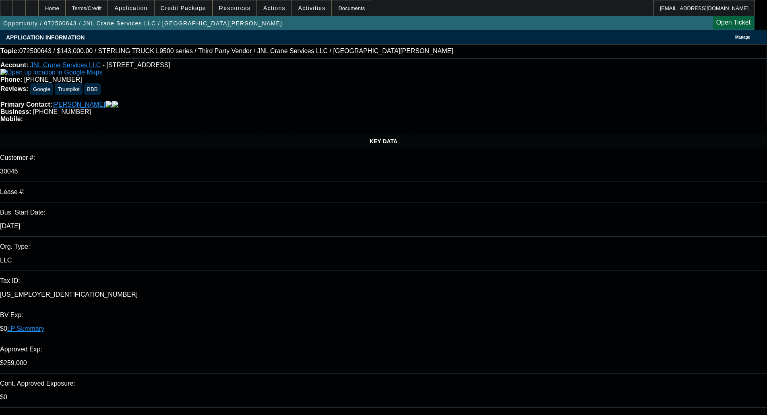
select select "2"
select select "0"
select select "6"
select select "0"
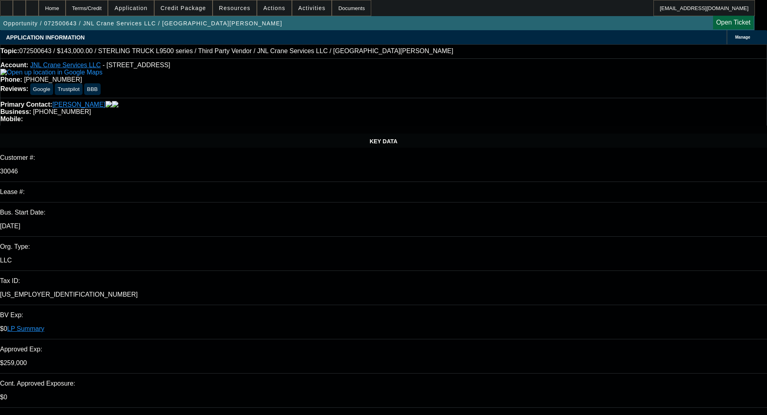
select select "2"
select select "0"
select select "6"
select select "0"
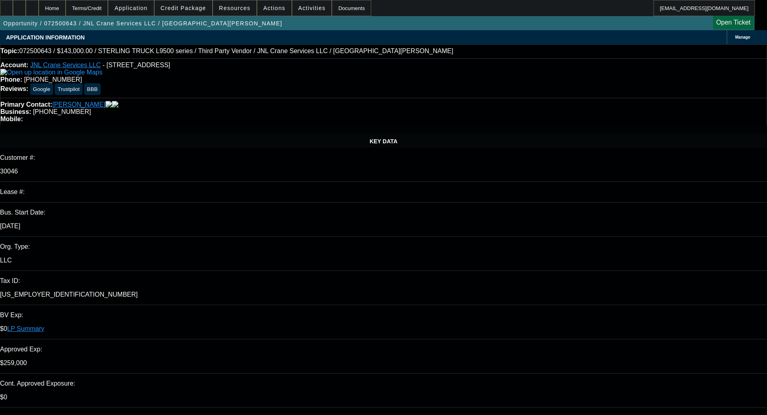
select select "2"
select select "0"
select select "6"
select select "0"
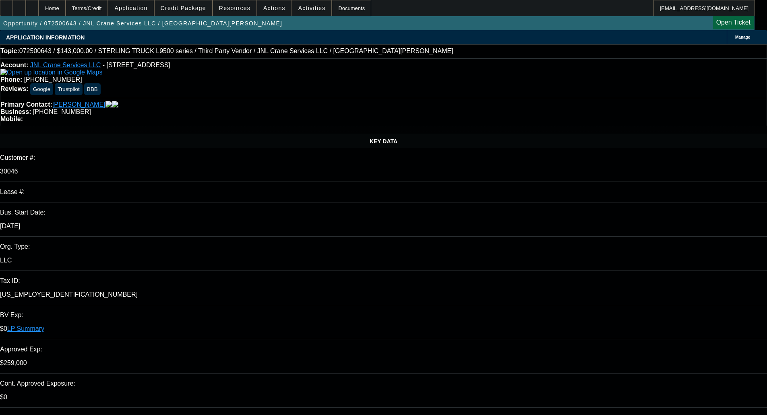
select select "2"
select select "0"
select select "6"
click at [188, 4] on span at bounding box center [184, 7] width 58 height 19
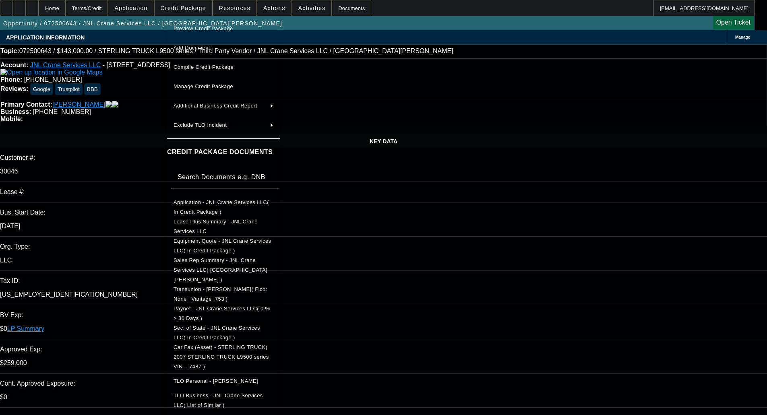
click at [130, 179] on div at bounding box center [383, 207] width 767 height 415
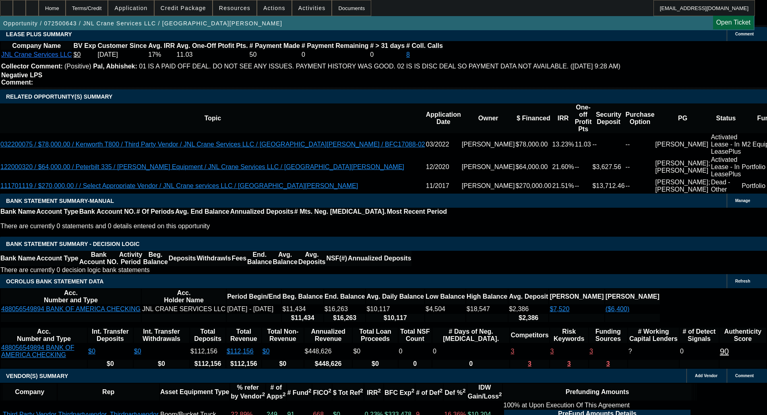
scroll to position [1370, 0]
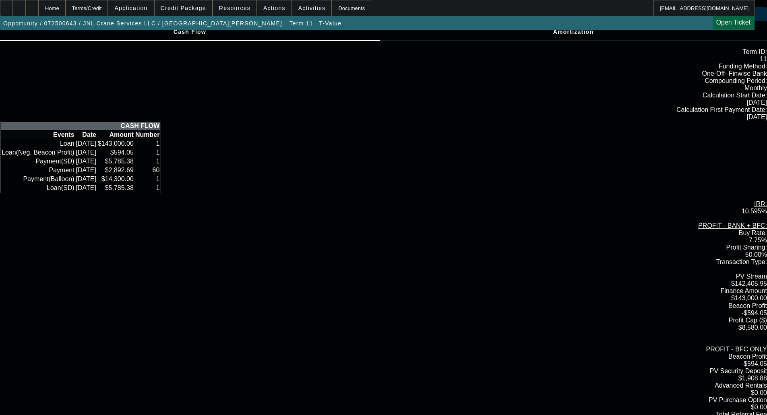
scroll to position [8, 0]
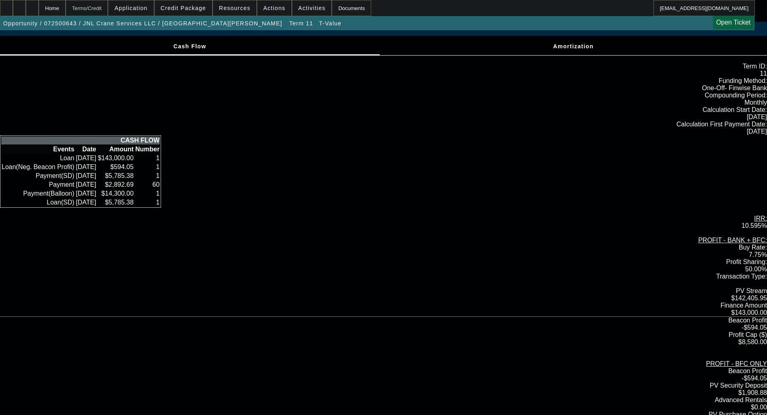
click at [108, 9] on div "Terms/Credit" at bounding box center [87, 8] width 43 height 16
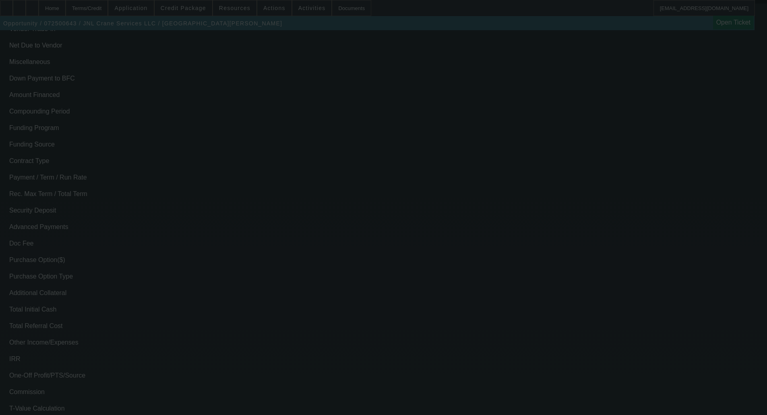
scroll to position [1274, 0]
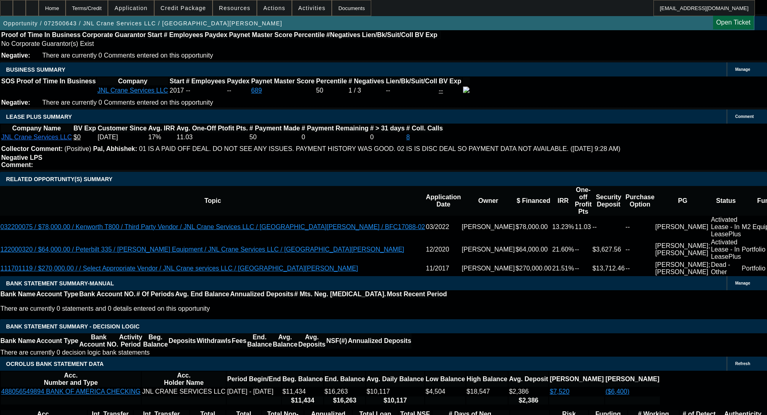
select select "0"
select select "2"
select select "0"
select select "6"
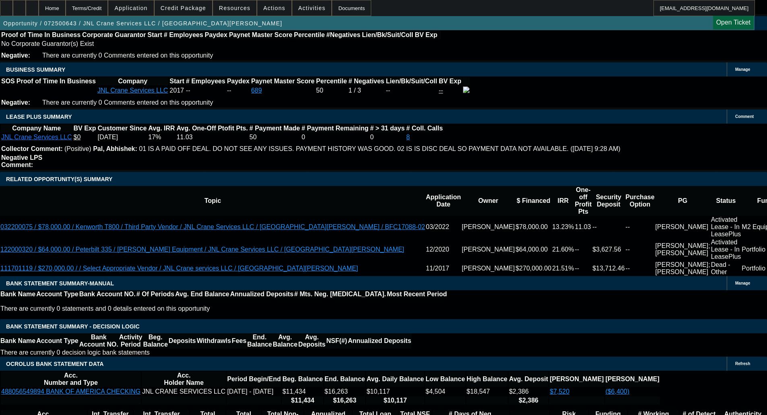
select select "0"
select select "2"
select select "0"
select select "6"
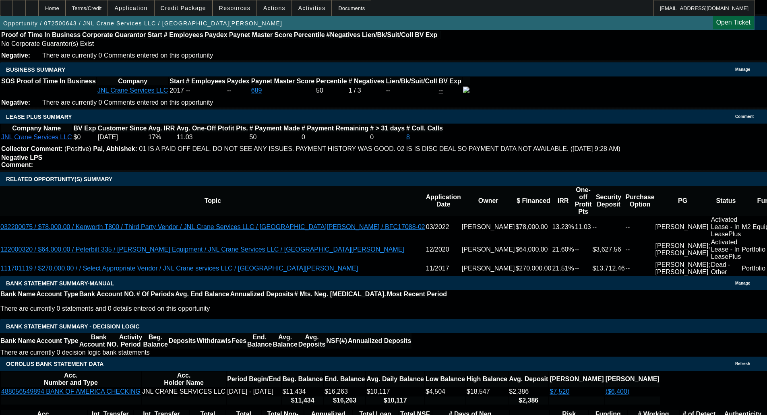
select select "0"
select select "2"
select select "0"
select select "6"
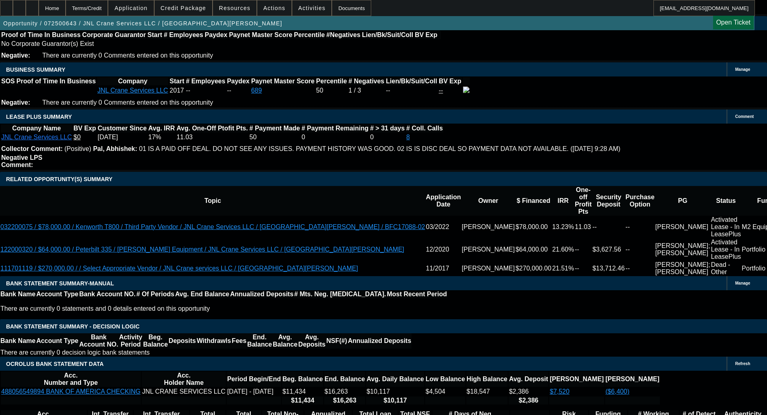
select select "0"
select select "2"
select select "0"
select select "6"
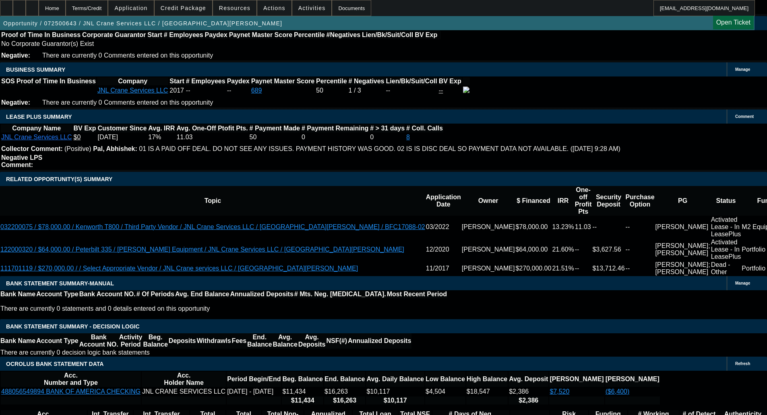
scroll to position [1291, 0]
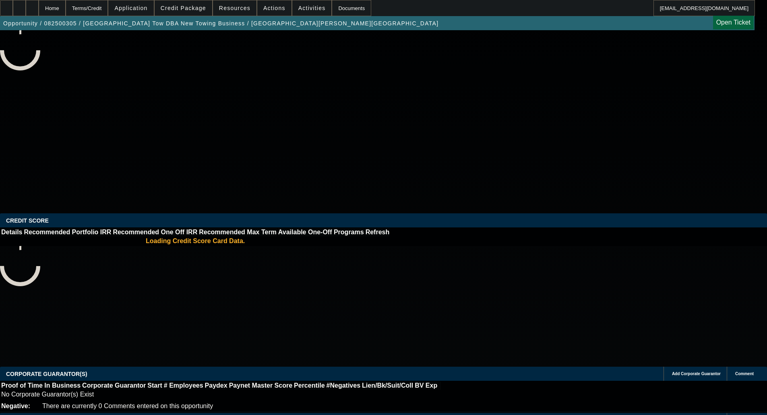
select select "0"
select select "2"
select select "0"
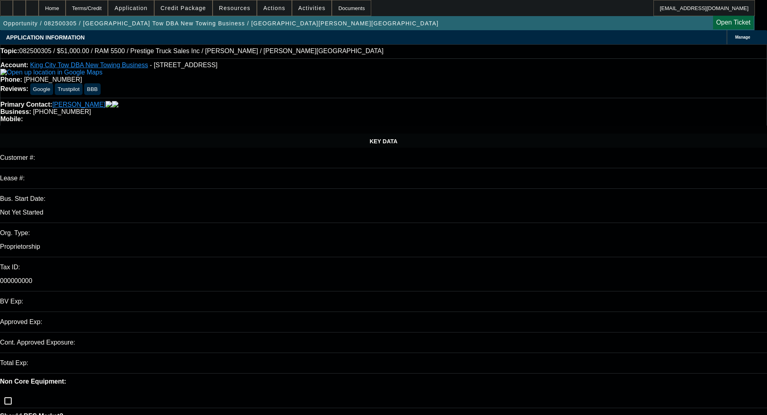
select select "1"
select select "2"
select select "4"
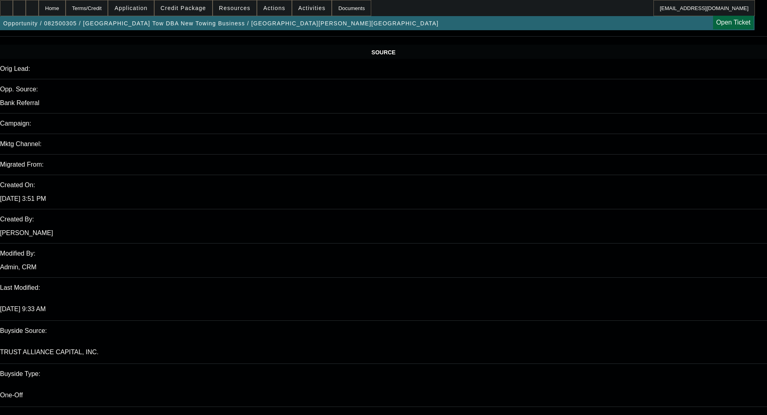
scroll to position [483, 0]
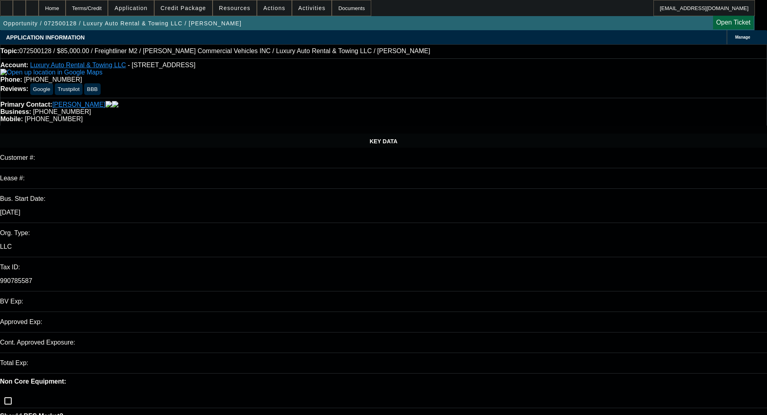
select select "0"
select select "2"
select select "0"
select select "2"
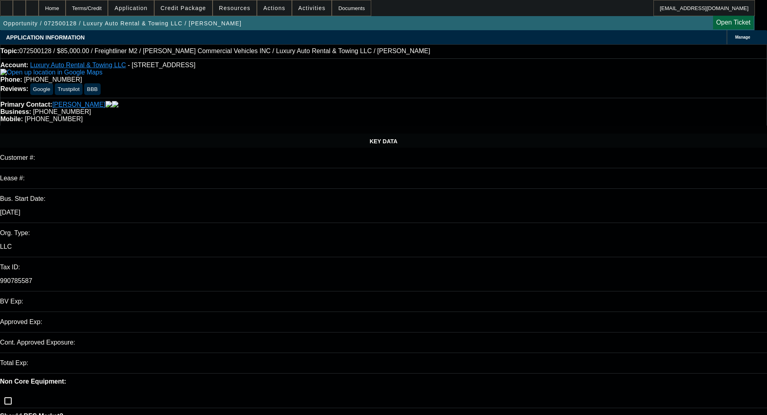
select select "0"
select select "2"
select select "0"
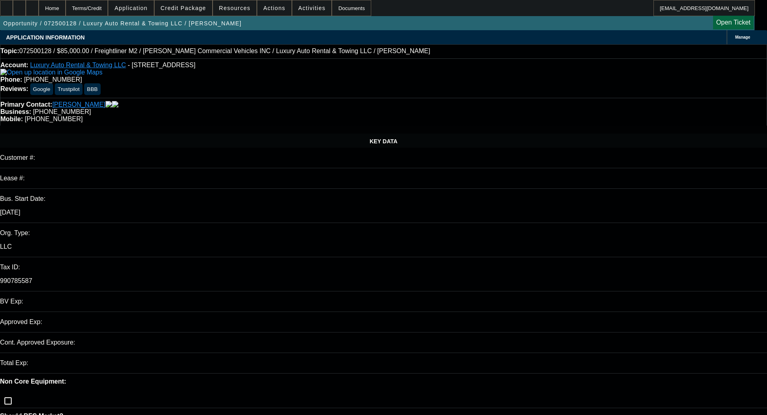
select select "2"
select select "0"
select select "1"
select select "2"
select select "6"
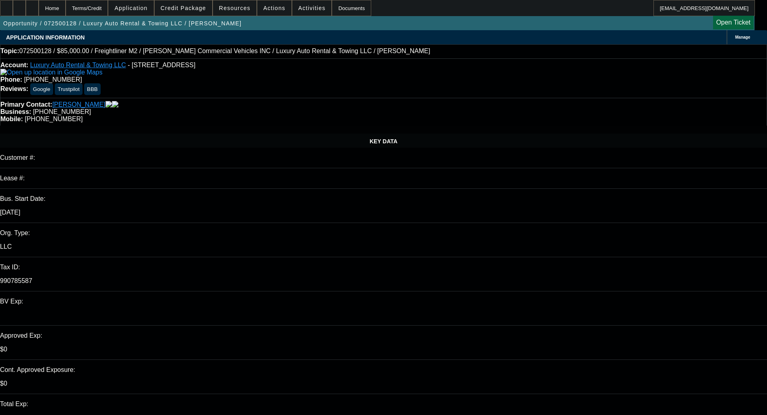
select select "1"
select select "2"
select select "6"
select select "1"
select select "2"
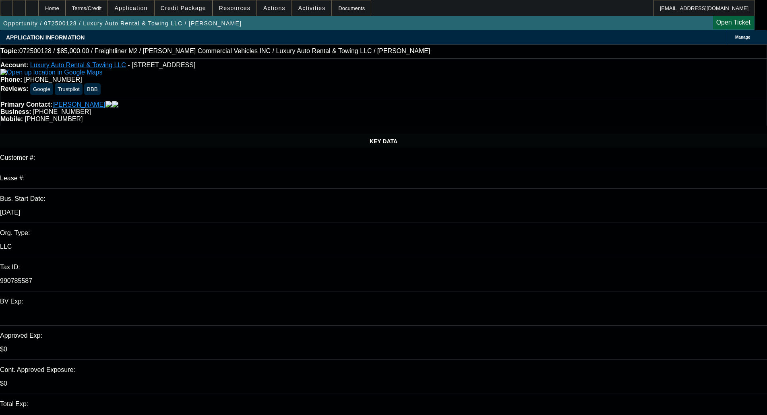
select select "6"
select select "1"
select select "2"
select select "6"
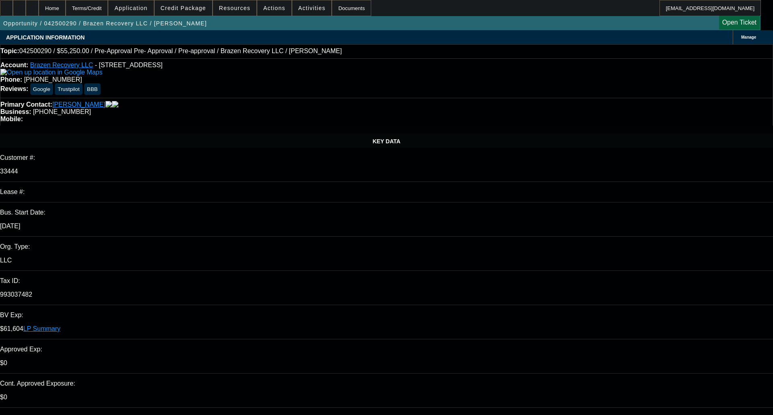
select select "0.15"
select select "2"
select select "0"
select select "0.15"
select select "2"
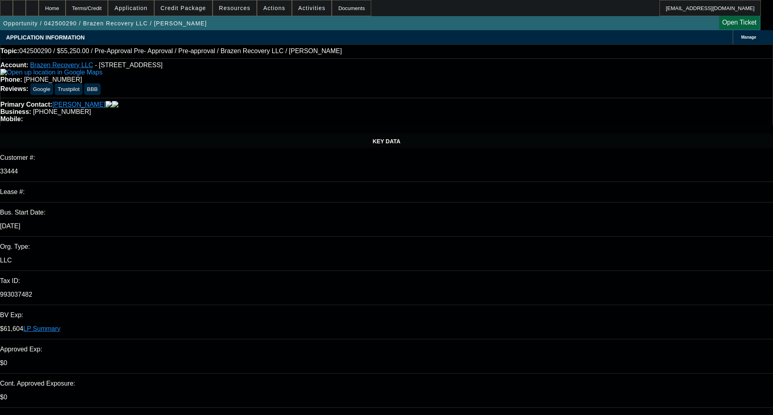
select select "0"
select select "0.15"
select select "2"
select select "0"
select select "0.15"
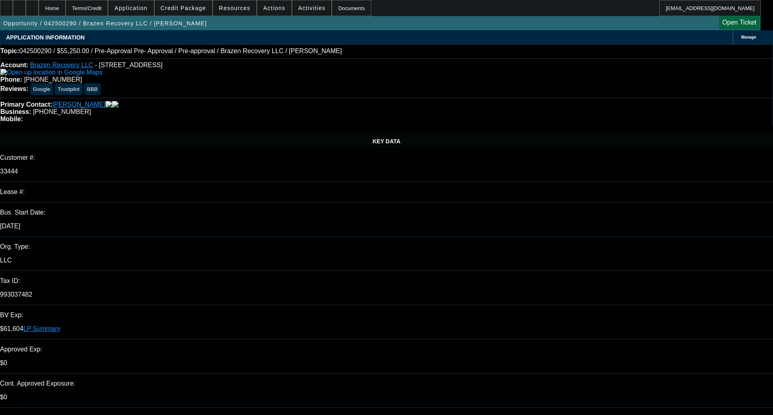
select select "2"
select select "0"
select select "1"
select select "2"
select select "1"
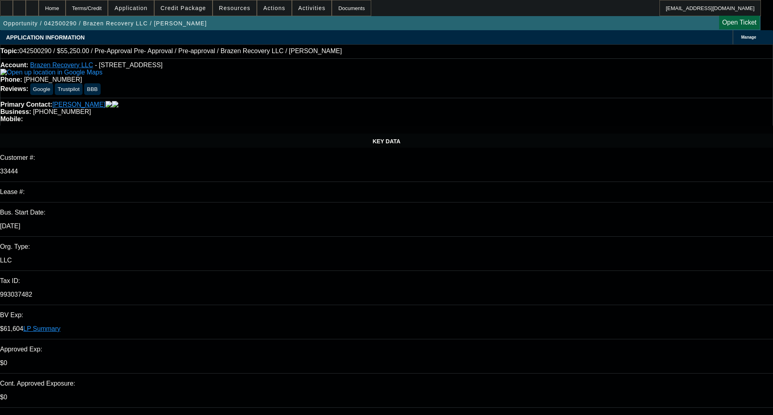
select select "2"
select select "1"
select select "2"
select select "1"
select select "2"
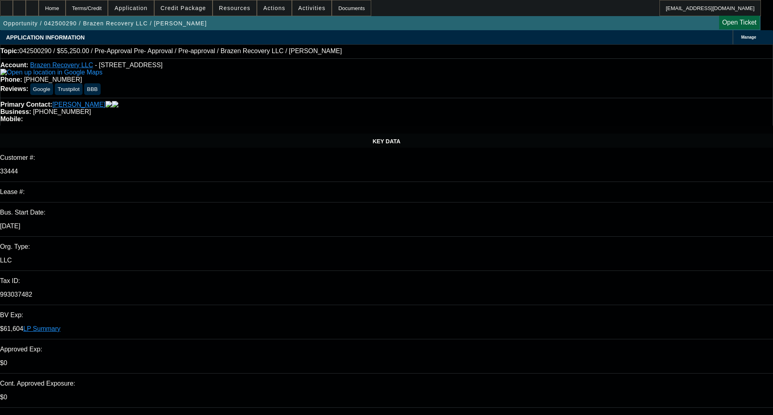
select select "6"
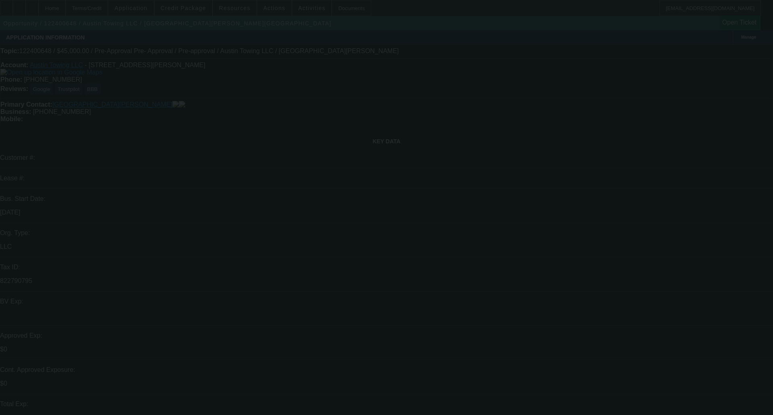
select select "0"
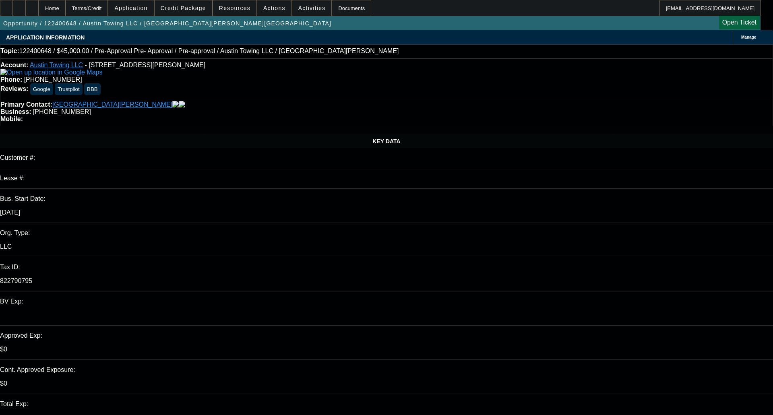
select select "0.1"
select select "0"
select select "0.1"
select select "1"
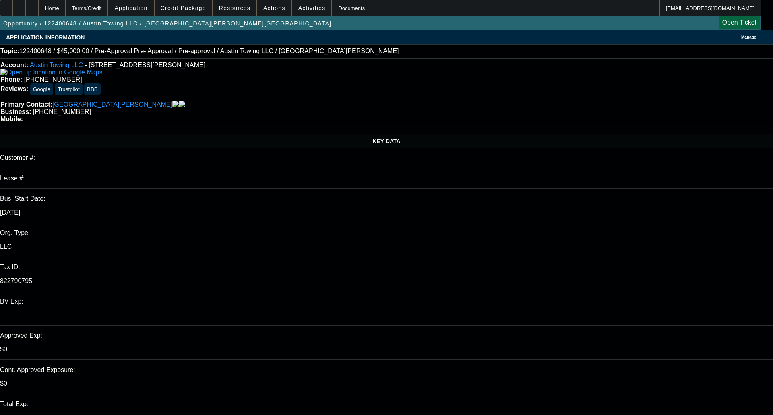
select select "3"
select select "4"
select select "1"
select select "4"
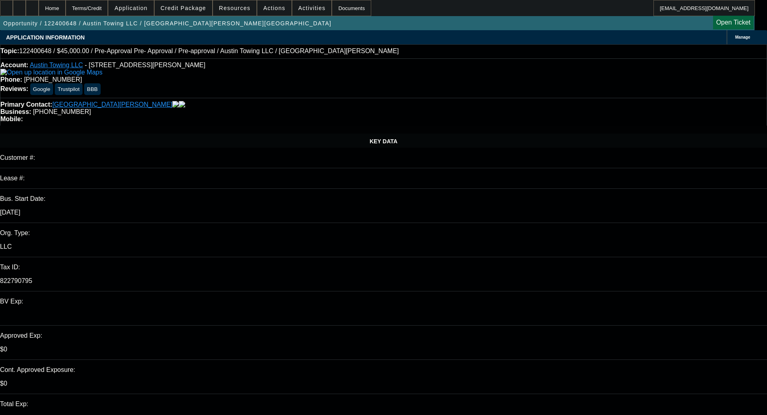
click at [192, 12] on span at bounding box center [184, 7] width 58 height 19
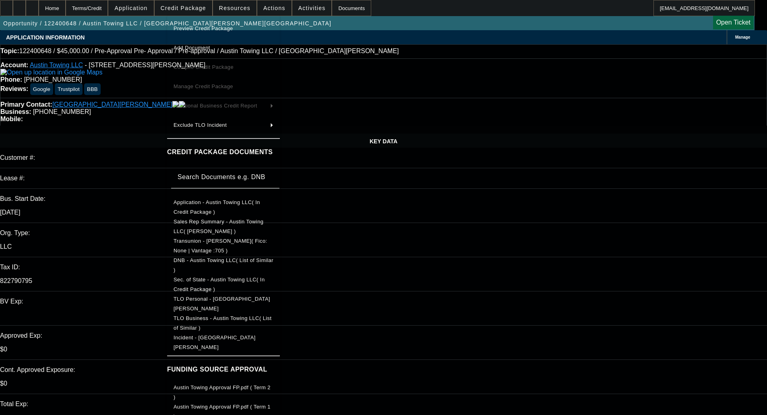
click at [204, 27] on span "Preview Credit Package" at bounding box center [203, 28] width 60 height 6
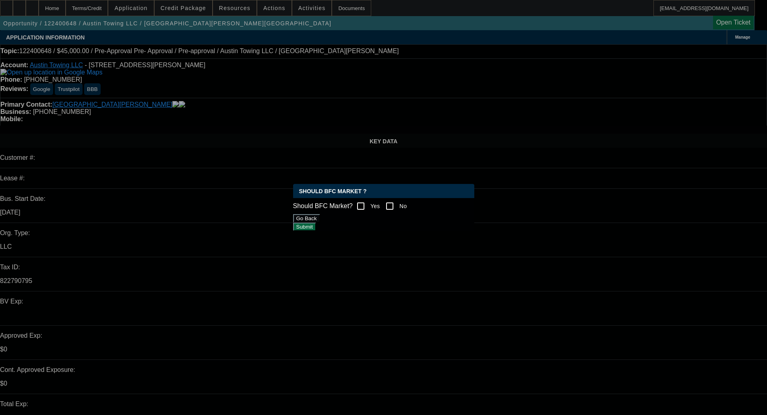
click at [361, 205] on input "Yes" at bounding box center [361, 206] width 16 height 16
checkbox input "true"
click at [316, 226] on button "Submit" at bounding box center [304, 227] width 23 height 8
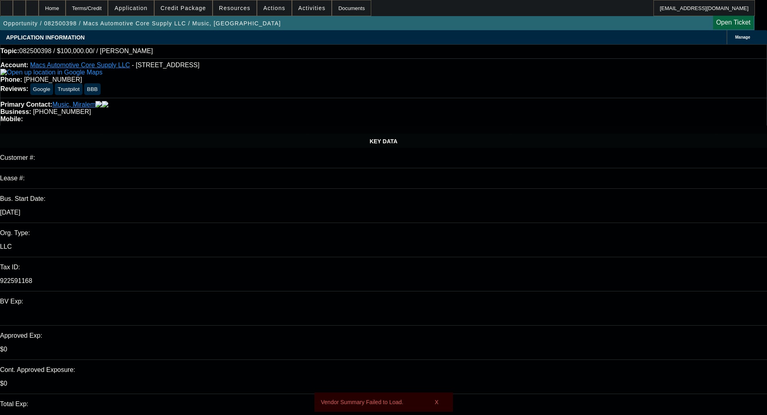
select select "0"
select select "2"
select select "0.1"
select select "1"
select select "2"
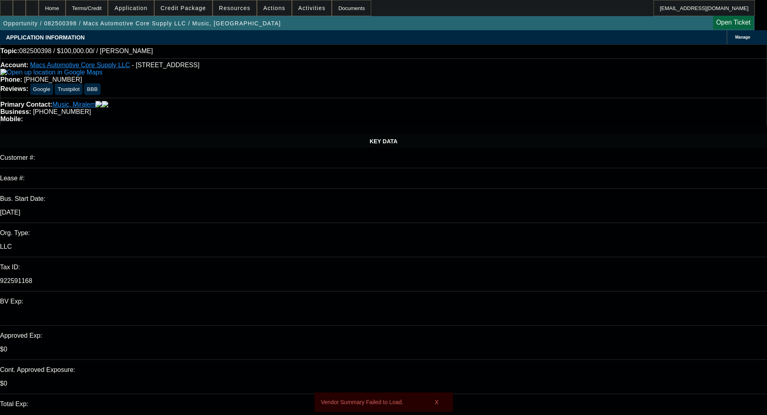
select select "4"
click at [196, 10] on span "Credit Package" at bounding box center [183, 8] width 45 height 6
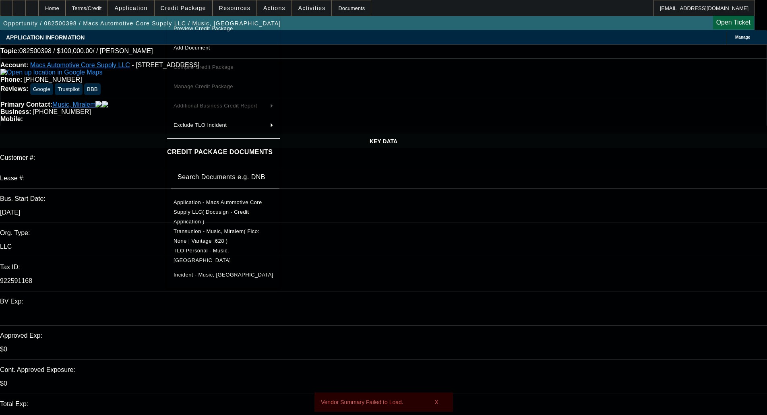
click at [208, 30] on span "Preview Credit Package" at bounding box center [203, 28] width 60 height 6
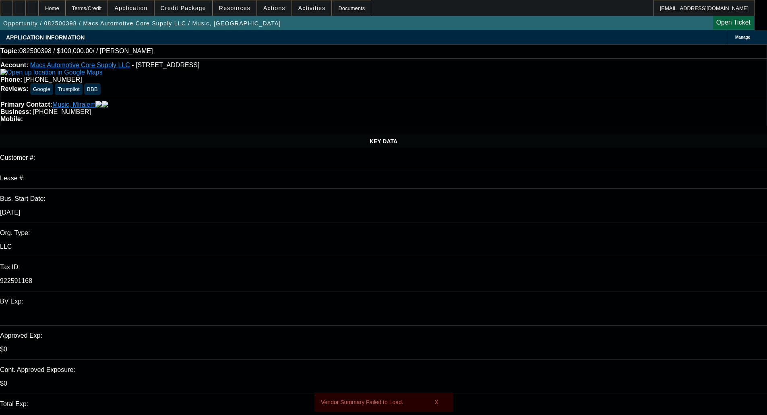
click at [189, 10] on span "Credit Package" at bounding box center [183, 8] width 45 height 6
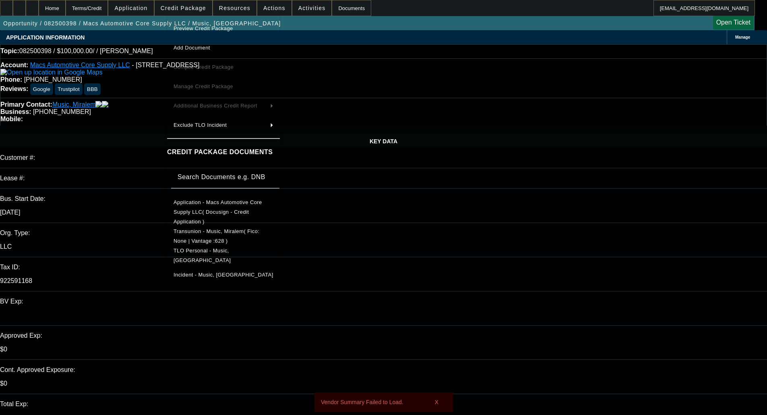
click at [238, 210] on button "Application - Macs Automotive Core Supply LLC( Docusign - Credit Application )" at bounding box center [223, 212] width 113 height 29
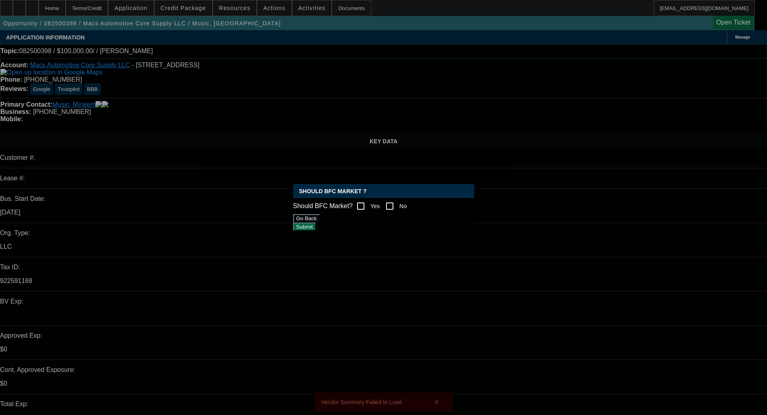
click at [320, 223] on button "Go Back" at bounding box center [306, 218] width 27 height 8
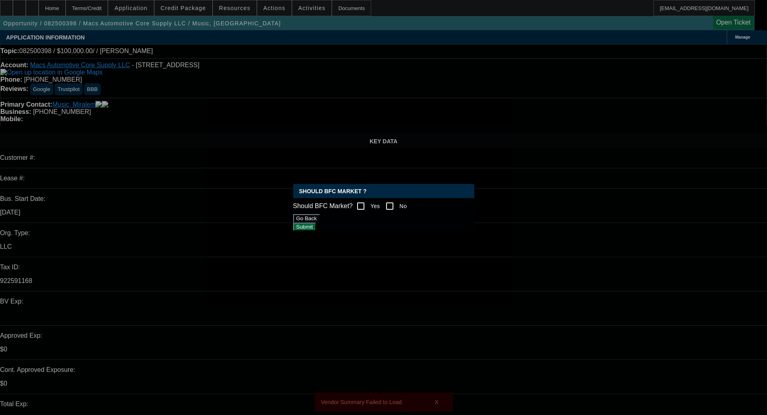
click at [396, 203] on input "No" at bounding box center [389, 206] width 16 height 16
checkbox input "true"
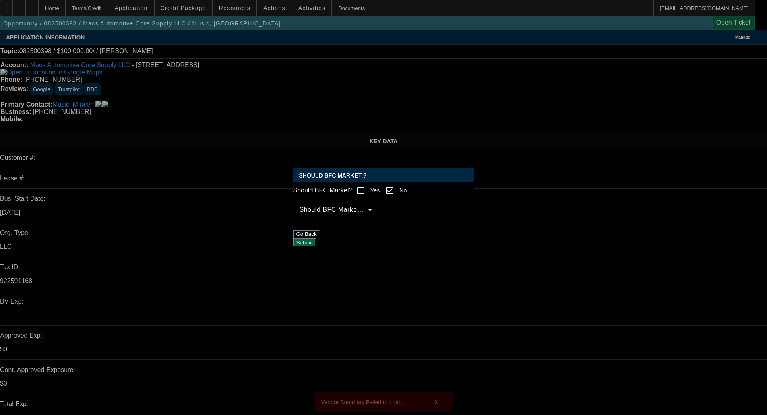
click at [316, 238] on button "Submit" at bounding box center [304, 242] width 23 height 8
click at [368, 218] on span at bounding box center [333, 213] width 68 height 10
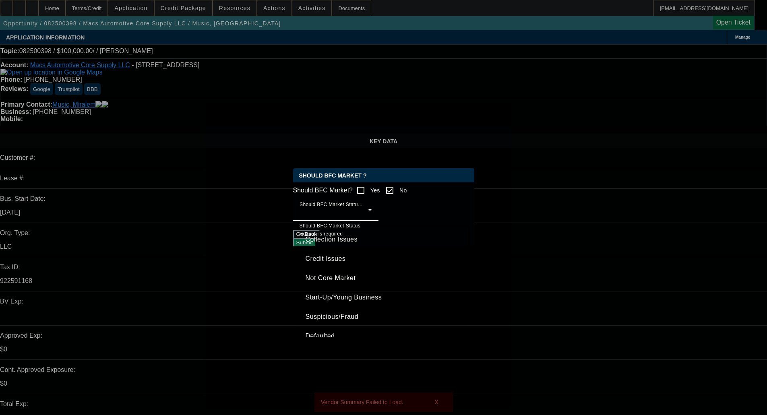
click at [339, 241] on span "Collection Issues" at bounding box center [331, 240] width 52 height 10
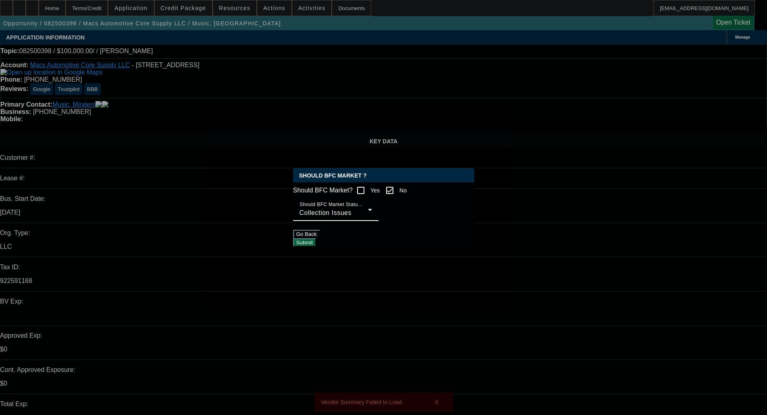
click at [335, 216] on span "Collection Issues" at bounding box center [325, 212] width 52 height 7
click at [324, 263] on span "Credit Issues" at bounding box center [325, 259] width 40 height 10
click at [316, 238] on button "Submit" at bounding box center [304, 242] width 23 height 8
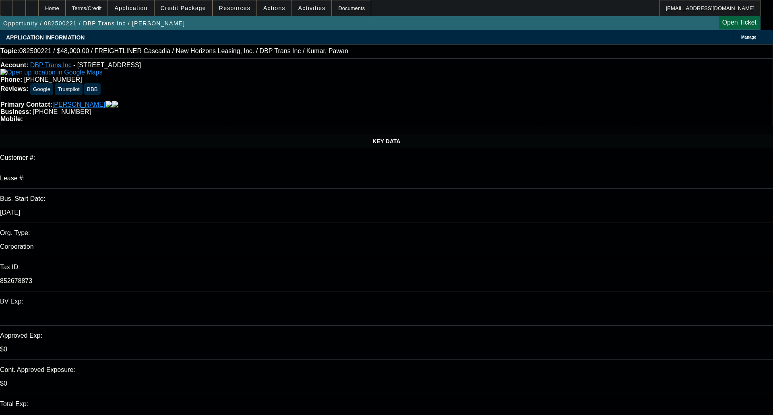
select select "0"
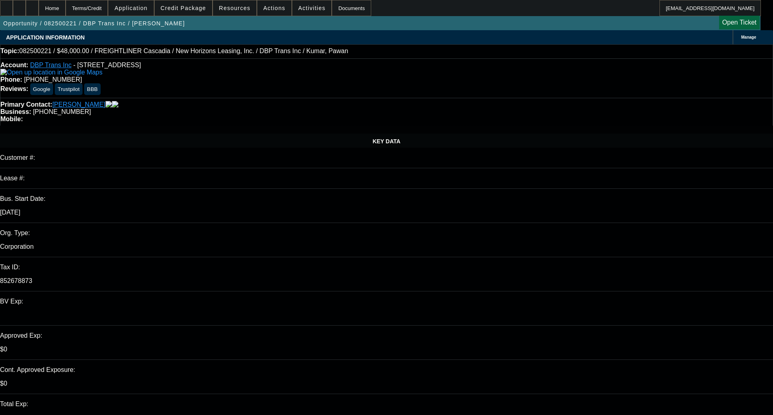
select select "0"
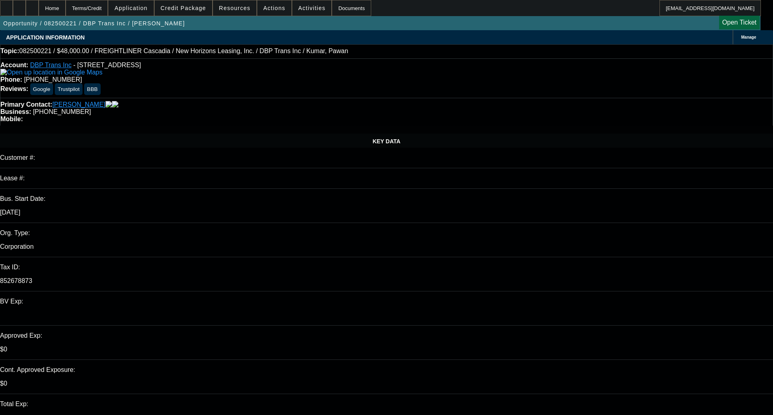
select select "0"
select select "0.1"
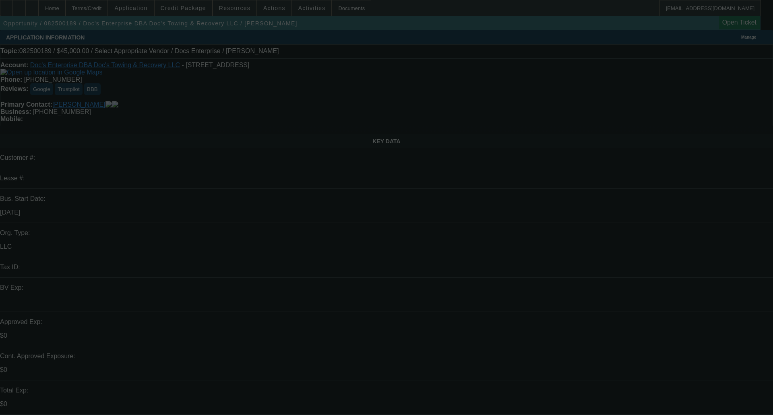
select select "0"
select select "2"
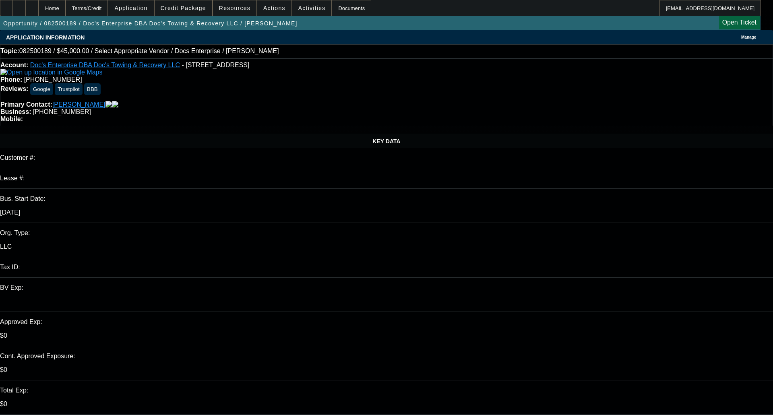
select select "0.1"
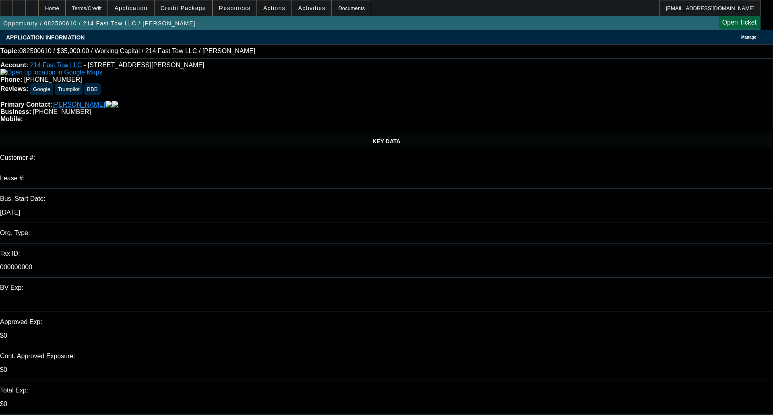
select select "0"
select select "2"
select select "0.1"
select select "1"
select select "2"
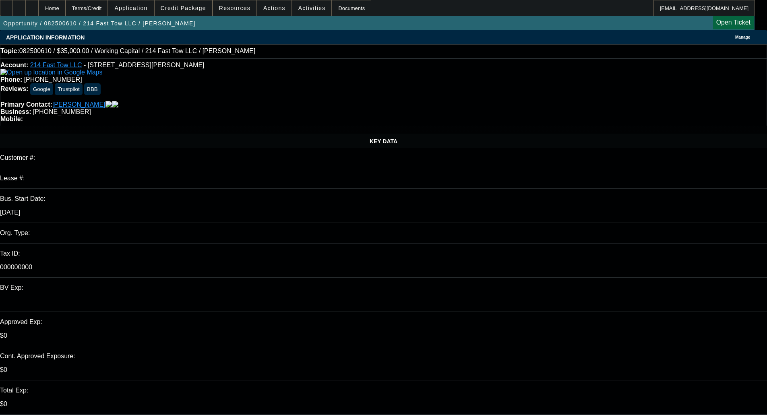
select select "4"
click at [198, 6] on span "Credit Package" at bounding box center [183, 8] width 45 height 6
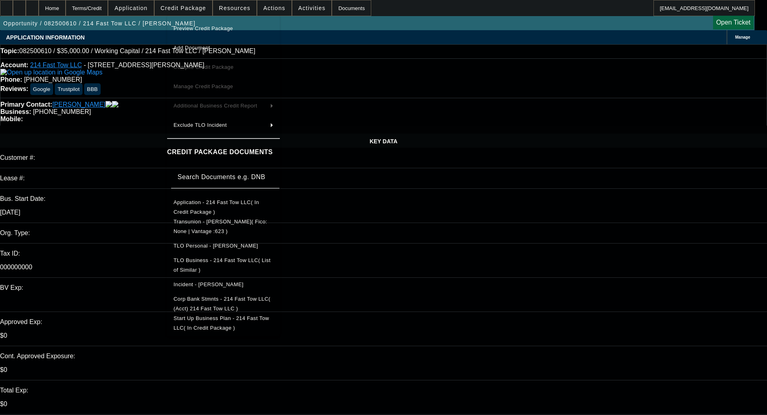
click at [211, 24] on span "Preview Credit Package" at bounding box center [223, 29] width 100 height 10
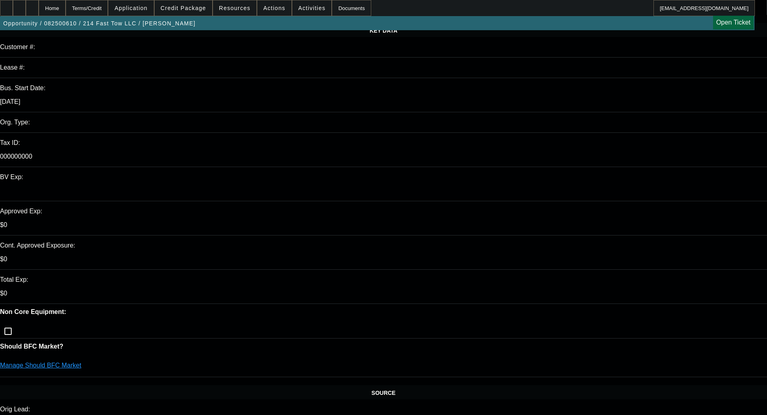
scroll to position [121, 0]
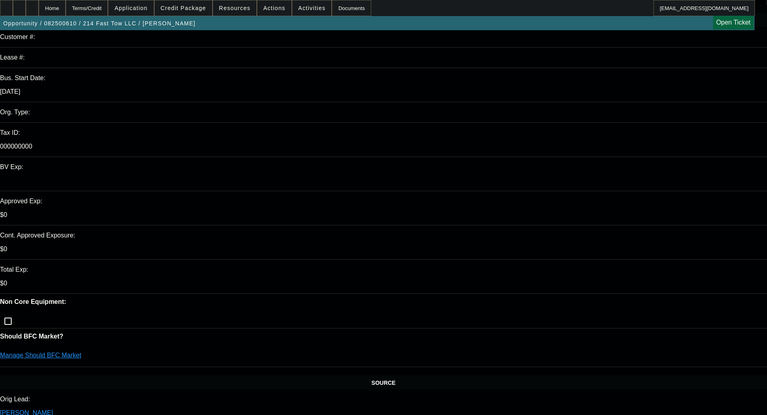
click at [81, 352] on link "Manage Should BFC Market" at bounding box center [40, 355] width 81 height 7
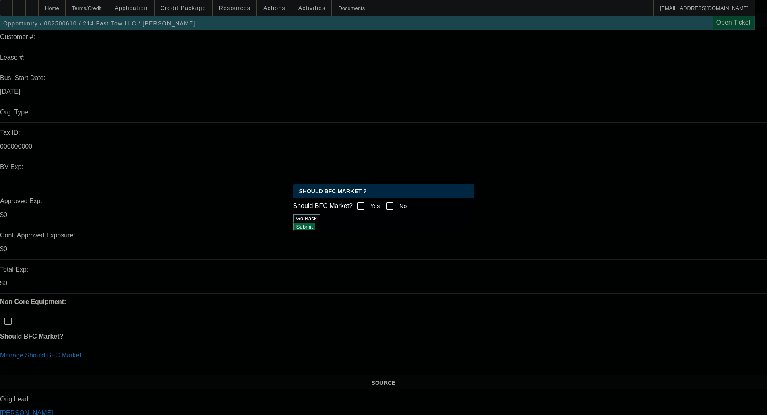
scroll to position [0, 0]
click at [360, 204] on input "Yes" at bounding box center [361, 206] width 16 height 16
checkbox input "true"
click at [316, 228] on button "Submit" at bounding box center [304, 227] width 23 height 8
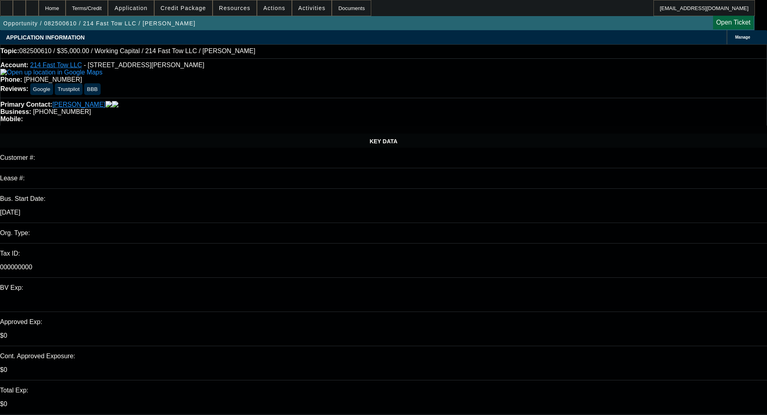
scroll to position [121, 0]
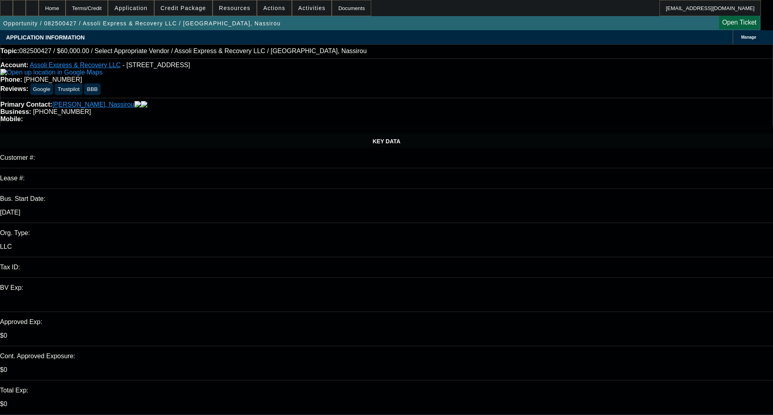
select select "0"
select select "2"
select select "0.1"
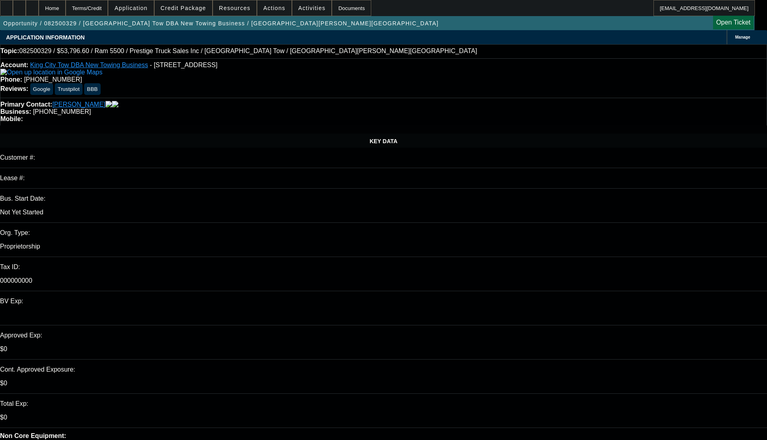
select select "0.1"
select select "2"
select select "0.1"
select select "4"
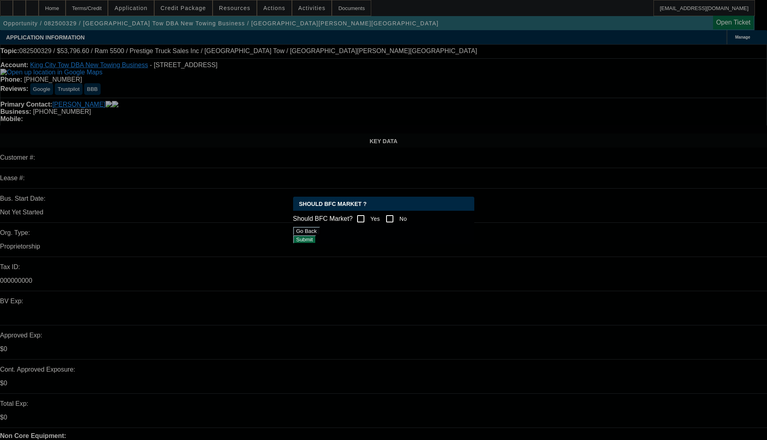
click at [320, 235] on button "Go Back" at bounding box center [306, 231] width 27 height 8
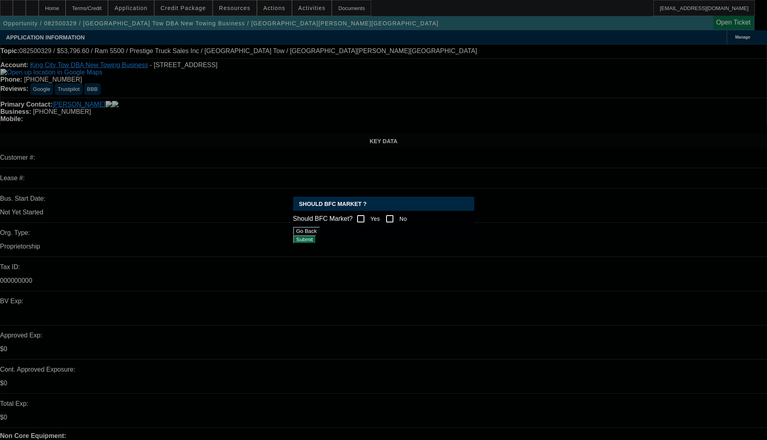
click at [322, 218] on input "No" at bounding box center [389, 219] width 16 height 16
checkbox input "true"
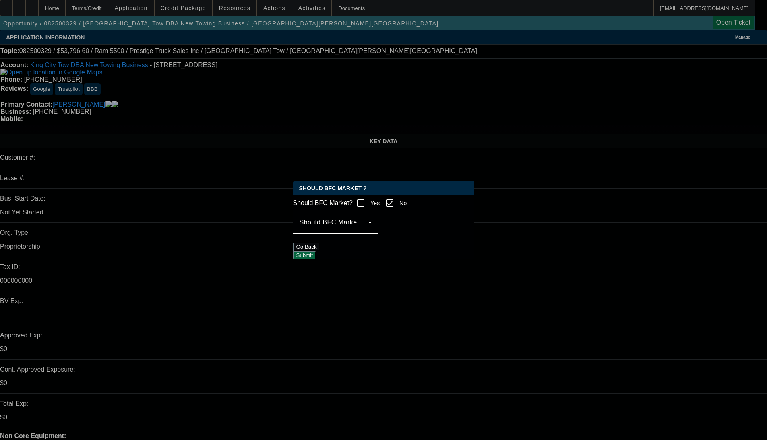
click at [322, 231] on span at bounding box center [333, 226] width 68 height 10
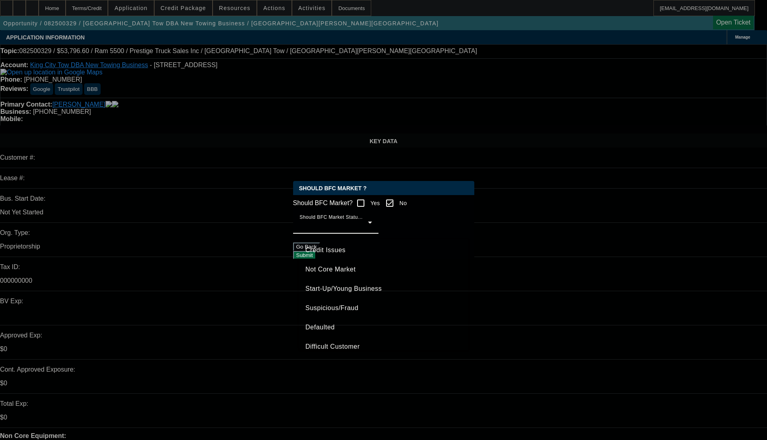
scroll to position [40, 0]
click at [322, 293] on span "Suspicious/Fraud" at bounding box center [331, 290] width 53 height 10
click at [316, 257] on button "Submit" at bounding box center [304, 255] width 23 height 8
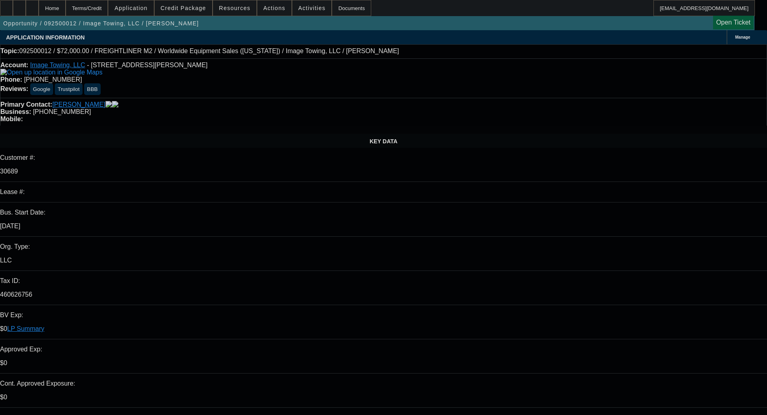
select select "0"
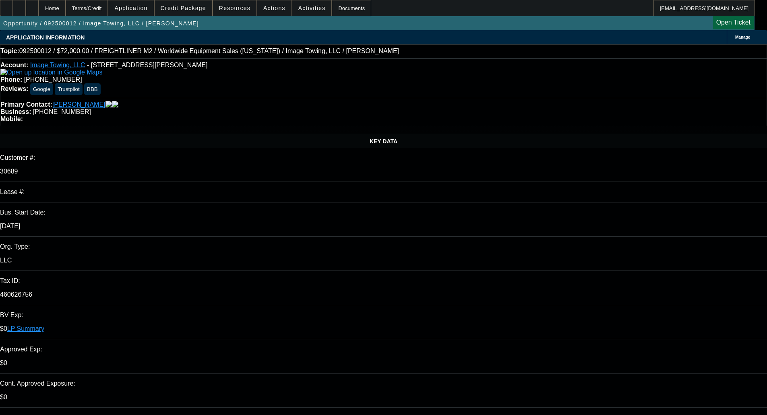
select select "0"
select select "6"
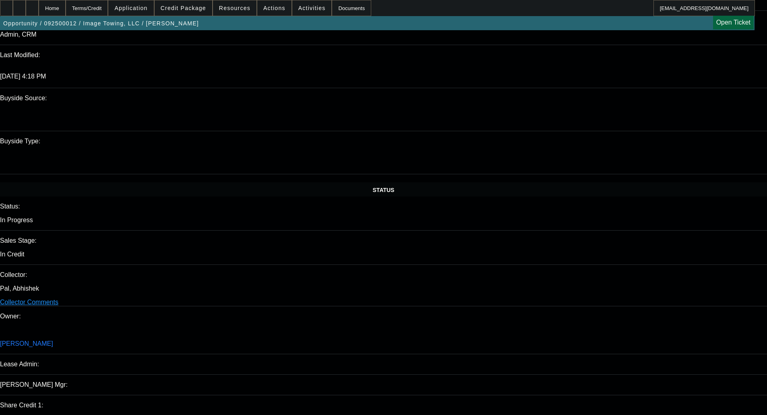
scroll to position [724, 0]
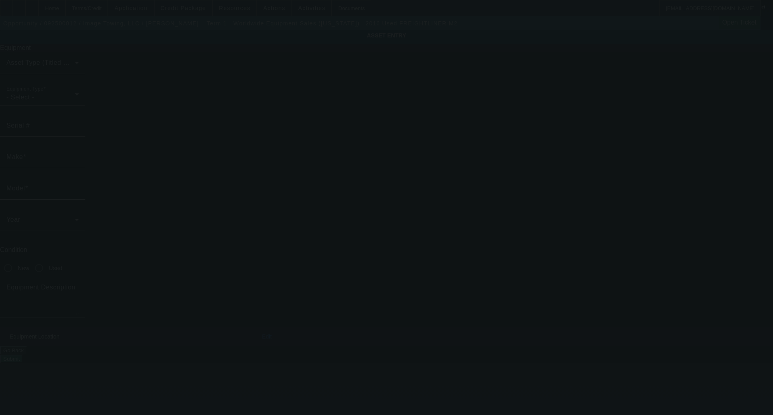
type input "1FVACXCY0GHHD3119"
type input "Freightliner"
type input "M2"
radio input "true"
type input "3639 Boswell Ave"
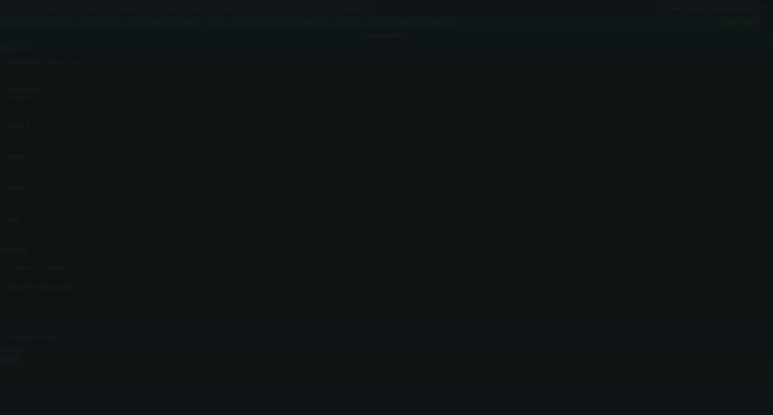
type input "Saint Louis"
type input "63114"
type input "Saint Louis"
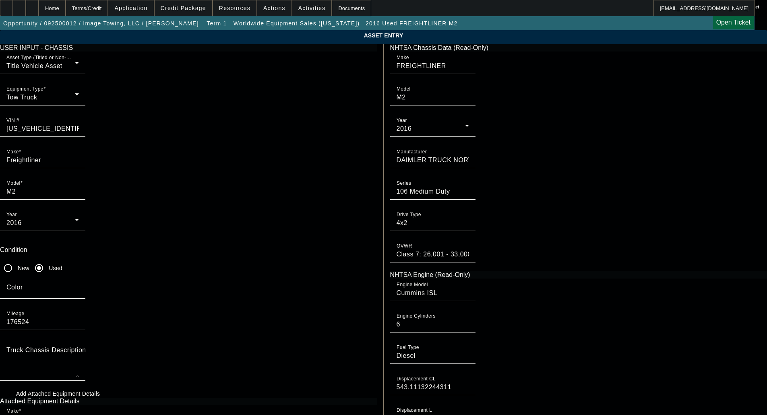
click at [109, 161] on app-asset-collateral-manage "ASSET ENTRY Delete asset USER INPUT - CHASSIS Asset Type (Titled or Non-Titled)…" at bounding box center [383, 343] width 767 height 627
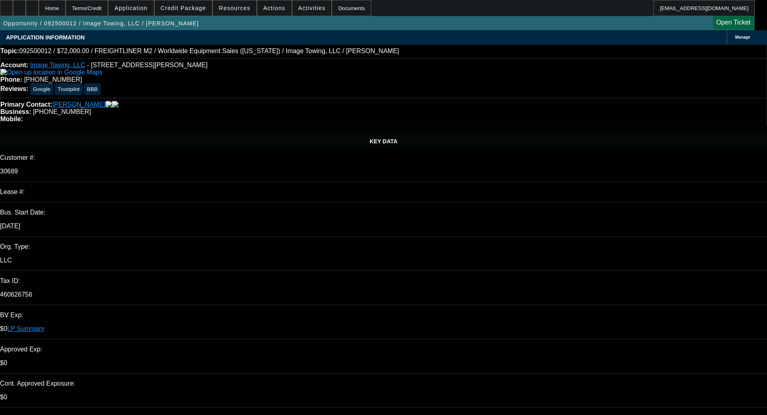
select select "0"
select select "6"
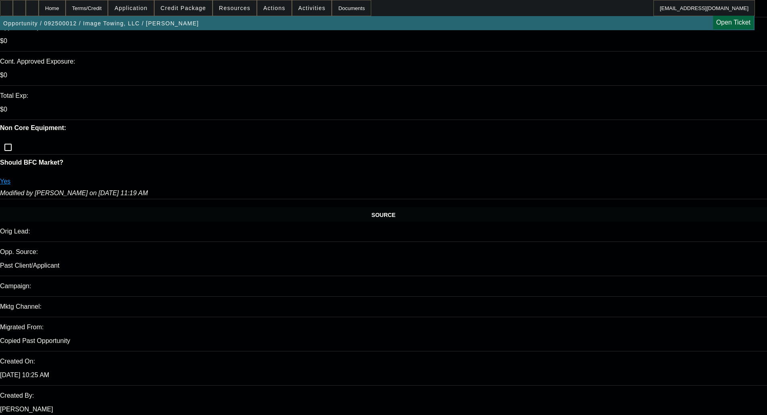
scroll to position [241, 0]
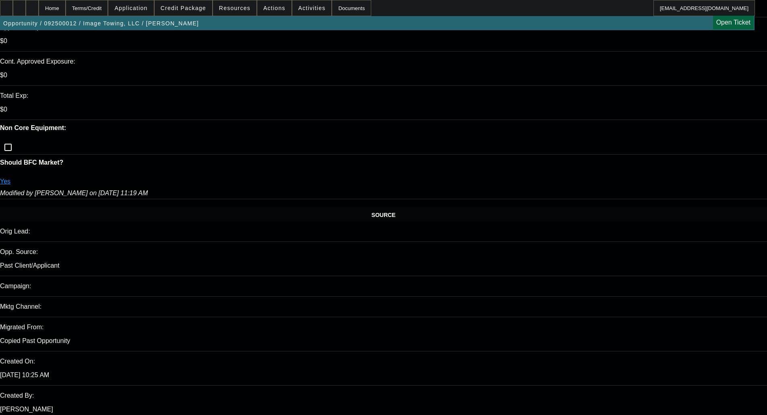
scroll to position [362, 0]
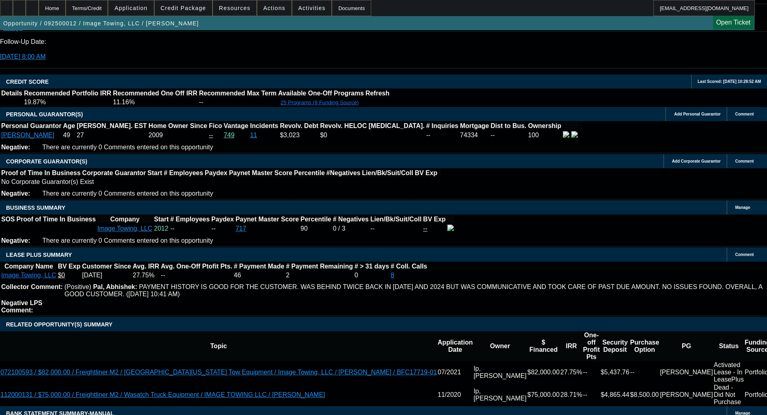
scroll to position [1127, 0]
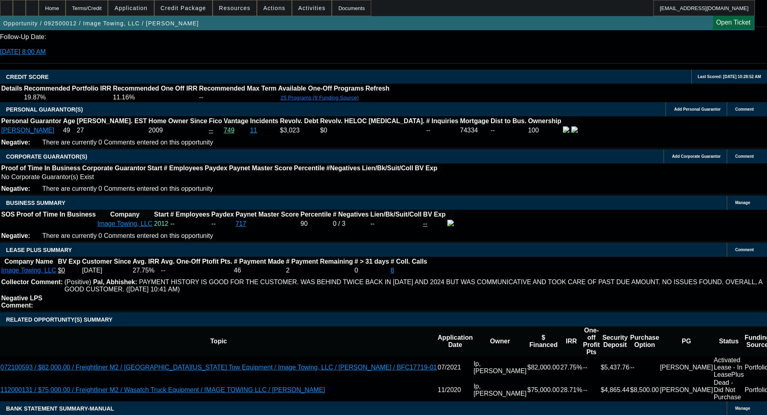
type textarea "LAST DEAL WAS 27%, NOW DOWN TO 13%; OLDER EQUIPMENT, LIGHT STRUCTURE - OKAY TO …"
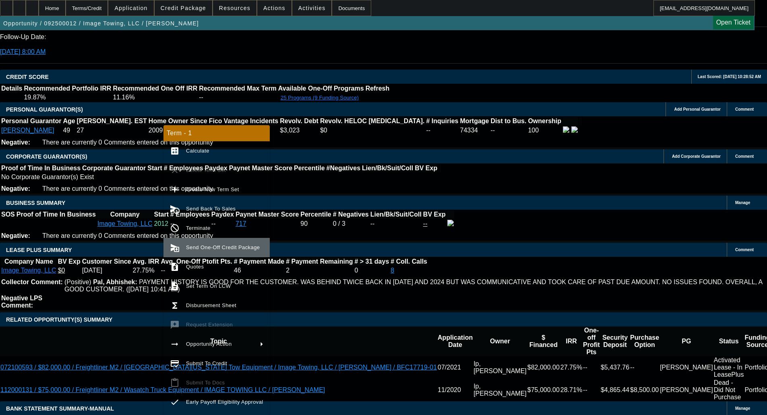
click at [198, 254] on button "send_and_archive Send One-Off Credit Package" at bounding box center [216, 247] width 106 height 19
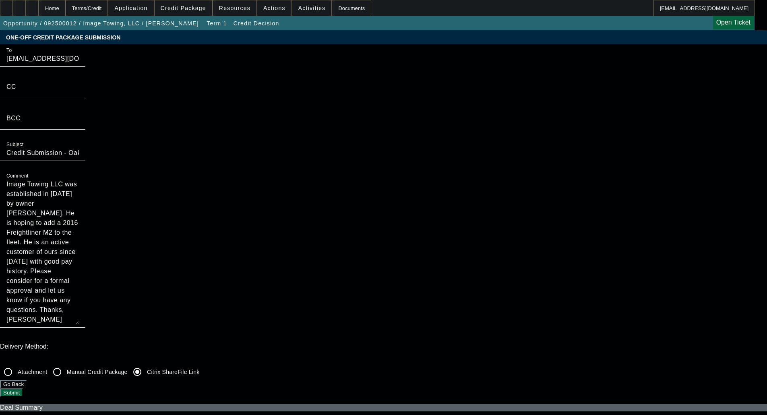
click at [23, 388] on button "Submit" at bounding box center [11, 392] width 23 height 8
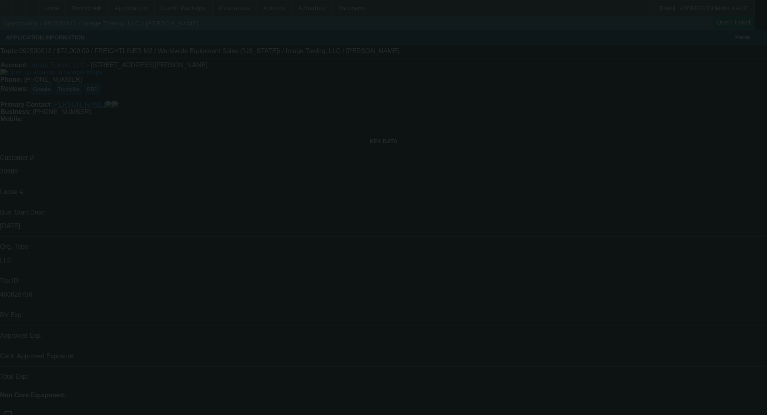
select select "0"
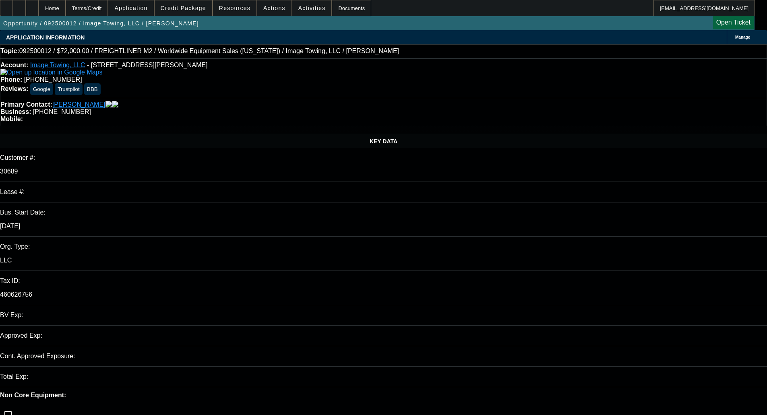
select select "0"
select select "6"
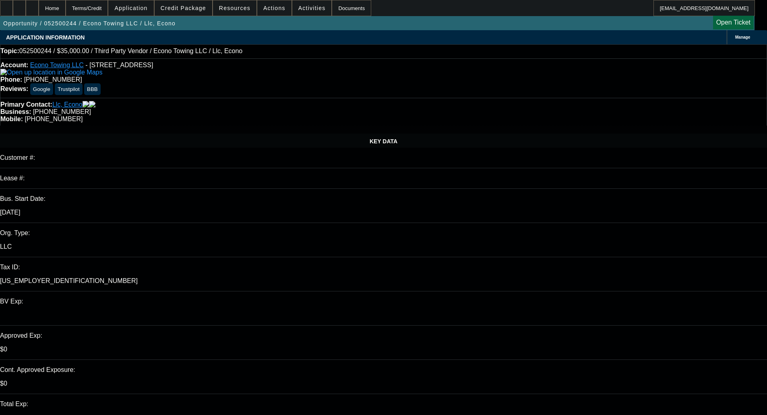
select select "0"
select select "3"
select select "0.1"
select select "4"
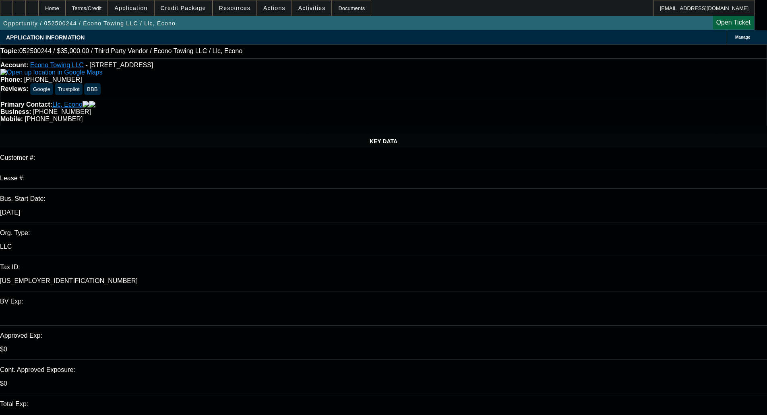
select select "0"
select select "3"
select select "0.1"
select select "4"
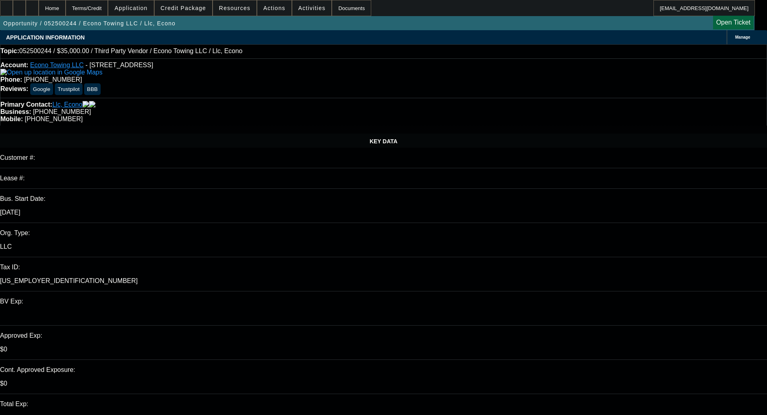
select select "0"
select select "3"
select select "0.1"
select select "4"
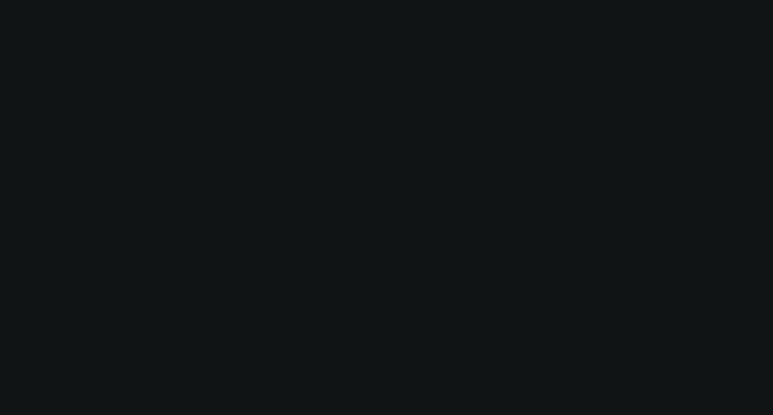
select select "0"
select select "2"
select select "0.1"
select select "4"
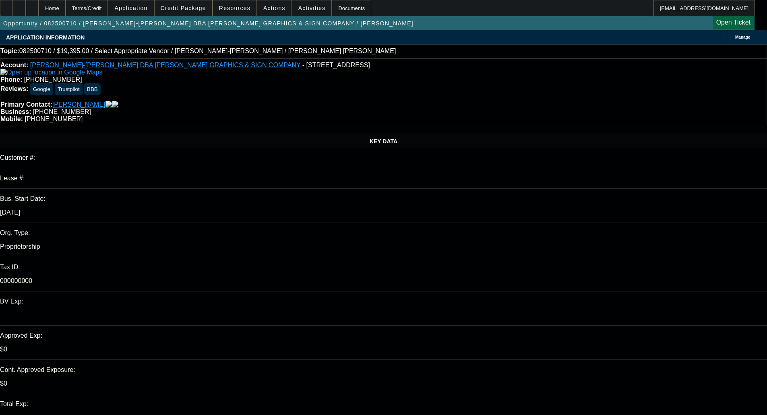
checkbox input "true"
click at [186, 12] on span at bounding box center [184, 7] width 58 height 19
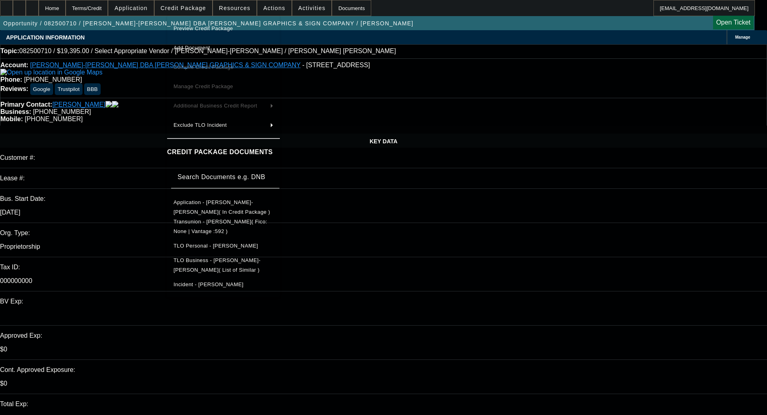
click at [190, 22] on button "Preview Credit Package" at bounding box center [223, 28] width 113 height 19
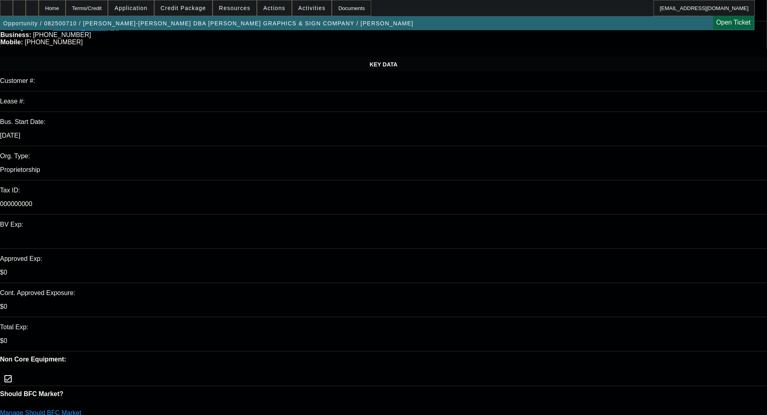
scroll to position [80, 0]
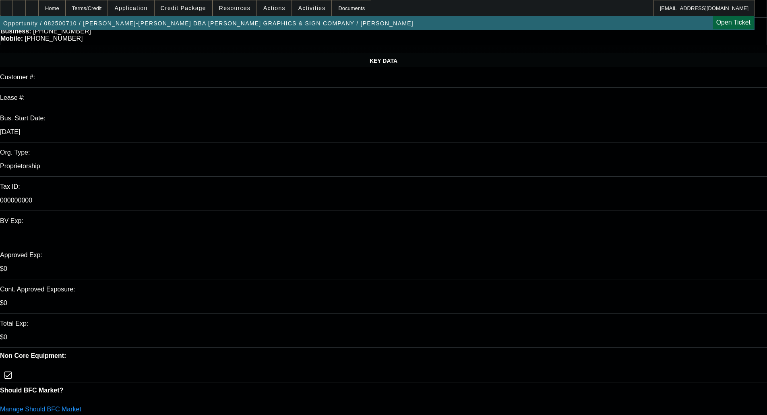
click at [81, 406] on link "Manage Should BFC Market" at bounding box center [40, 409] width 81 height 7
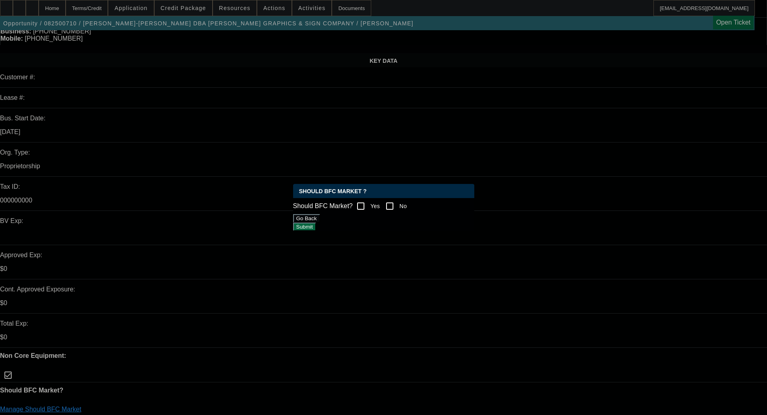
click at [320, 223] on button "Go Back" at bounding box center [306, 218] width 27 height 8
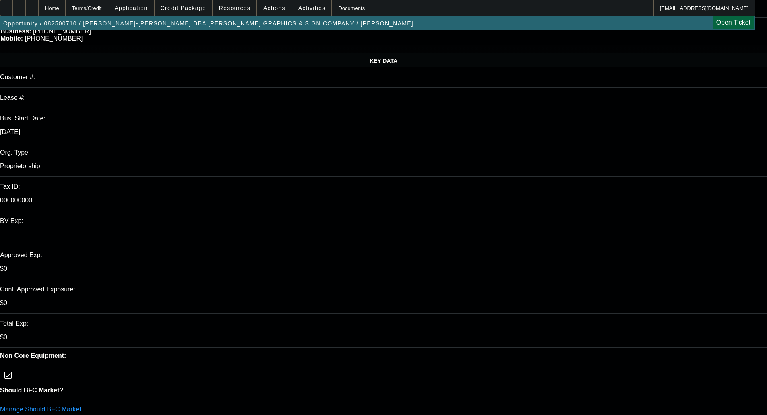
scroll to position [80, 0]
click at [124, 406] on div "Manage Should BFC Market" at bounding box center [383, 413] width 767 height 15
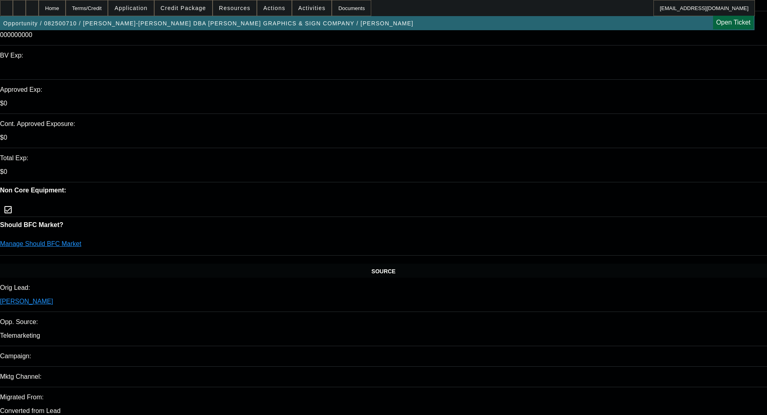
scroll to position [0, 0]
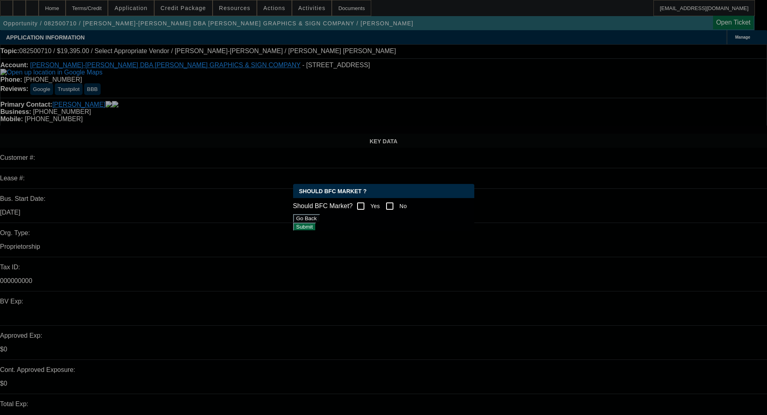
click at [396, 205] on input "No" at bounding box center [389, 206] width 16 height 16
checkbox input "true"
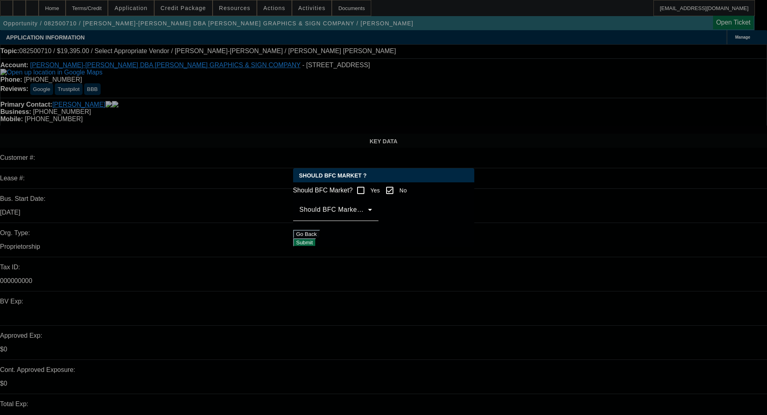
click at [360, 218] on span at bounding box center [333, 213] width 68 height 10
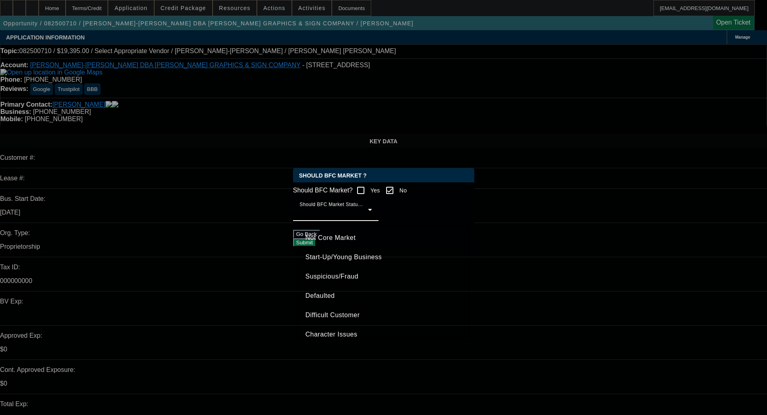
scroll to position [50, 0]
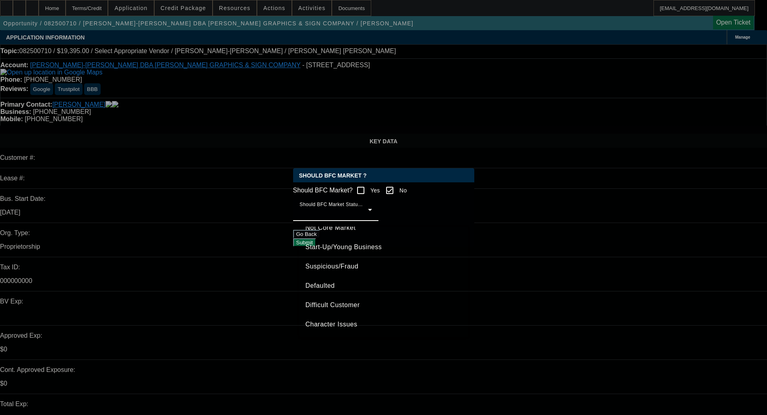
click at [369, 250] on span "Start-Up/Young Business" at bounding box center [343, 247] width 76 height 10
click at [359, 216] on span "Start-Up/Young Business" at bounding box center [337, 212] width 76 height 7
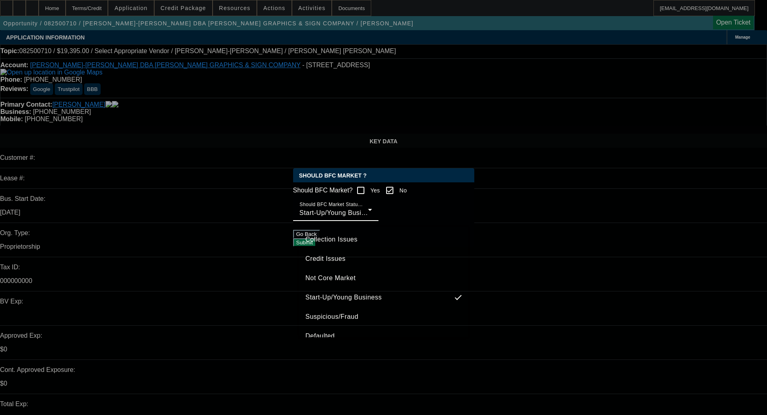
drag, startPoint x: 336, startPoint y: 220, endPoint x: 345, endPoint y: 220, distance: 8.9
click at [337, 220] on div at bounding box center [383, 207] width 767 height 415
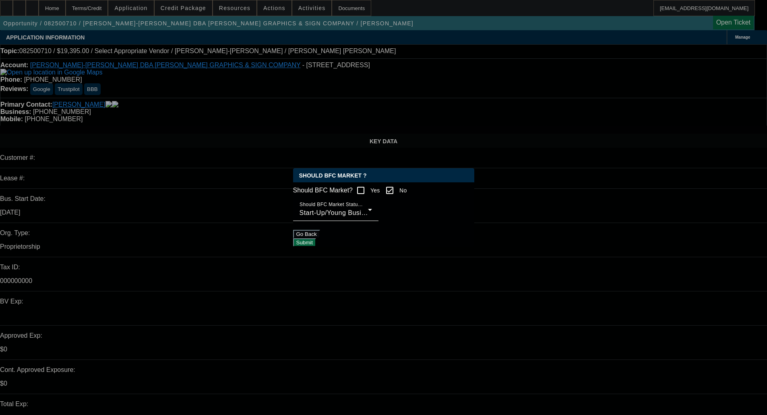
click at [320, 238] on button "Go Back" at bounding box center [306, 234] width 27 height 8
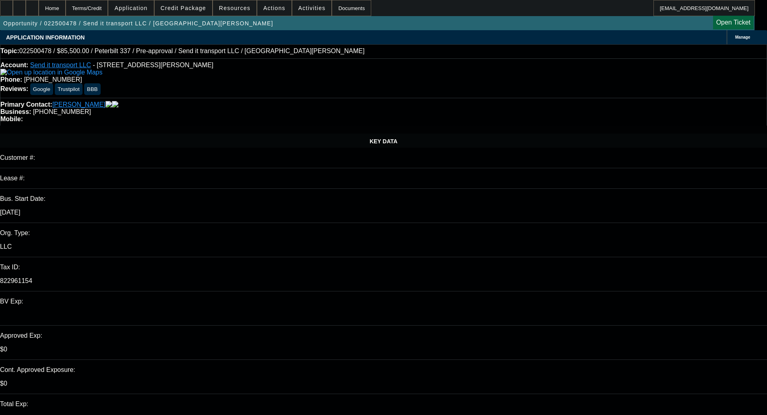
select select "0"
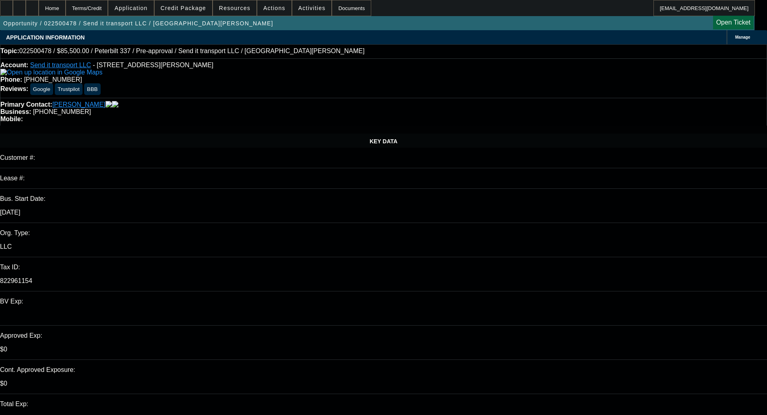
select select "0"
select select "1"
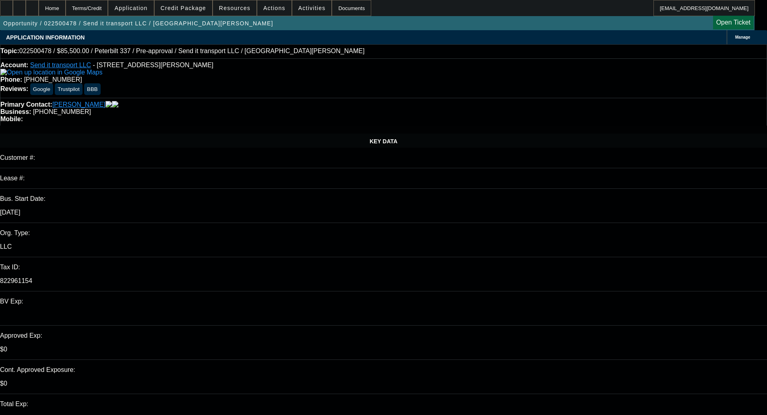
select select "1"
select select "6"
select select "1"
select select "2"
select select "6"
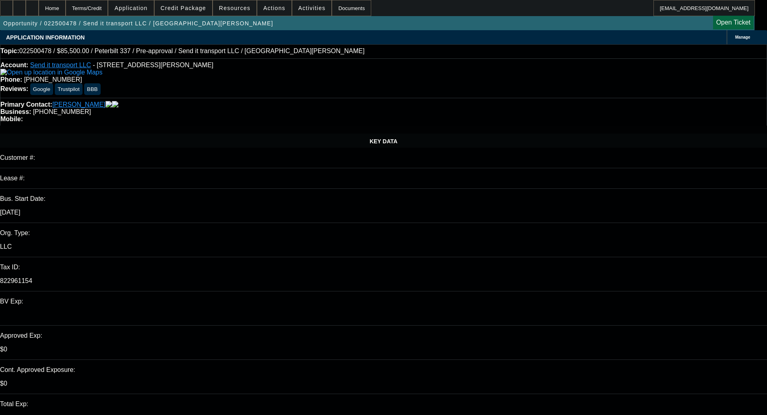
select select "1"
select select "2"
select select "6"
select select "1"
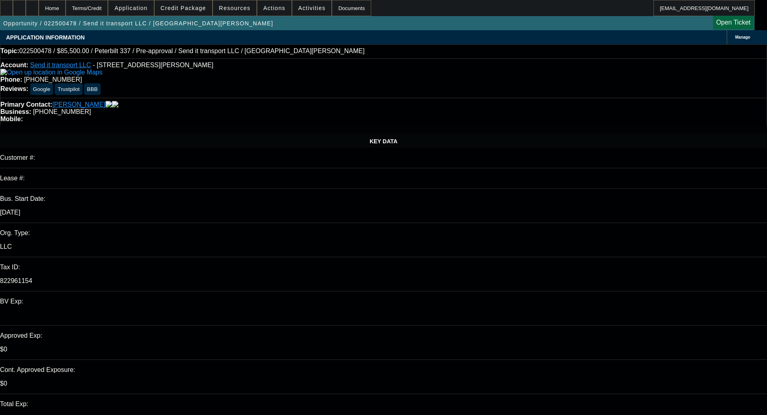
select select "6"
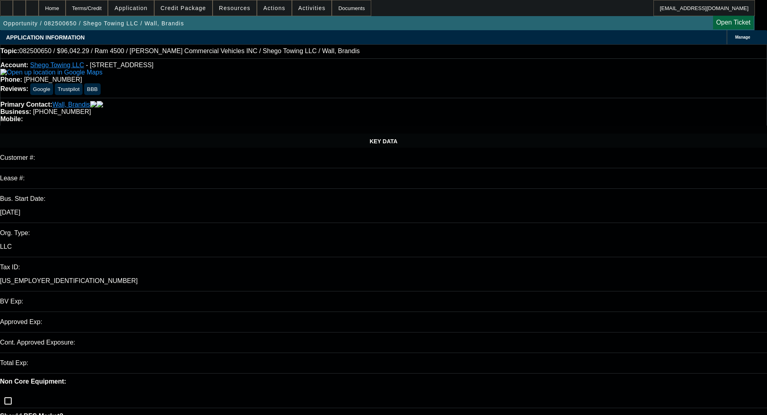
select select "0.15"
select select "2"
select select "0.1"
select select "0.15"
select select "2"
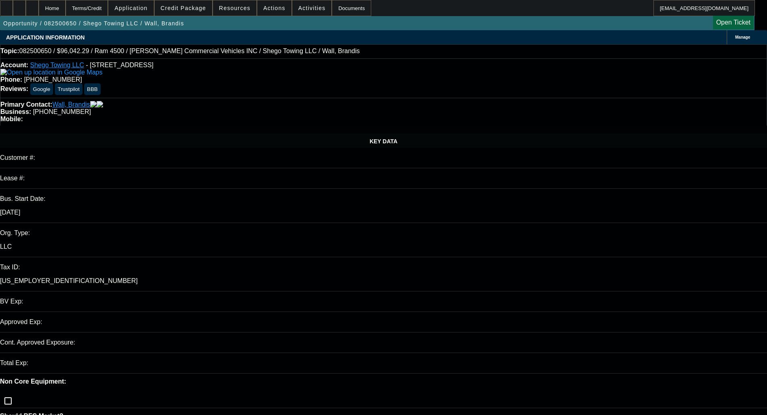
select select "0.1"
select select "0.15"
select select "2"
select select "0.1"
select select "1"
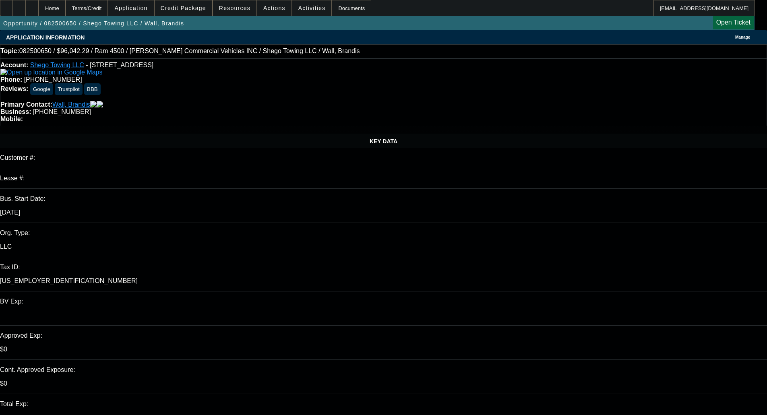
select select "1"
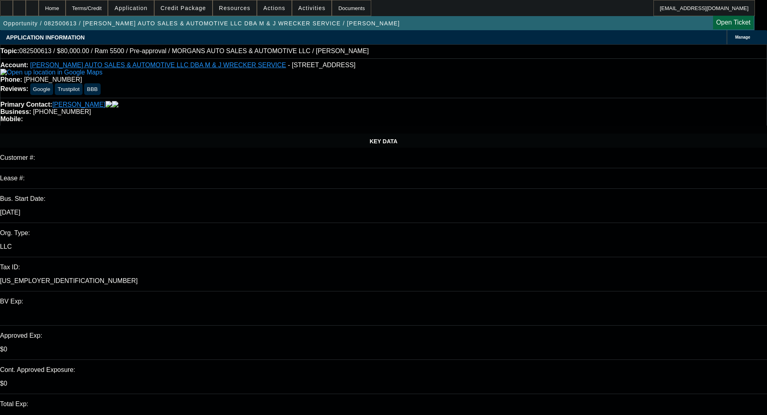
select select "0"
select select "0.1"
select select "4"
select select "0"
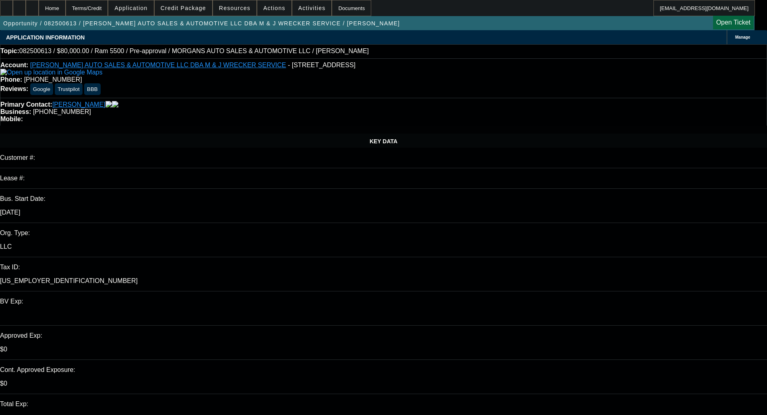
select select "0"
select select "0.1"
select select "4"
select select "0.2"
select select "2"
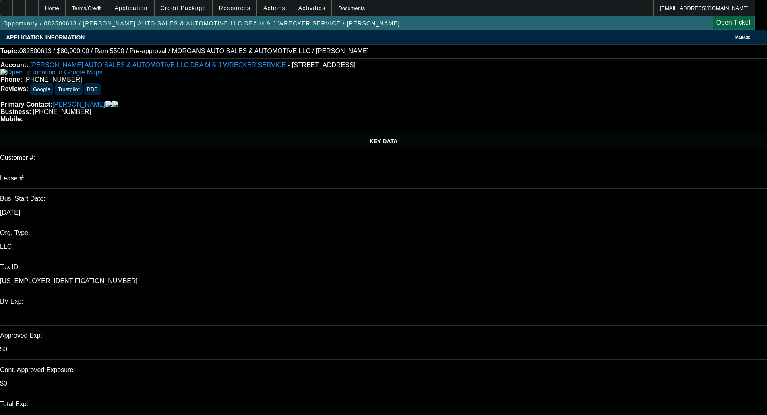
select select "2"
select select "0"
select select "6"
select select "0.15"
select select "2"
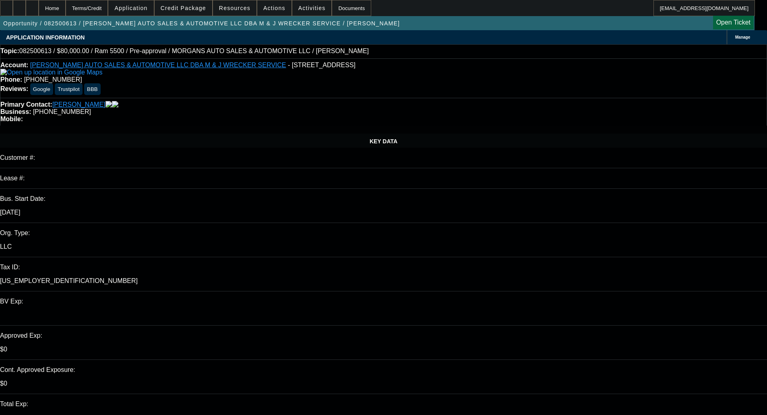
select select "2"
select select "0"
select select "6"
click at [196, 3] on span at bounding box center [184, 7] width 58 height 19
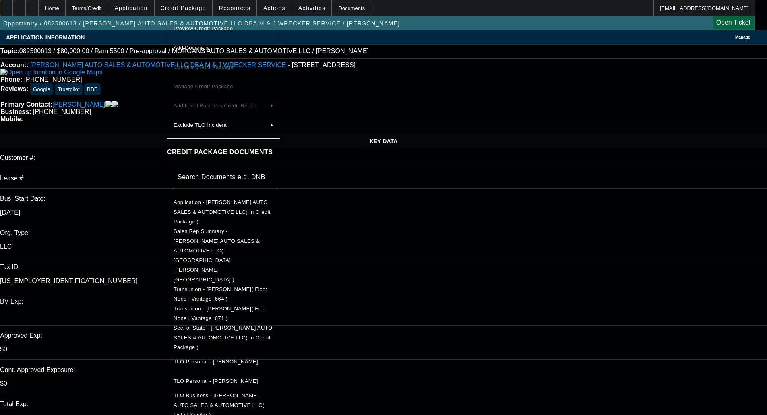
click at [208, 24] on span "Preview Credit Package" at bounding box center [223, 29] width 100 height 10
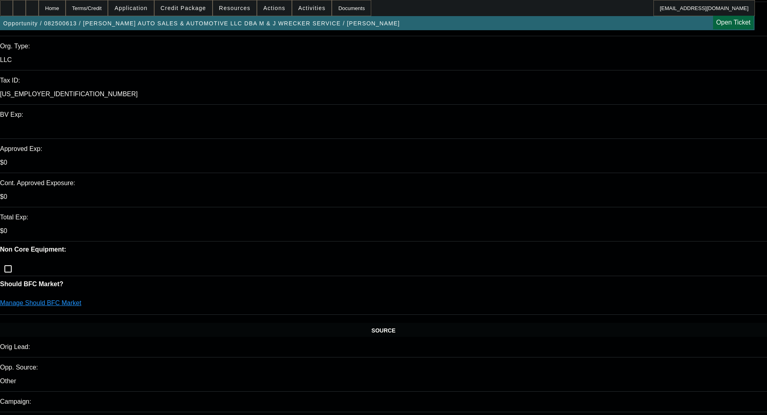
scroll to position [201, 0]
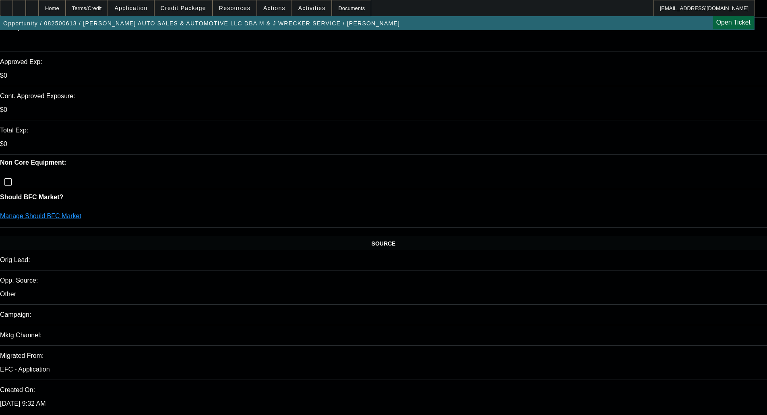
scroll to position [0, 0]
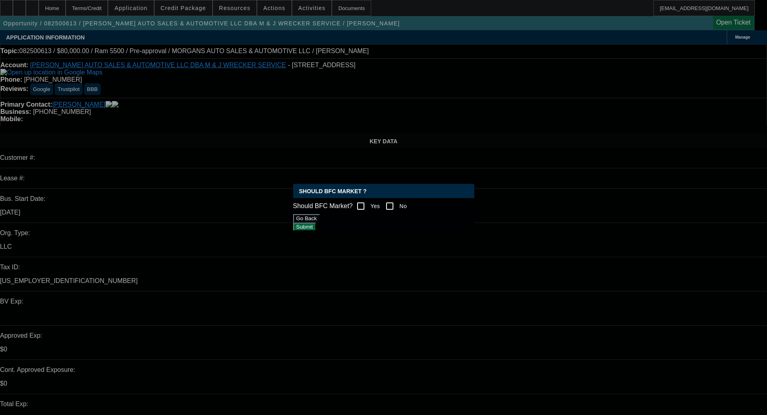
click at [396, 204] on input "No" at bounding box center [389, 206] width 16 height 16
checkbox input "true"
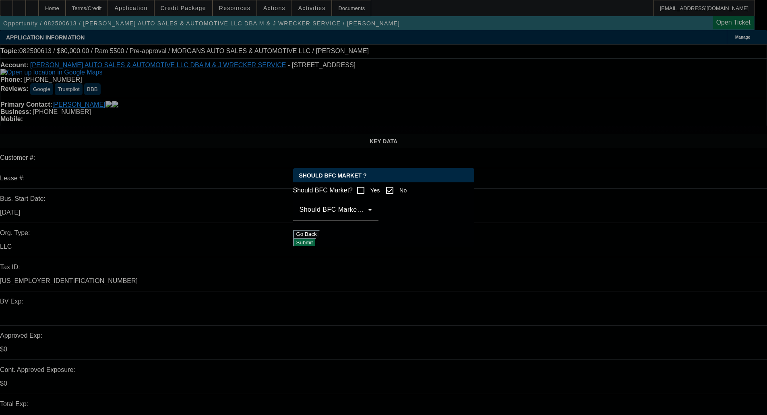
click at [365, 216] on span at bounding box center [333, 213] width 68 height 10
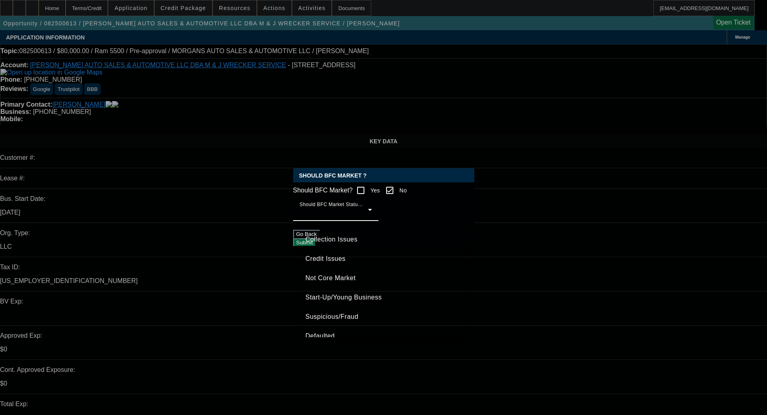
click at [337, 260] on span "Credit Issues" at bounding box center [325, 259] width 40 height 10
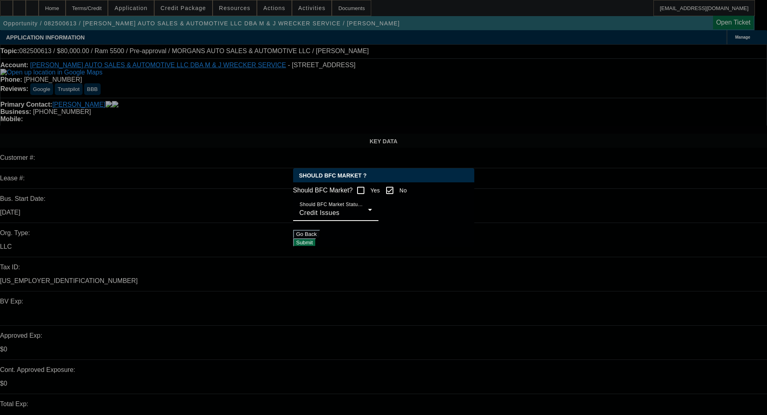
click at [378, 230] on div at bounding box center [335, 225] width 85 height 9
click at [316, 244] on button "Submit" at bounding box center [304, 242] width 23 height 8
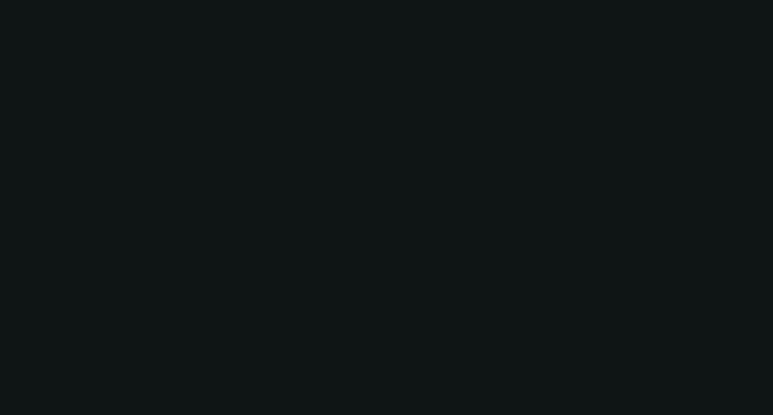
select select "0"
select select "2"
select select "0.1"
select select "4"
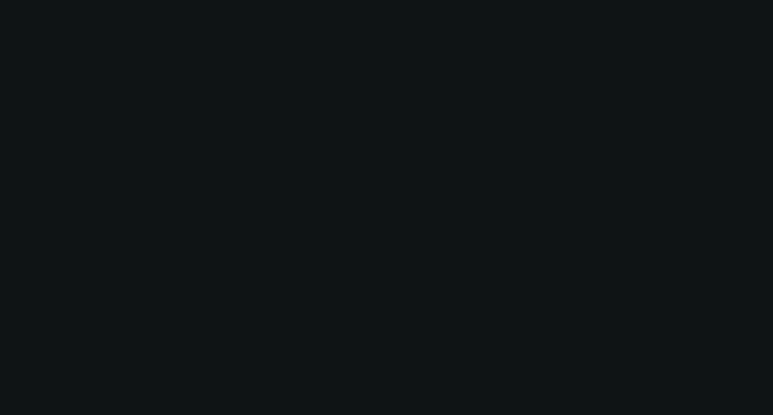
select select "0"
select select "2"
select select "0.1"
select select "4"
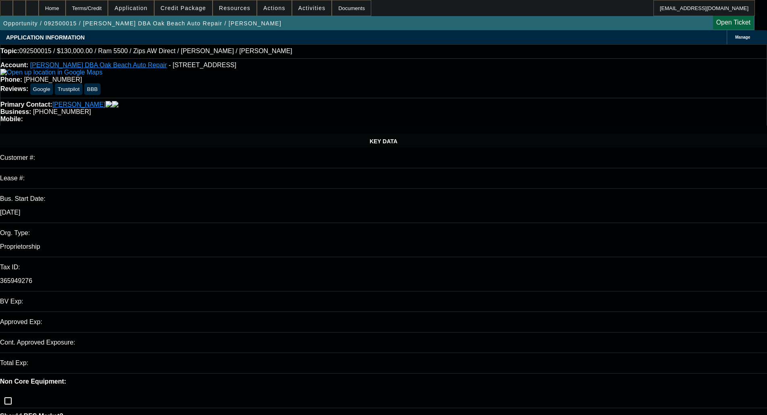
select select "0"
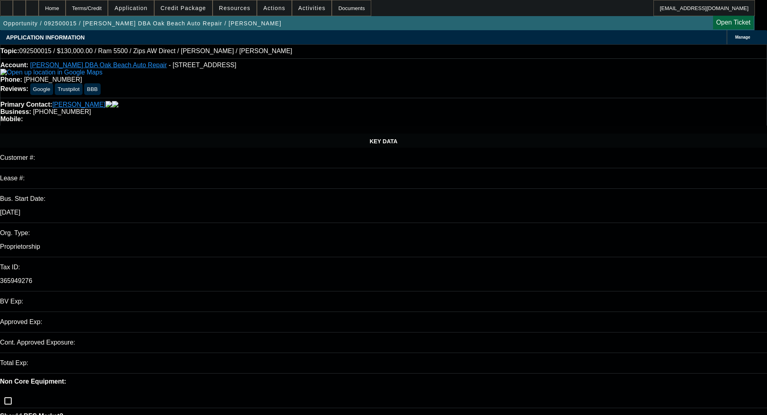
select select "0"
select select "1"
select select "6"
select select "1"
select select "6"
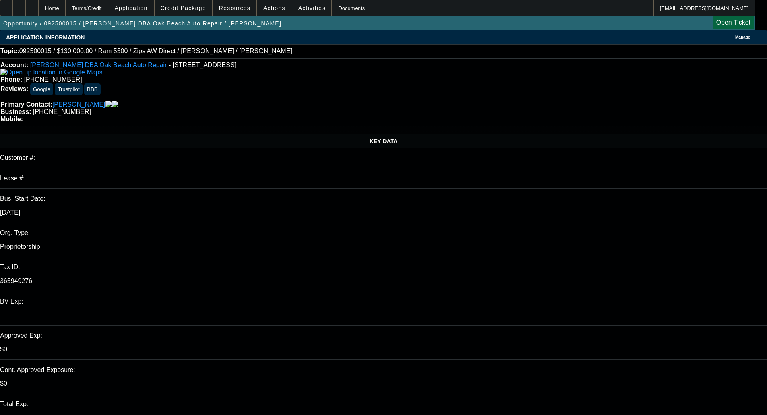
click at [186, 5] on span "Credit Package" at bounding box center [183, 8] width 45 height 6
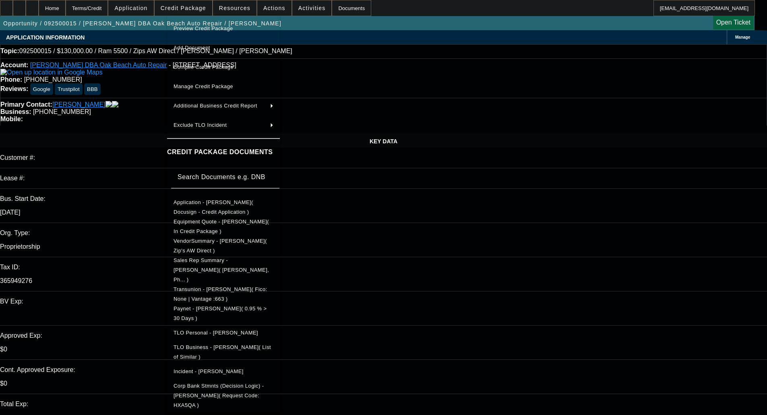
click at [230, 27] on span "Preview Credit Package" at bounding box center [203, 28] width 60 height 6
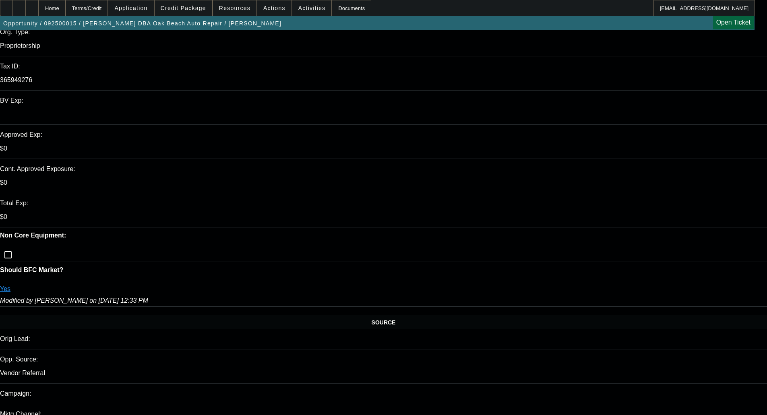
scroll to position [201, 0]
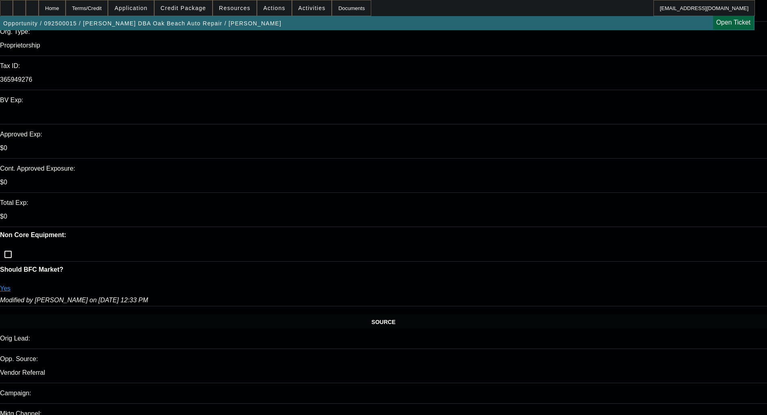
type textarea "LOW IRR; EXTENDED TERM - OKAY TO SELL"
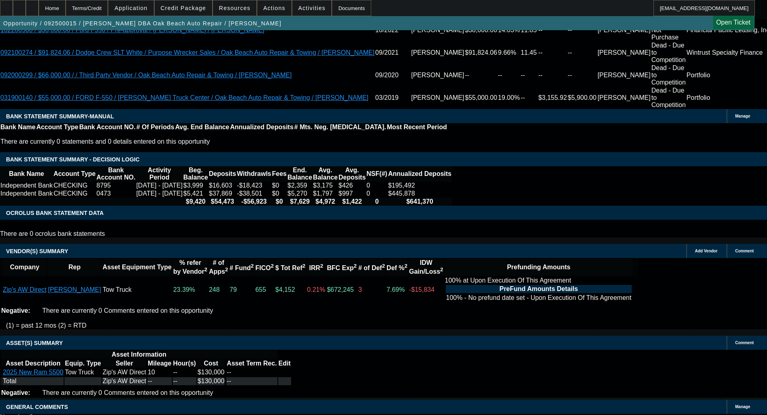
scroll to position [1115, 0]
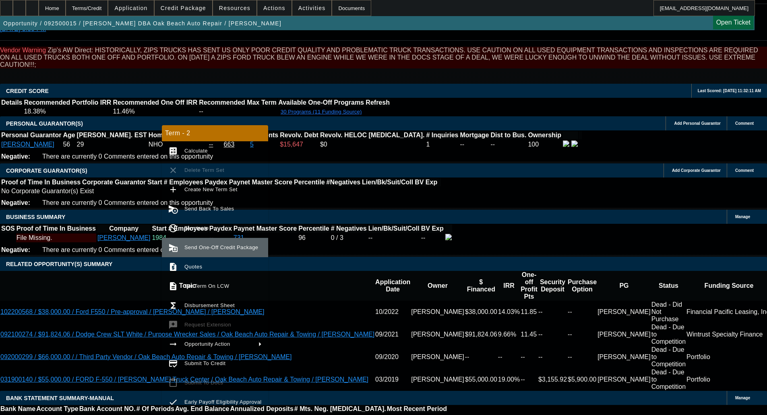
click at [200, 242] on button "send_and_archive Send One-Off Credit Package" at bounding box center [215, 247] width 106 height 19
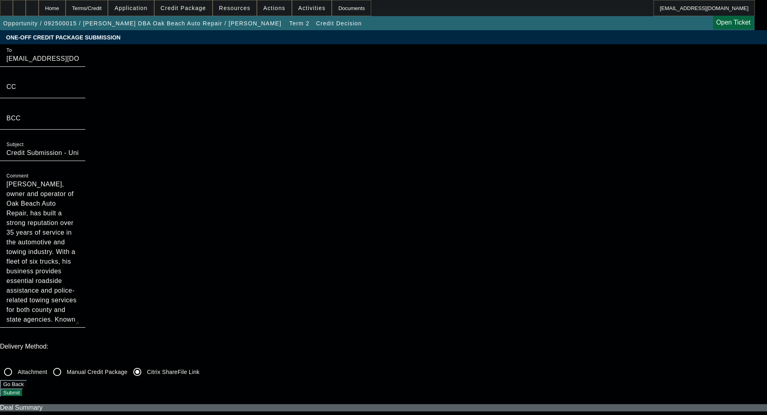
click at [572, 343] on div "Delivery Method: Attachment Manual Credit Package Citrix ShareFile Link Go Back…" at bounding box center [383, 370] width 767 height 54
click at [23, 388] on button "Submit" at bounding box center [11, 392] width 23 height 8
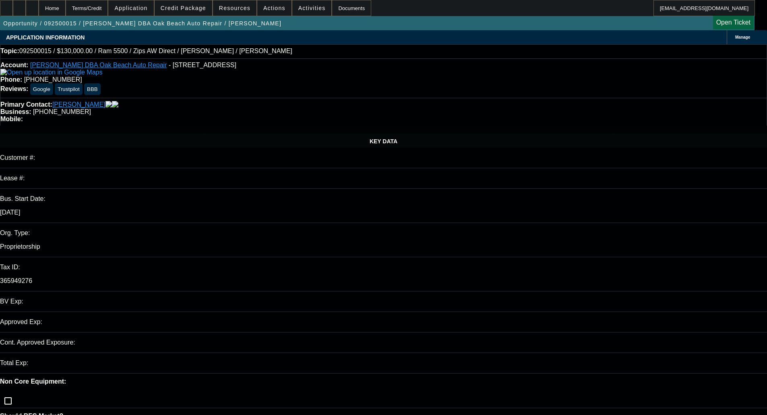
select select "0"
select select "6"
select select "0"
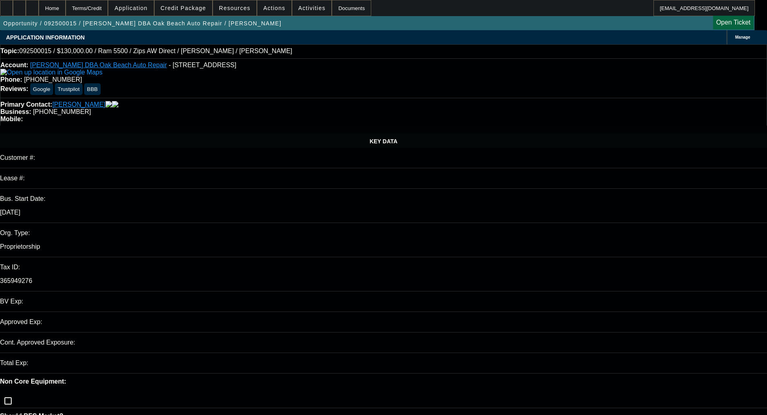
select select "0"
select select "6"
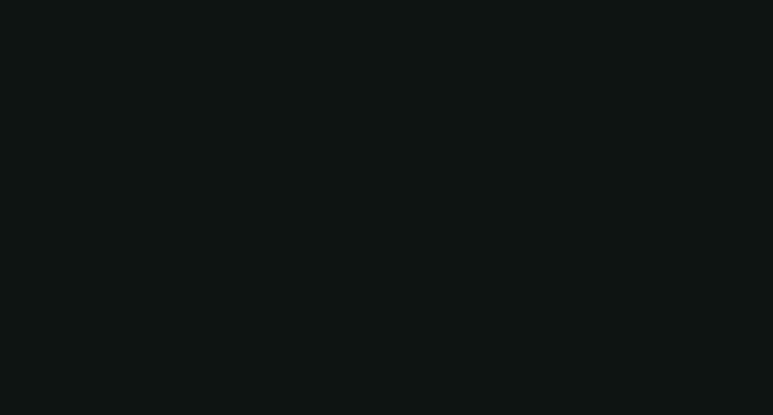
select select "0"
select select "6"
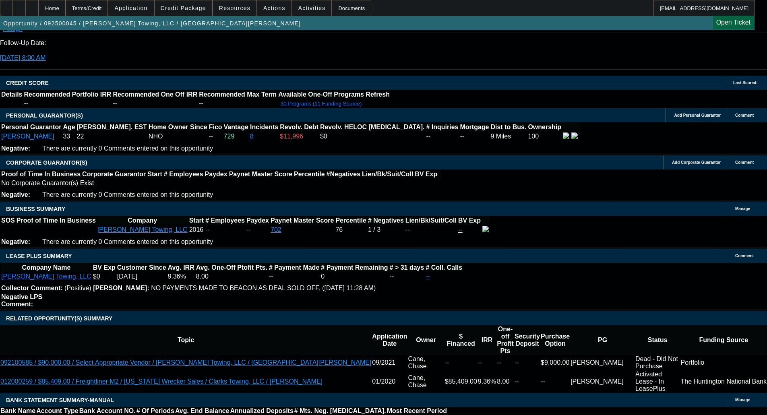
scroll to position [1127, 0]
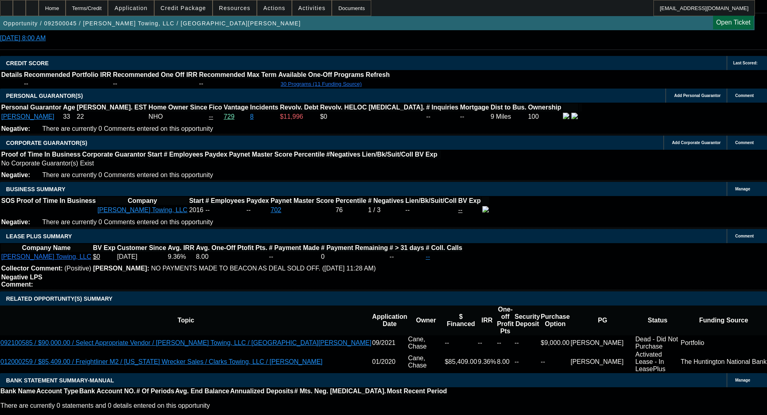
click at [185, 12] on span at bounding box center [184, 7] width 58 height 19
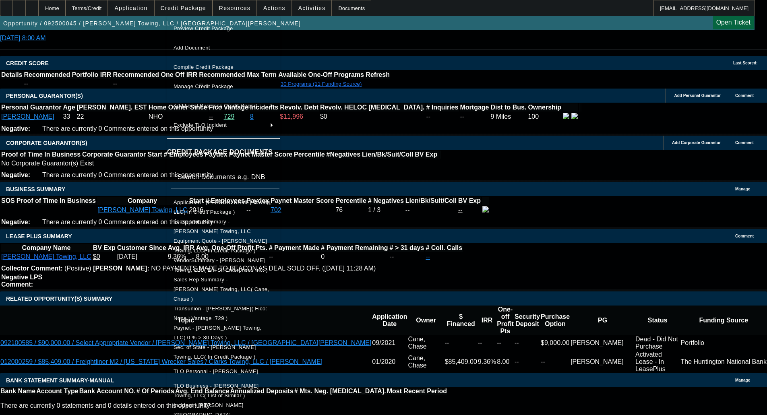
click at [203, 27] on span "Preview Credit Package" at bounding box center [203, 28] width 60 height 6
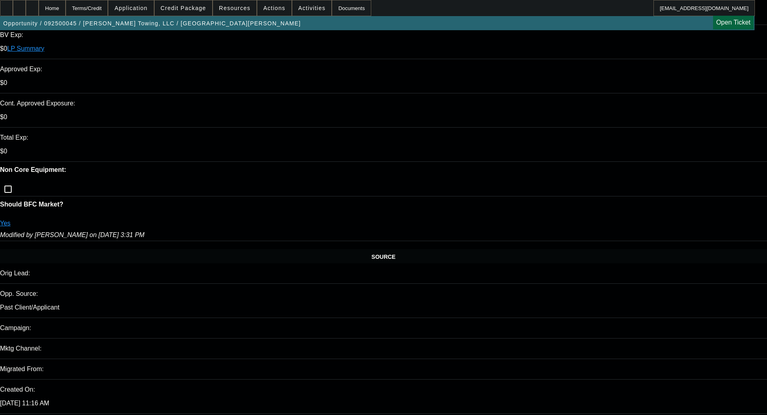
scroll to position [282, 0]
type textarea "LIGHT CBR; LOW IRR; EXTENDED TERM - OKAY TO SELL"
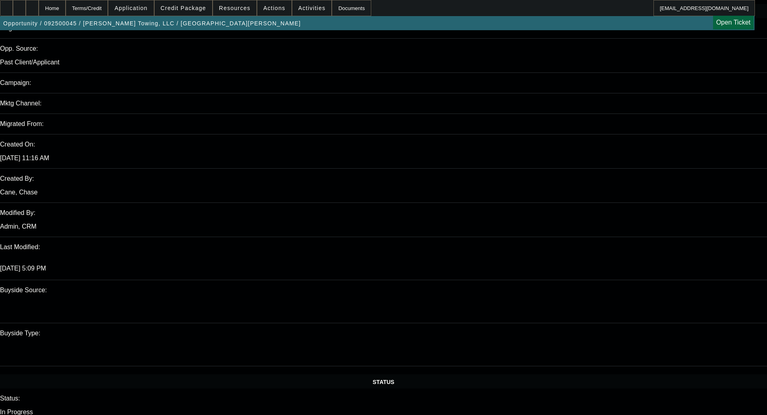
scroll to position [523, 0]
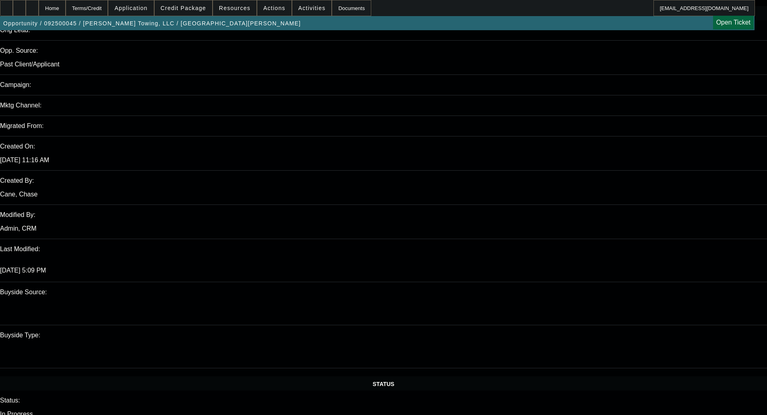
type textarea "N"
type textarea "WILL NEED BANKS TO SOME OTHER SOURCES WITH THE LIGHT PROFILE"
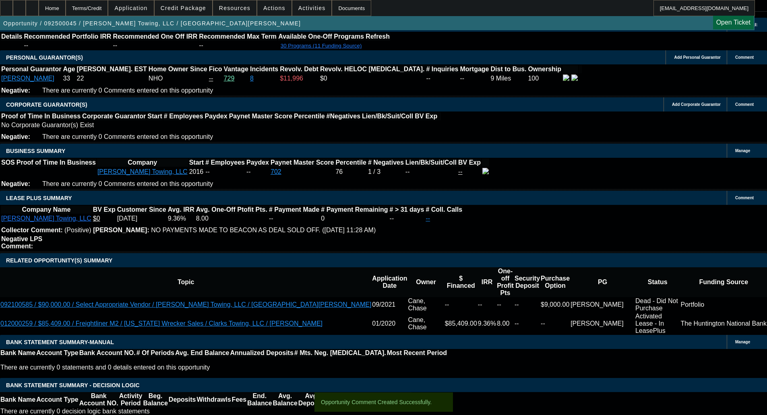
scroll to position [1145, 0]
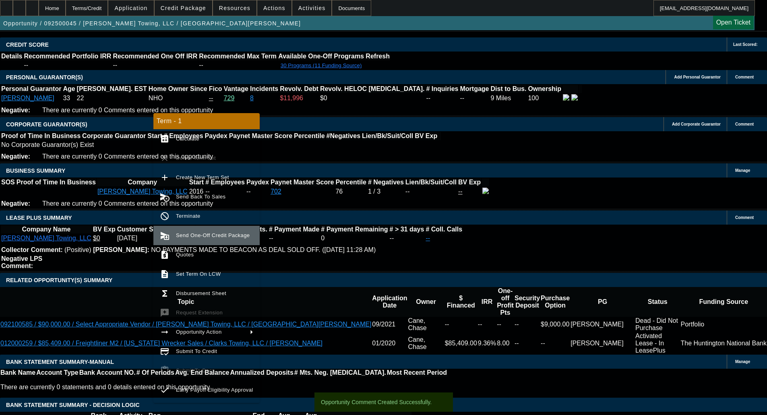
click at [193, 235] on span "Send One-Off Credit Package" at bounding box center [213, 235] width 74 height 6
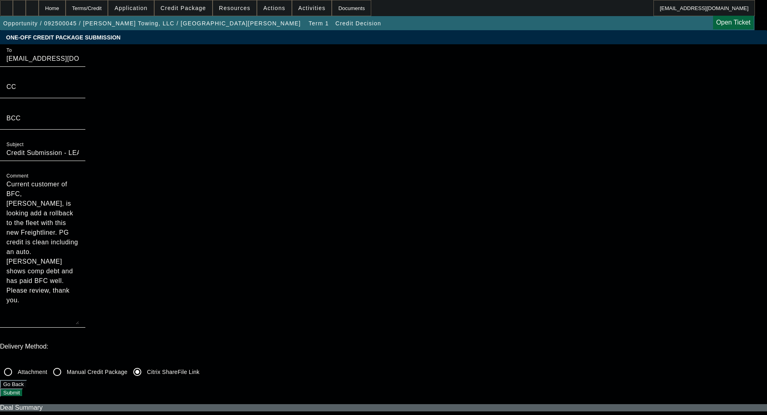
click at [23, 388] on button "Submit" at bounding box center [11, 392] width 23 height 8
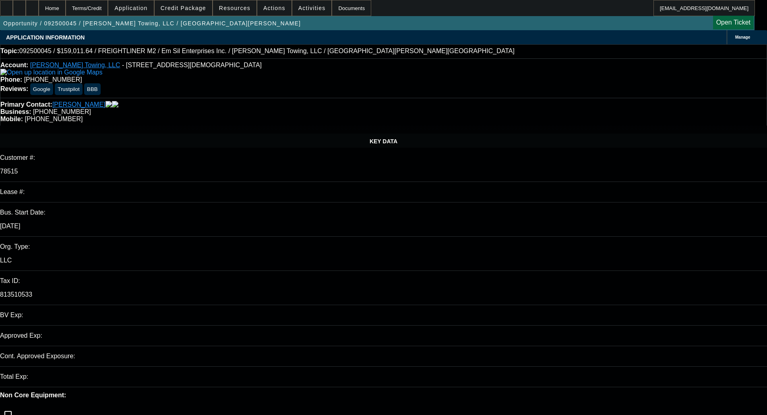
select select "0"
select select "6"
